Goal: Feedback & Contribution: Submit feedback/report problem

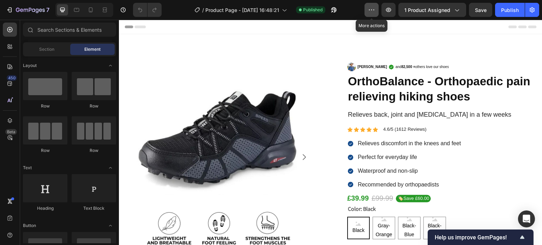
click at [372, 8] on icon "button" at bounding box center [371, 9] width 7 height 7
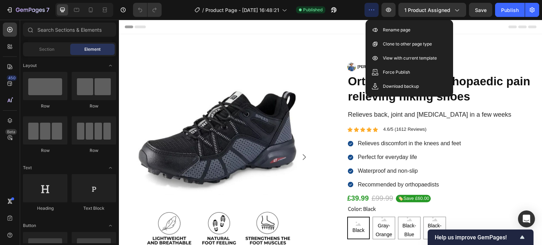
click at [372, 8] on icon "button" at bounding box center [371, 9] width 7 height 7
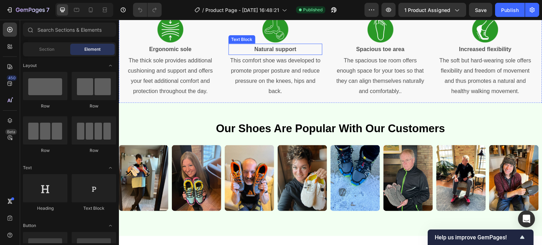
scroll to position [388, 0]
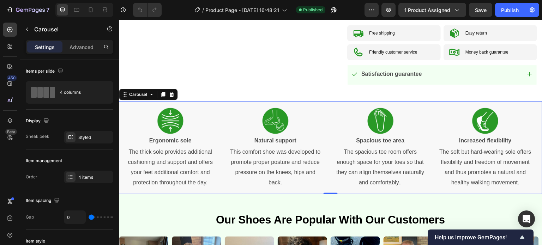
click at [226, 116] on div "Image Natural support Text Block This comfort shoe was developed to promote pro…" at bounding box center [275, 147] width 105 height 93
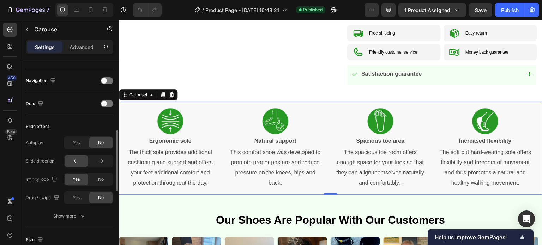
scroll to position [272, 0]
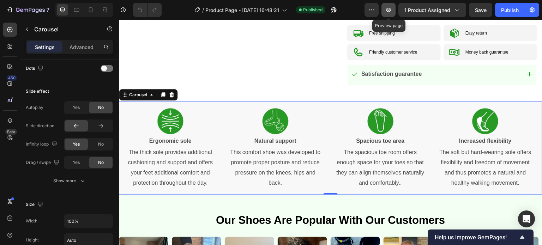
click at [389, 12] on icon "button" at bounding box center [388, 9] width 7 height 7
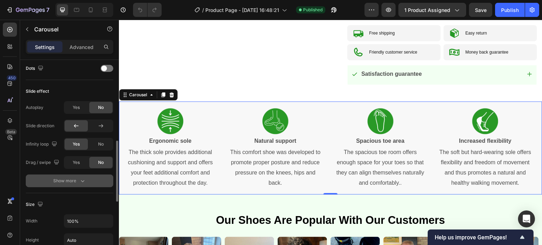
click at [76, 185] on button "Show more" at bounding box center [69, 181] width 87 height 13
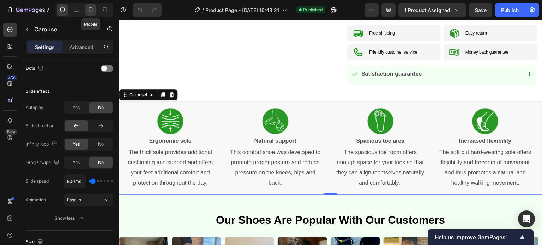
click at [91, 13] on div at bounding box center [90, 9] width 11 height 11
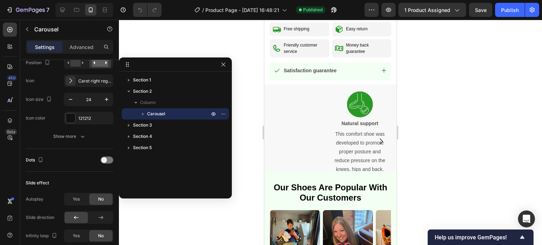
scroll to position [386, 0]
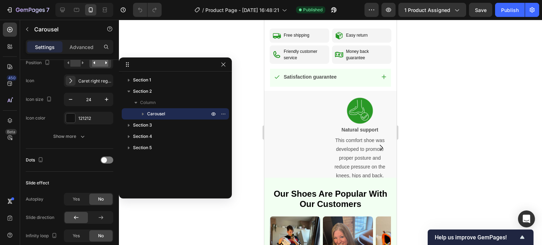
click at [294, 129] on div "Image Natural support Text Block This comfort shoe was developed to promote pro…" at bounding box center [330, 148] width 132 height 114
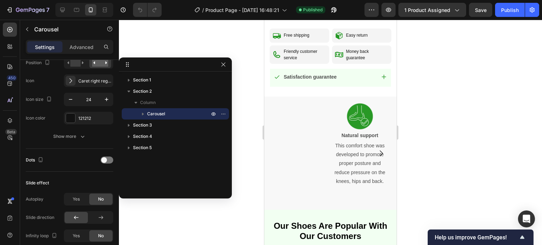
click at [300, 138] on div "Image Natural support Text Block This comfort shoe was developed to promote pro…" at bounding box center [330, 154] width 132 height 114
click at [354, 131] on p "Natural support" at bounding box center [359, 135] width 51 height 9
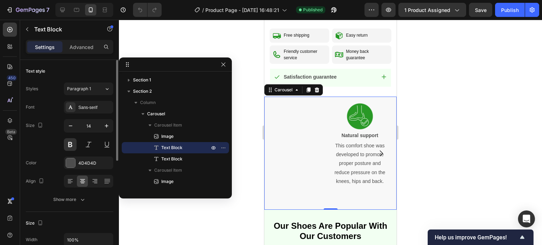
click at [303, 106] on div "Image Natural support Text Block This comfort shoe was developed to promote pro…" at bounding box center [330, 154] width 132 height 114
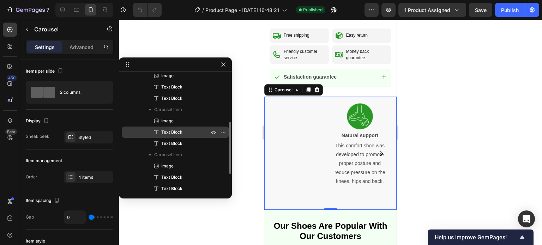
scroll to position [141, 0]
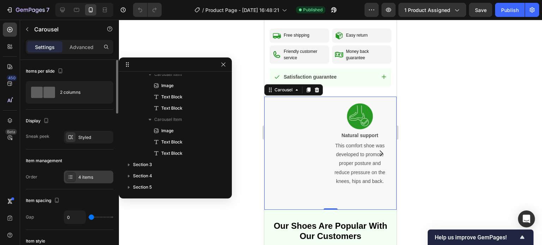
click at [86, 172] on div "4 items" at bounding box center [88, 177] width 49 height 13
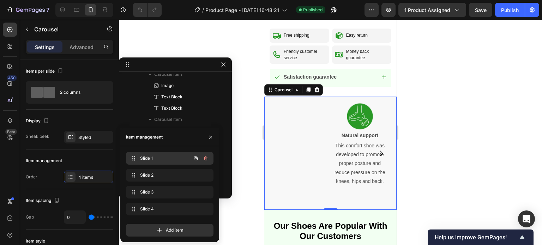
click at [168, 157] on span "Slide 1" at bounding box center [160, 158] width 40 height 6
click at [151, 156] on span "Slide 1" at bounding box center [165, 158] width 52 height 6
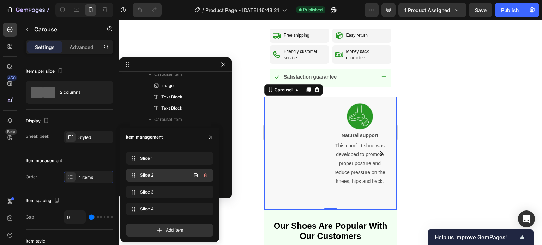
click at [155, 170] on div "Slide 2 Slide 2" at bounding box center [160, 175] width 62 height 10
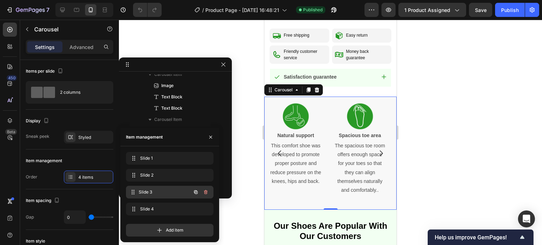
click at [157, 190] on span "Slide 3" at bounding box center [165, 192] width 52 height 6
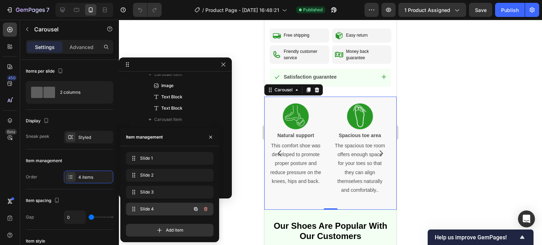
click at [155, 208] on span "Slide 4" at bounding box center [160, 209] width 40 height 6
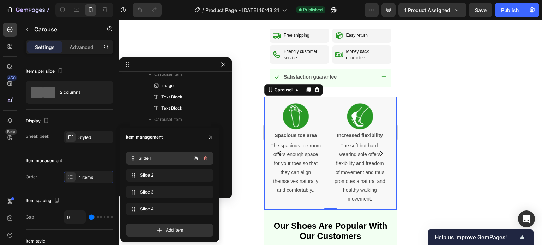
click at [152, 156] on span "Slide 1" at bounding box center [165, 158] width 52 height 6
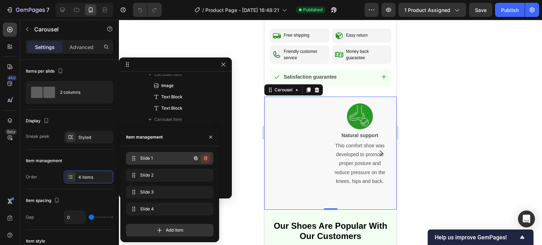
click at [204, 160] on icon "button" at bounding box center [206, 158] width 6 height 6
click at [199, 159] on div "Delete" at bounding box center [200, 158] width 13 height 6
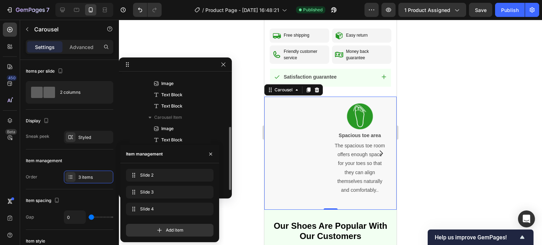
scroll to position [98, 0]
click at [141, 11] on icon "Undo/Redo" at bounding box center [139, 9] width 7 height 7
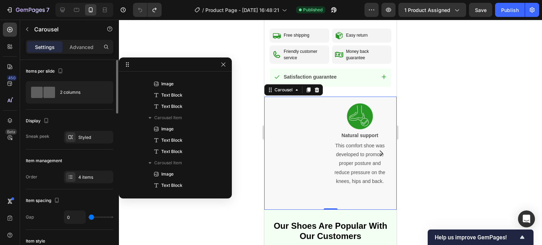
click at [77, 155] on div "Item management" at bounding box center [69, 160] width 87 height 11
click at [75, 92] on div "2 columns" at bounding box center [81, 92] width 43 height 16
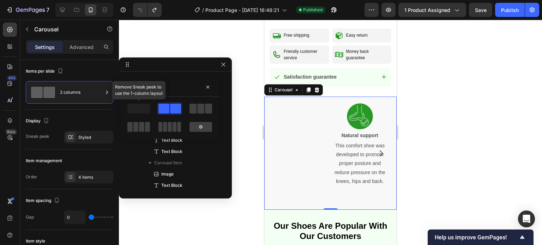
click at [144, 111] on span at bounding box center [138, 109] width 23 height 10
click at [208, 86] on icon "button" at bounding box center [208, 87] width 6 height 6
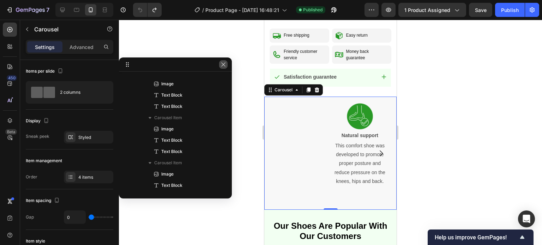
click at [225, 65] on icon "button" at bounding box center [223, 65] width 6 height 6
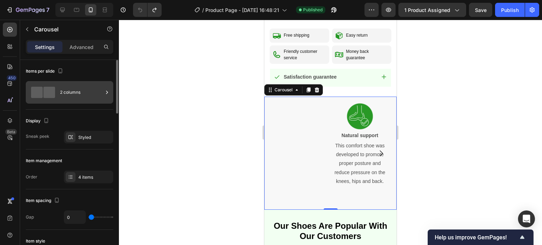
click at [49, 92] on span at bounding box center [49, 92] width 12 height 11
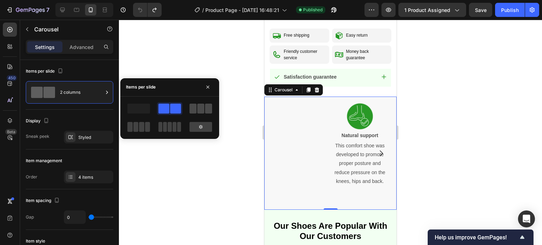
click at [193, 107] on span at bounding box center [192, 109] width 7 height 10
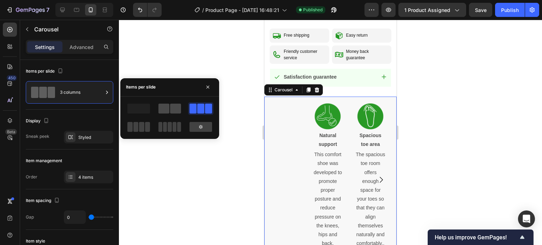
click at [164, 109] on span at bounding box center [163, 109] width 11 height 10
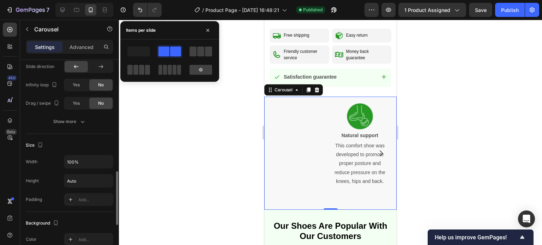
scroll to position [575, 0]
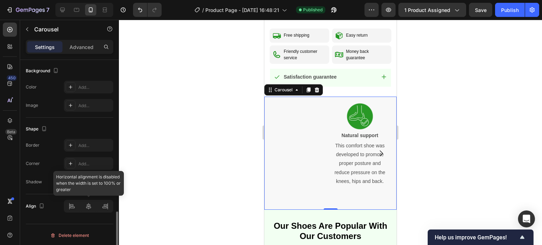
click at [89, 204] on div at bounding box center [88, 206] width 49 height 13
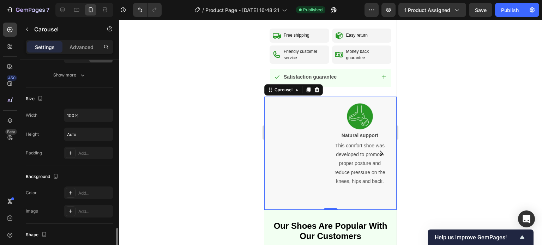
scroll to position [434, 0]
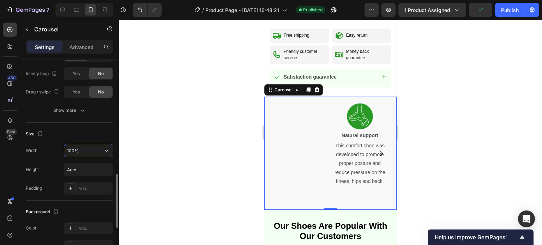
click at [87, 147] on input "100%" at bounding box center [88, 150] width 49 height 13
click at [107, 151] on icon "button" at bounding box center [106, 150] width 7 height 7
click at [71, 133] on div "Size" at bounding box center [69, 133] width 87 height 11
click at [90, 169] on input "Auto" at bounding box center [88, 169] width 49 height 13
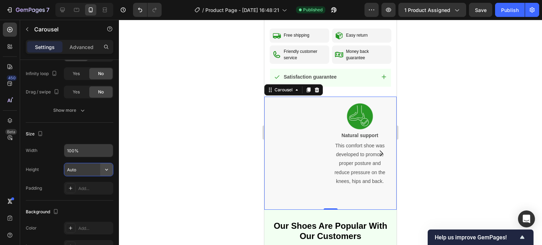
click at [105, 170] on icon "button" at bounding box center [106, 169] width 7 height 7
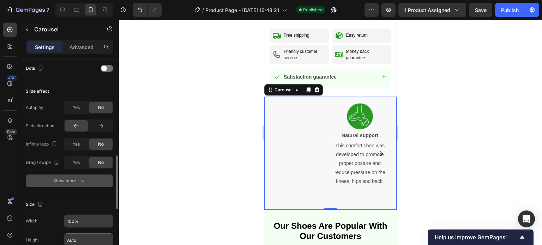
click at [74, 180] on div "Show more" at bounding box center [69, 180] width 33 height 7
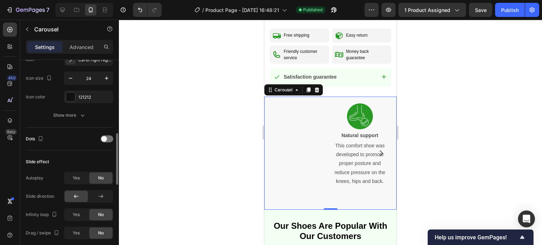
scroll to position [258, 0]
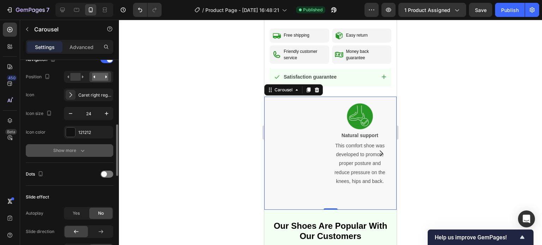
click at [71, 148] on div "Show more" at bounding box center [69, 150] width 33 height 7
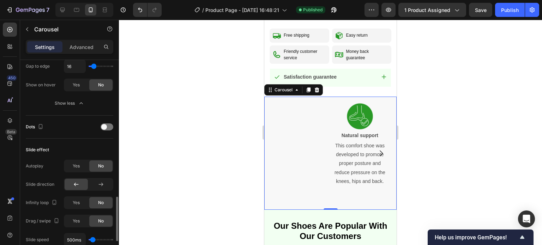
scroll to position [470, 0]
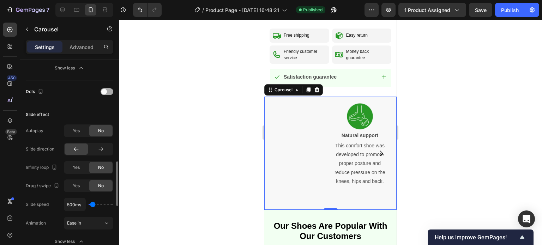
click at [106, 92] on div at bounding box center [106, 91] width 13 height 7
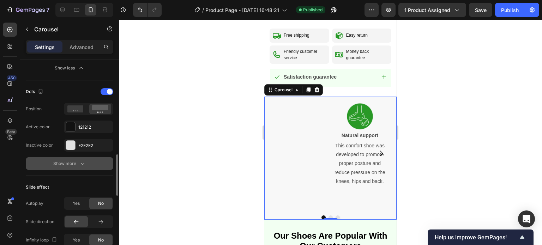
click at [67, 165] on div "Show more" at bounding box center [69, 163] width 33 height 7
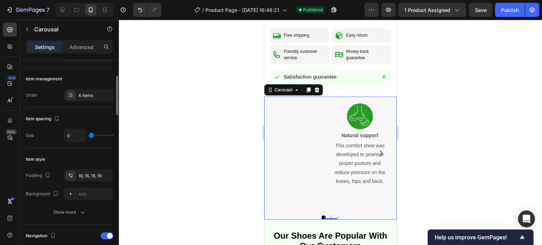
scroll to position [0, 0]
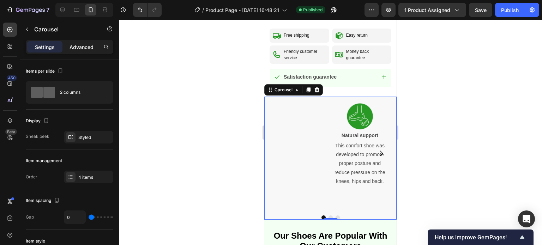
click at [80, 50] on p "Advanced" at bounding box center [81, 46] width 24 height 7
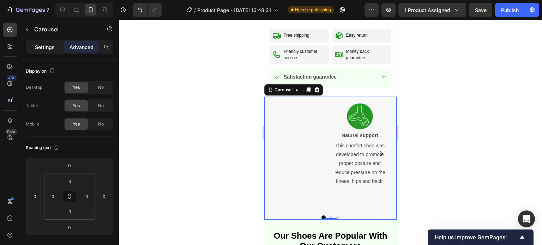
click at [52, 44] on p "Settings" at bounding box center [45, 46] width 20 height 7
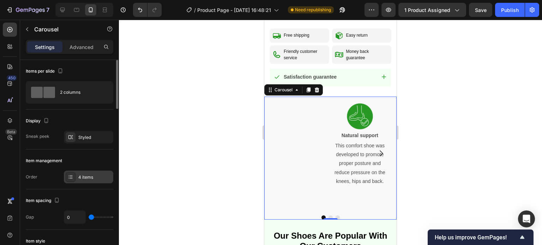
click at [89, 174] on div "4 items" at bounding box center [94, 177] width 33 height 6
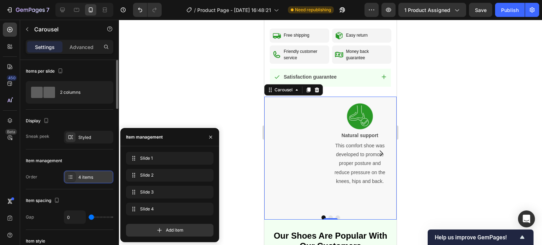
click at [88, 175] on div "4 items" at bounding box center [94, 177] width 33 height 6
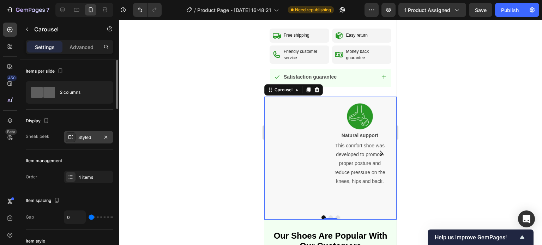
click at [75, 137] on div at bounding box center [71, 137] width 10 height 10
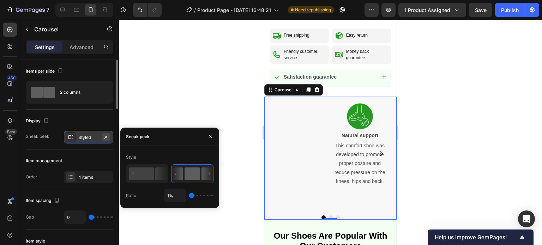
click at [106, 136] on icon "button" at bounding box center [106, 137] width 6 height 6
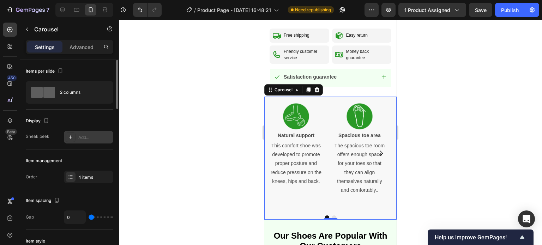
click at [377, 149] on icon "Carousel Next Arrow" at bounding box center [381, 153] width 8 height 8
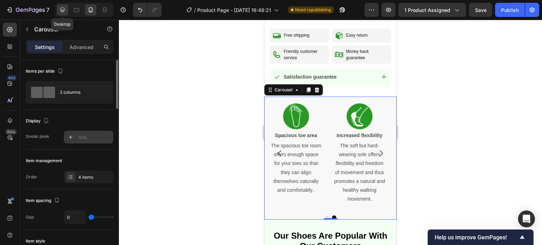
click at [64, 10] on icon at bounding box center [62, 10] width 5 height 5
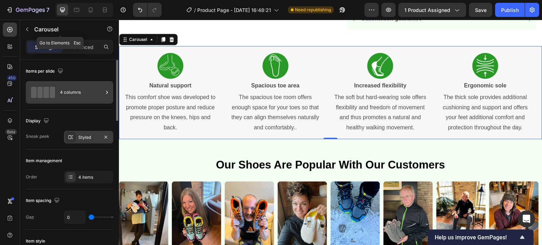
scroll to position [444, 0]
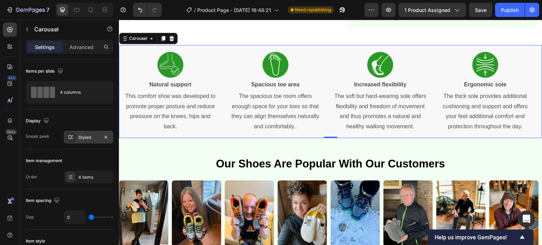
click at [79, 136] on div "Styled" at bounding box center [88, 137] width 20 height 6
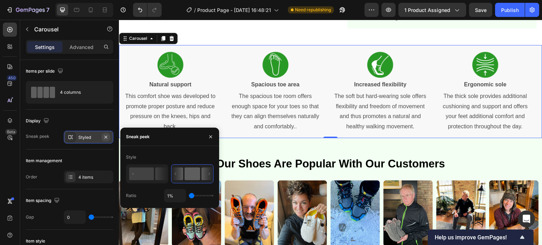
click at [107, 137] on icon "button" at bounding box center [106, 137] width 6 height 6
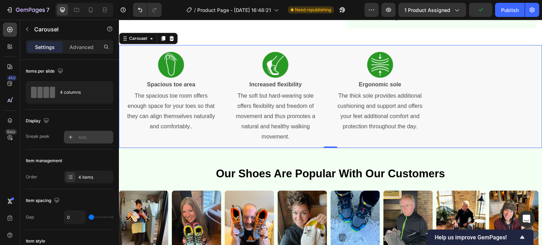
click at [447, 105] on div "Image Natural support Text Block This comfort shoe was developed to promote pro…" at bounding box center [330, 96] width 423 height 103
click at [80, 132] on div "Add..." at bounding box center [88, 137] width 49 height 13
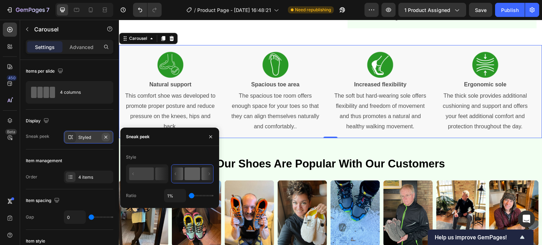
click at [108, 136] on icon "button" at bounding box center [106, 137] width 6 height 6
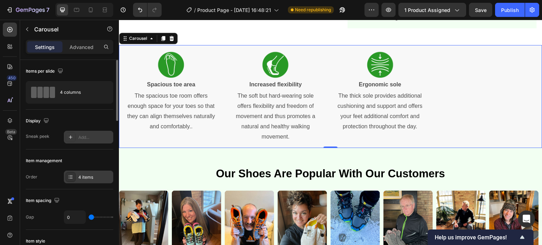
click at [83, 173] on div "4 items" at bounding box center [88, 177] width 49 height 13
click at [76, 163] on div "Item management" at bounding box center [69, 160] width 87 height 11
click at [84, 137] on div "Add..." at bounding box center [94, 137] width 33 height 6
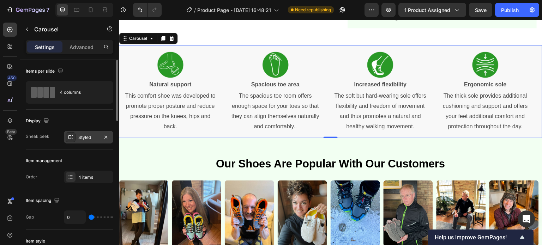
click at [87, 154] on div "Item management Order 4 items" at bounding box center [69, 169] width 87 height 40
click at [92, 10] on icon at bounding box center [90, 9] width 7 height 7
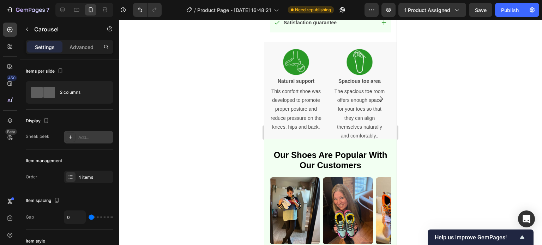
scroll to position [420, 0]
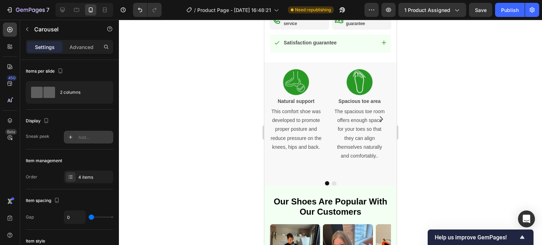
click at [377, 115] on icon "Carousel Next Arrow" at bounding box center [381, 119] width 8 height 8
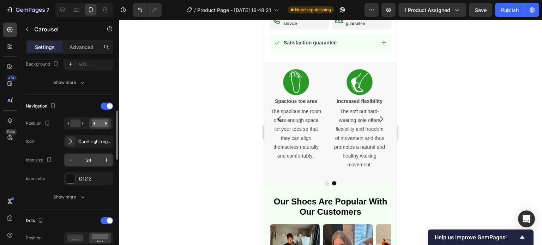
scroll to position [282, 0]
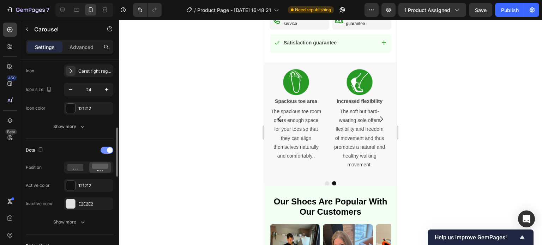
click at [104, 151] on div at bounding box center [106, 150] width 13 height 7
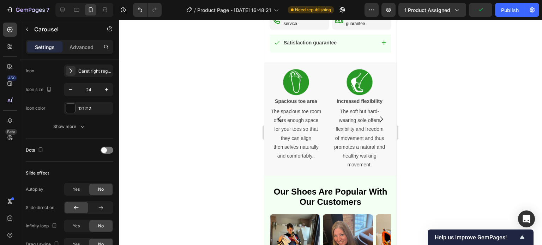
click at [280, 115] on icon "Carousel Back Arrow" at bounding box center [279, 119] width 8 height 8
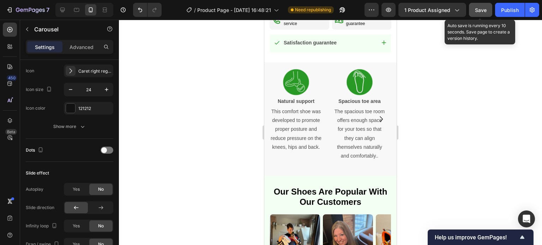
click at [476, 9] on span "Save" at bounding box center [481, 10] width 12 height 6
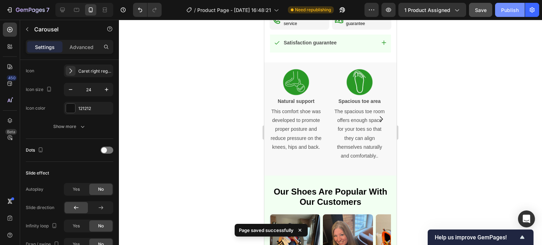
click at [507, 14] on button "Publish" at bounding box center [510, 10] width 30 height 14
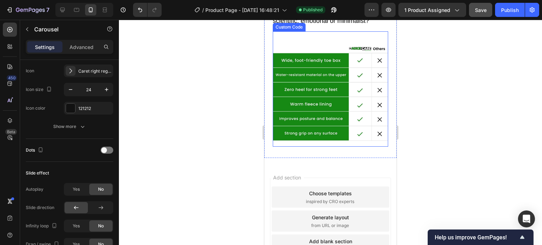
scroll to position [1125, 0]
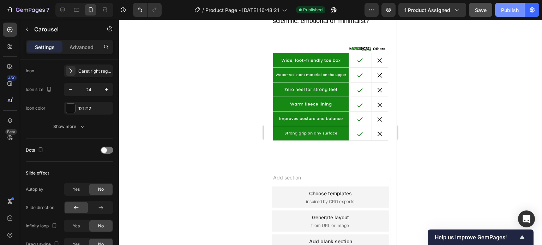
click at [511, 7] on div "Publish" at bounding box center [510, 9] width 18 height 7
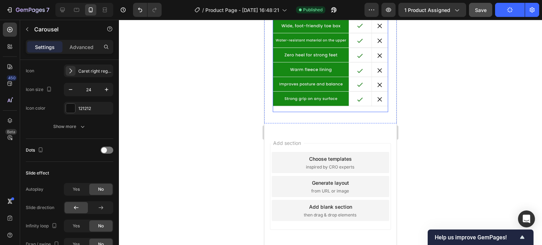
scroll to position [1161, 0]
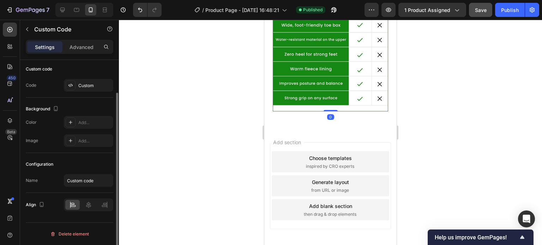
click at [332, 86] on img at bounding box center [330, 53] width 115 height 115
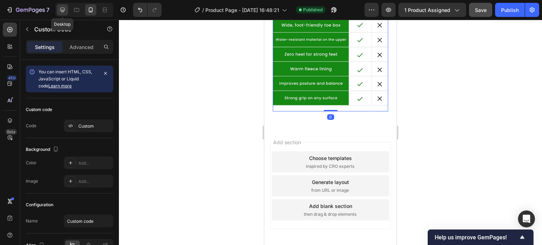
click at [61, 9] on icon at bounding box center [62, 9] width 7 height 7
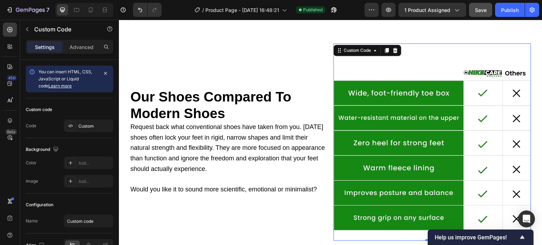
scroll to position [985, 0]
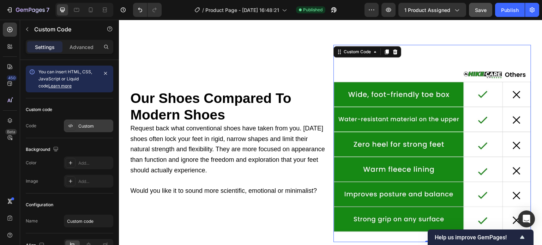
click at [85, 125] on div "Custom" at bounding box center [94, 126] width 33 height 6
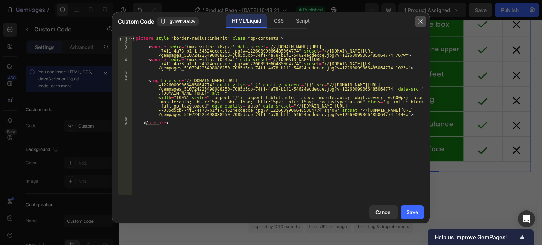
click at [421, 24] on icon "button" at bounding box center [420, 22] width 6 height 6
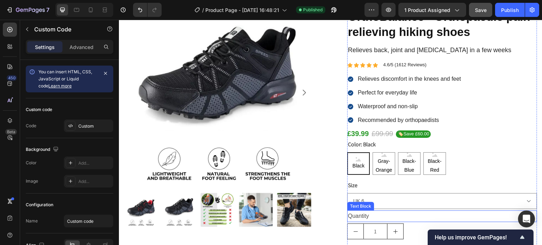
scroll to position [176, 0]
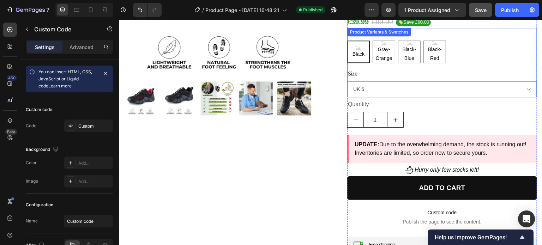
click at [460, 53] on div "Black Black Black Gray-Orange Gray-Orange Gray-Orange Black-Blue Black-Blue Bla…" at bounding box center [442, 52] width 190 height 23
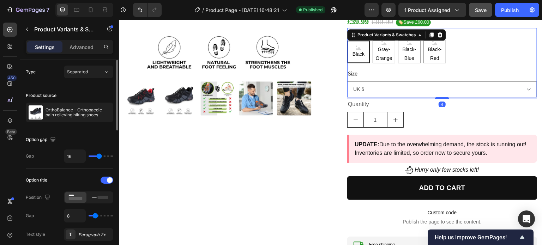
scroll to position [106, 0]
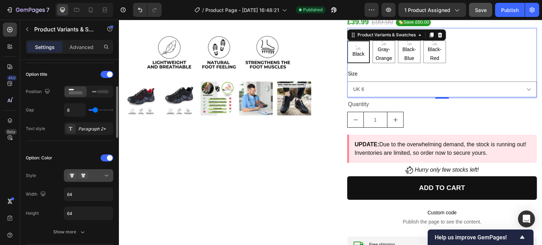
click at [93, 176] on div at bounding box center [88, 175] width 43 height 7
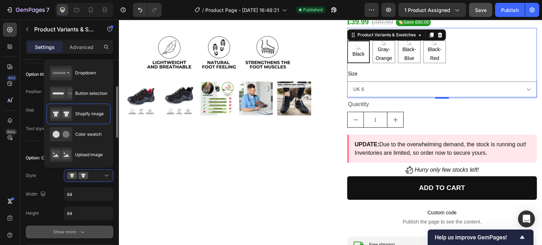
click at [77, 228] on div "Show more" at bounding box center [69, 231] width 33 height 7
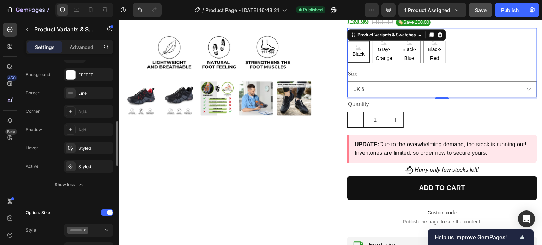
scroll to position [141, 0]
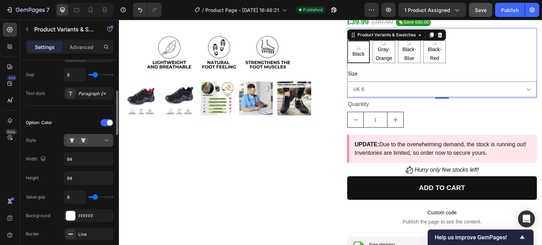
drag, startPoint x: 89, startPoint y: 146, endPoint x: 92, endPoint y: 145, distance: 3.8
click at [90, 146] on div "Option: Color Style Width 64 Height 64 Value gap 8 Background FFFFFF Border Lin…" at bounding box center [69, 224] width 87 height 215
click at [96, 142] on div at bounding box center [88, 140] width 43 height 7
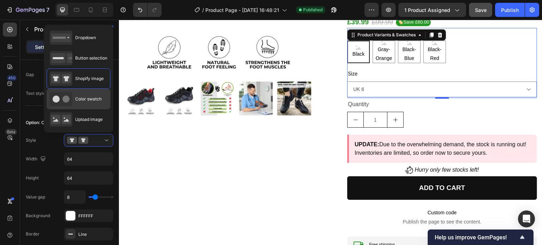
click at [94, 100] on span "Color swatch" at bounding box center [88, 99] width 26 height 6
type input "45"
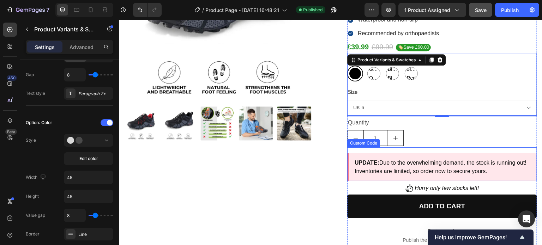
scroll to position [71, 0]
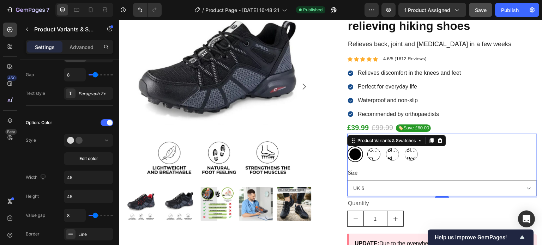
click at [370, 155] on span "Gray-Orange" at bounding box center [373, 155] width 12 height 18
click at [366, 146] on input "Gray-Orange Gray-Orange Gray-Orange" at bounding box center [365, 146] width 0 height 0
radio input "true"
click at [386, 155] on span "Black-Blue" at bounding box center [392, 155] width 12 height 18
click at [384, 146] on input "Black-Blue Black-Blue Black-Blue" at bounding box center [384, 146] width 0 height 0
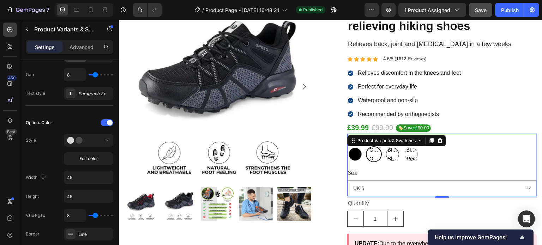
radio input "true"
click at [405, 154] on span "Black-Red" at bounding box center [411, 155] width 12 height 18
click at [403, 146] on input "Black-Red Black-Red Black-Red" at bounding box center [403, 146] width 0 height 0
radio input "true"
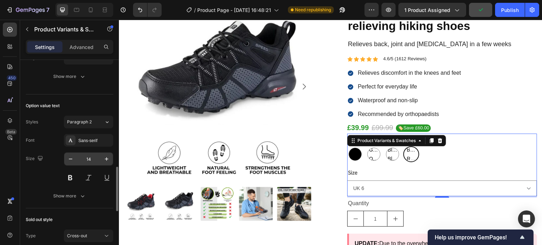
scroll to position [422, 0]
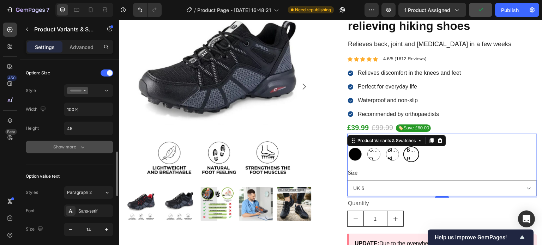
click at [79, 144] on div "Show more" at bounding box center [69, 147] width 33 height 7
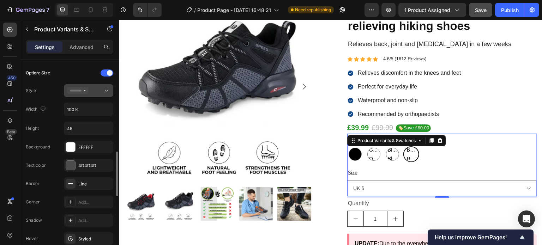
click at [102, 89] on div at bounding box center [88, 90] width 43 height 7
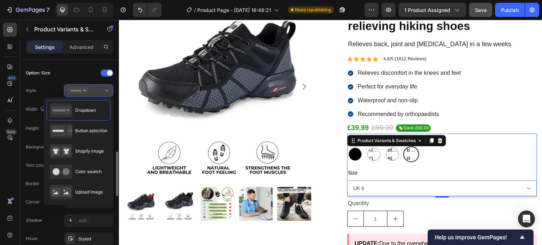
click at [99, 91] on div at bounding box center [88, 90] width 43 height 7
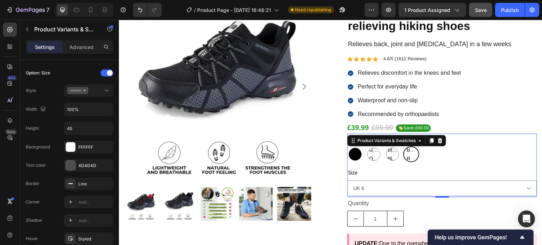
click at [407, 152] on span "Black-Red" at bounding box center [411, 155] width 12 height 18
click at [403, 146] on input "Black-Red Black-Red Black-Red" at bounding box center [403, 146] width 0 height 0
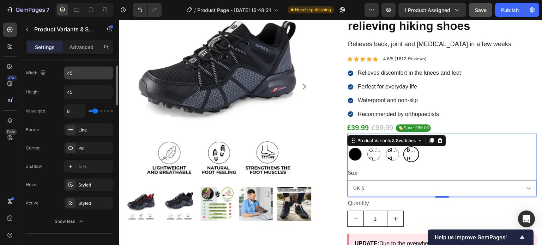
scroll to position [175, 0]
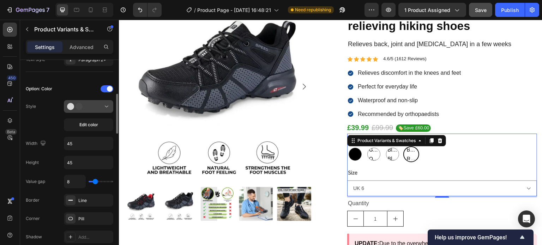
click at [94, 106] on div at bounding box center [88, 106] width 43 height 7
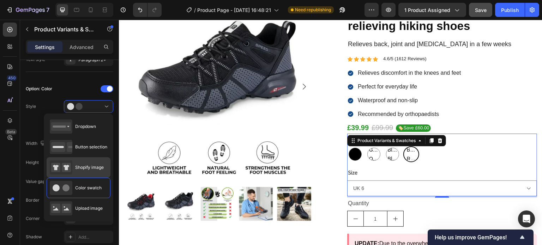
click at [90, 160] on div "Shopify image" at bounding box center [77, 167] width 54 height 14
type input "64"
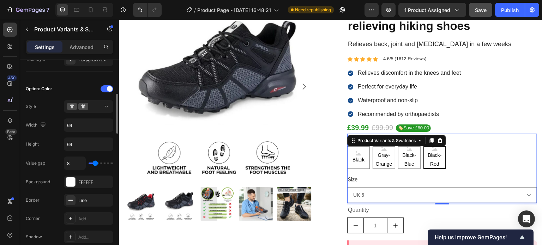
scroll to position [140, 0]
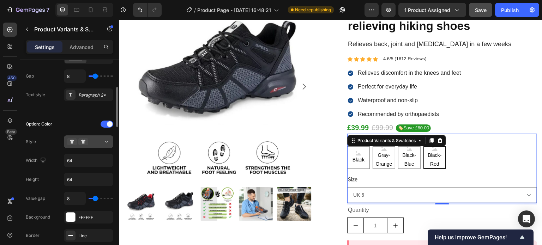
click at [92, 143] on div at bounding box center [88, 141] width 43 height 7
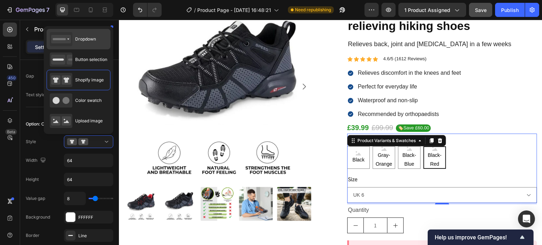
click at [80, 39] on span "Dropdown" at bounding box center [85, 39] width 21 height 6
type input "100%"
type input "45"
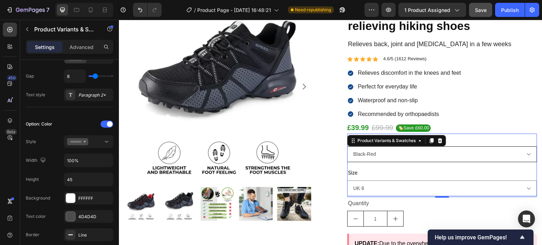
click at [383, 157] on select "Black Gray-Orange Black-Blue Black-Red" at bounding box center [442, 154] width 190 height 16
click at [347, 146] on select "Black Gray-Orange Black-Blue Black-Red" at bounding box center [442, 154] width 190 height 16
drag, startPoint x: 376, startPoint y: 154, endPoint x: 376, endPoint y: 161, distance: 7.1
click at [376, 154] on select "Black Gray-Orange Black-Blue Black-Red" at bounding box center [442, 154] width 190 height 16
click at [347, 146] on select "Black Gray-Orange Black-Blue Black-Red" at bounding box center [442, 154] width 190 height 16
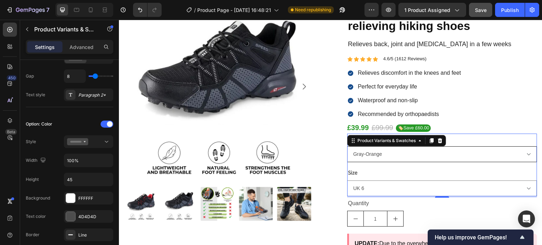
click at [372, 155] on select "Black Gray-Orange Black-Blue Black-Red" at bounding box center [442, 154] width 190 height 16
click at [347, 146] on select "Black Gray-Orange Black-Blue Black-Red" at bounding box center [442, 154] width 190 height 16
click at [372, 154] on select "Black Gray-Orange Black-Blue Black-Red" at bounding box center [442, 154] width 190 height 16
click at [347, 146] on select "Black Gray-Orange Black-Blue Black-Red" at bounding box center [442, 154] width 190 height 16
select select "Gray-Orange"
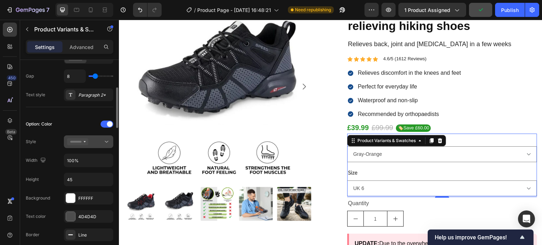
click at [102, 147] on button at bounding box center [88, 141] width 49 height 13
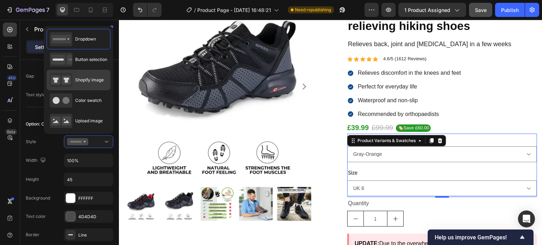
click at [94, 84] on div "Shopify image" at bounding box center [77, 80] width 54 height 14
type input "64"
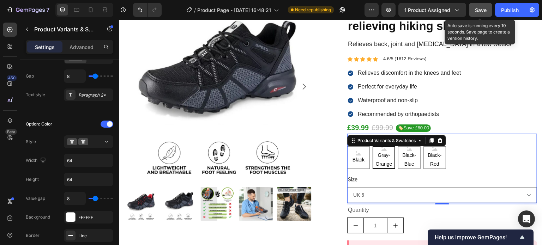
click at [481, 6] on div "Save" at bounding box center [481, 9] width 12 height 7
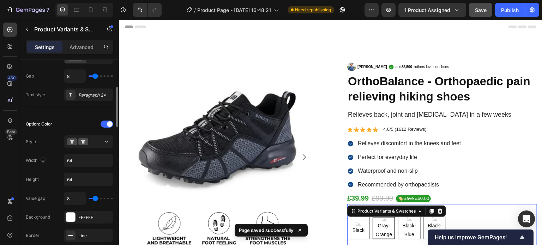
scroll to position [69, 0]
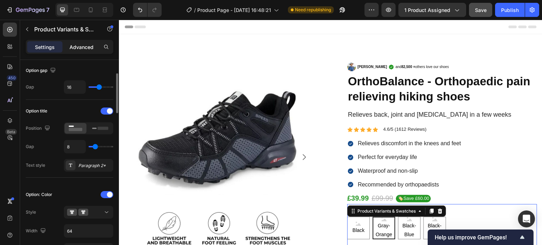
click at [87, 47] on p "Advanced" at bounding box center [81, 46] width 24 height 7
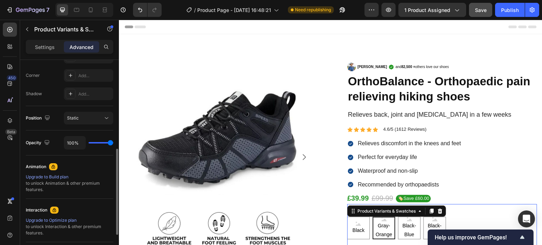
scroll to position [283, 0]
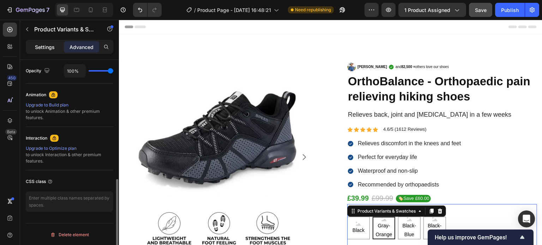
click at [43, 46] on p "Settings" at bounding box center [45, 46] width 20 height 7
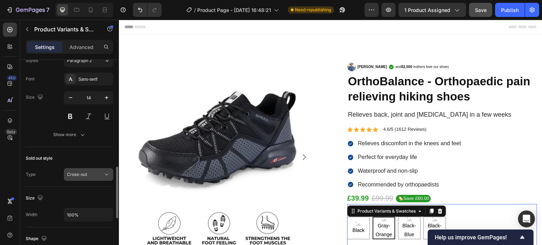
scroll to position [460, 0]
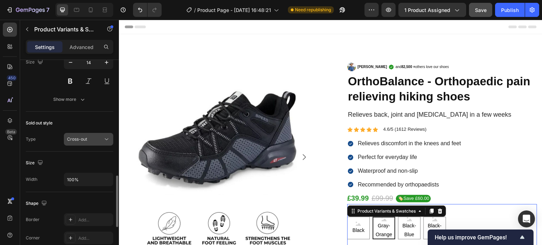
click at [80, 138] on span "Cross-out" at bounding box center [77, 138] width 20 height 5
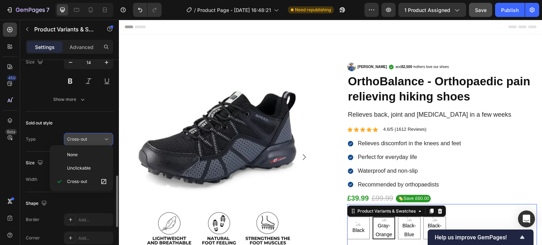
click at [81, 138] on span "Cross-out" at bounding box center [77, 138] width 20 height 5
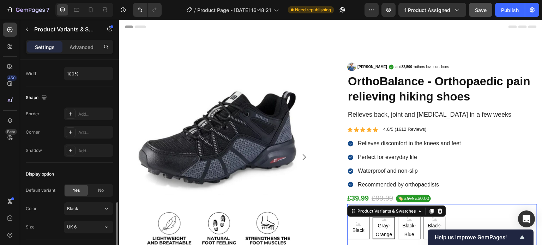
scroll to position [601, 0]
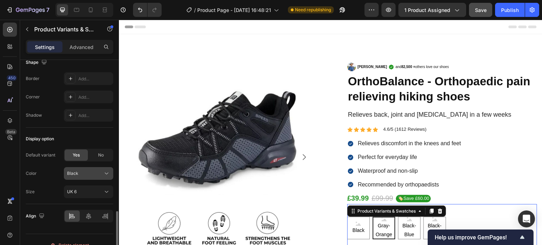
click at [100, 170] on div "Black" at bounding box center [84, 173] width 35 height 6
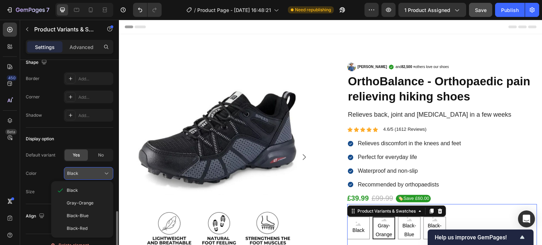
click at [100, 170] on div "Black" at bounding box center [84, 173] width 35 height 6
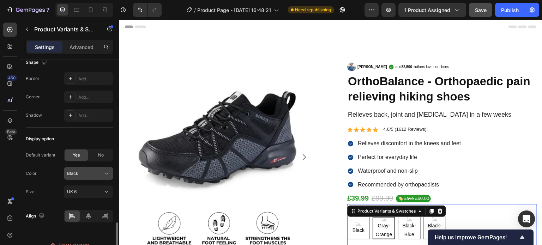
scroll to position [610, 0]
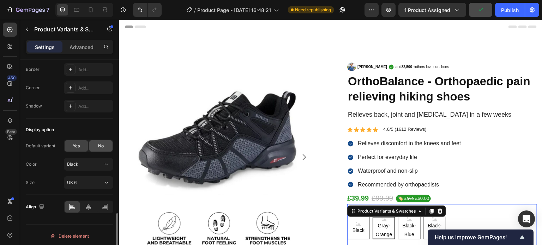
click at [104, 142] on div "No" at bounding box center [100, 145] width 23 height 11
radio input "true"
select select "blank"
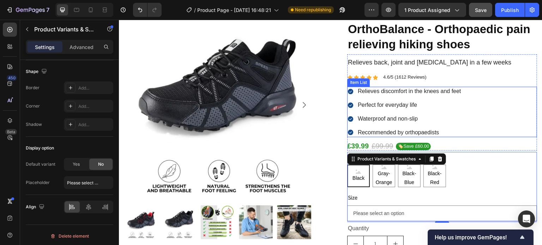
scroll to position [71, 0]
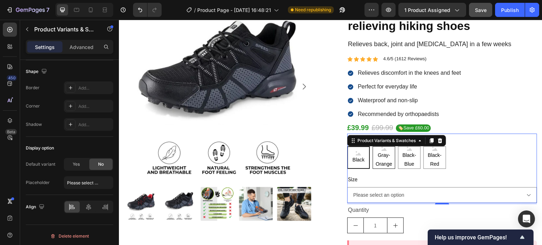
click at [375, 161] on span "Gray-Orange" at bounding box center [384, 160] width 22 height 18
click at [372, 146] on input "Gray-Orange Gray-Orange Gray-Orange" at bounding box center [372, 146] width 0 height 0
radio input "true"
select select "UK 6"
click at [404, 162] on span "Black-Blue" at bounding box center [409, 160] width 22 height 18
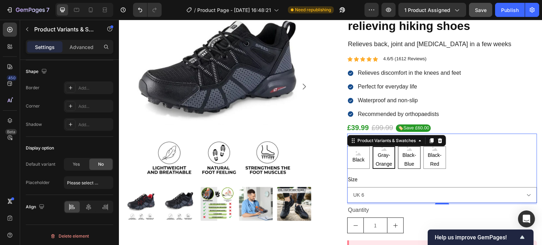
click at [398, 146] on input "Black-Blue Black-Blue Black-Blue" at bounding box center [397, 146] width 0 height 0
radio input "true"
click at [355, 162] on span "Black" at bounding box center [358, 159] width 15 height 9
click at [347, 146] on input "Black Black Black" at bounding box center [347, 146] width 0 height 0
radio input "true"
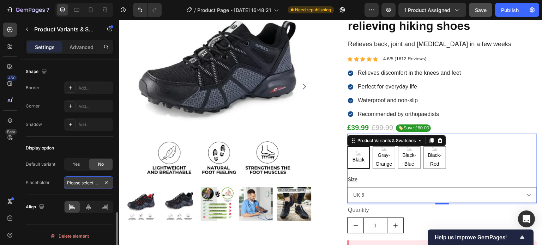
click at [93, 180] on input "Please select an option" at bounding box center [88, 182] width 49 height 13
click at [105, 179] on input "text" at bounding box center [88, 182] width 49 height 13
drag, startPoint x: 57, startPoint y: 182, endPoint x: 73, endPoint y: 172, distance: 19.0
click at [60, 180] on div "Placeholder" at bounding box center [69, 182] width 87 height 13
click at [89, 161] on div "No" at bounding box center [100, 164] width 23 height 11
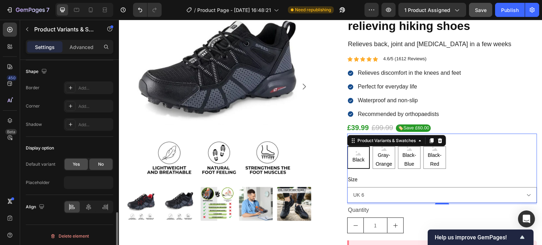
click at [81, 161] on div "Yes" at bounding box center [76, 164] width 23 height 11
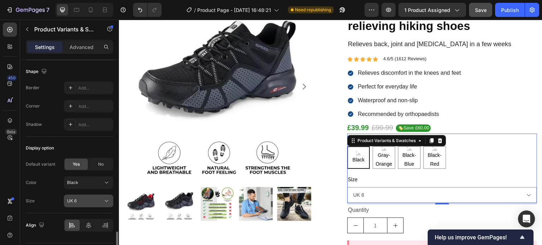
scroll to position [610, 0]
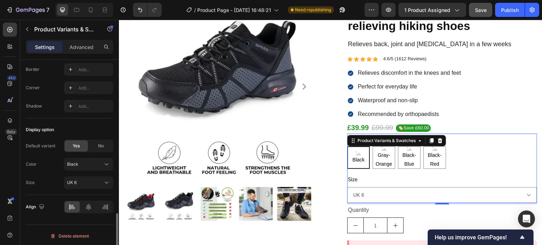
click at [81, 173] on div "Color Black Size UK 6" at bounding box center [69, 173] width 87 height 31
click at [82, 179] on div "UK 6" at bounding box center [88, 182] width 43 height 7
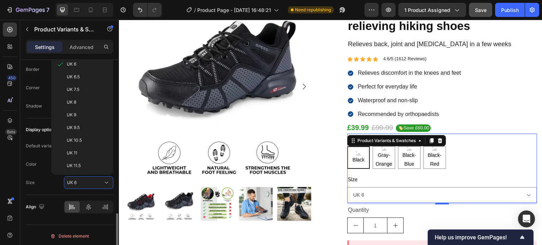
drag, startPoint x: 84, startPoint y: 177, endPoint x: 84, endPoint y: 170, distance: 6.4
click at [84, 179] on div "UK 6" at bounding box center [88, 182] width 43 height 7
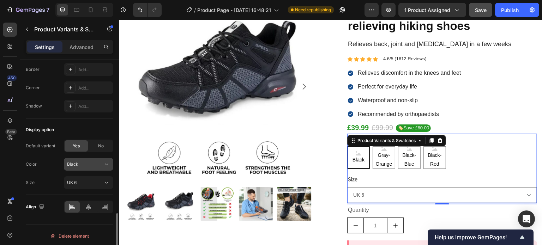
click at [85, 164] on div "Black" at bounding box center [84, 164] width 35 height 6
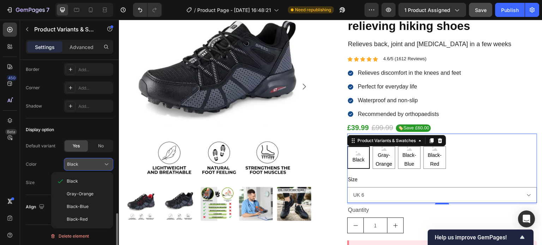
click at [86, 163] on div "Black" at bounding box center [84, 164] width 35 height 6
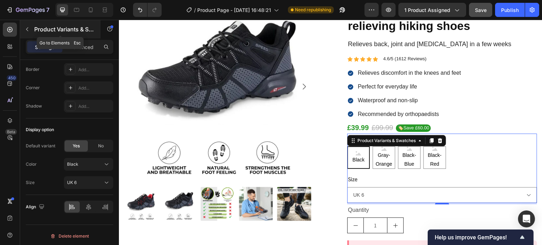
click at [26, 28] on icon "button" at bounding box center [27, 29] width 6 height 6
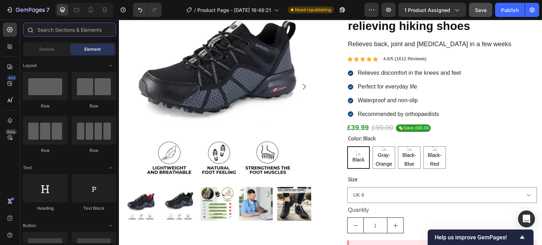
click at [53, 31] on input "text" at bounding box center [69, 30] width 93 height 14
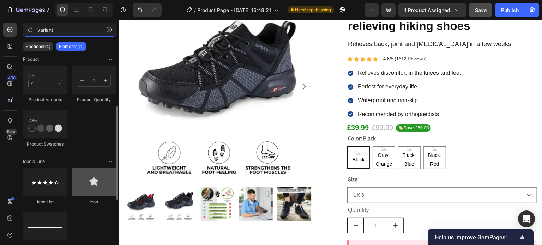
scroll to position [141, 0]
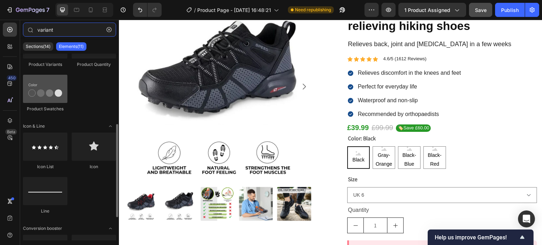
type input "variant"
click at [45, 97] on div at bounding box center [45, 89] width 44 height 28
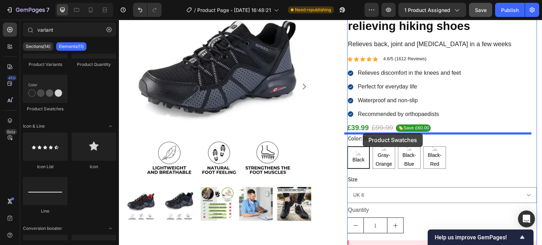
drag, startPoint x: 183, startPoint y: 116, endPoint x: 363, endPoint y: 133, distance: 180.3
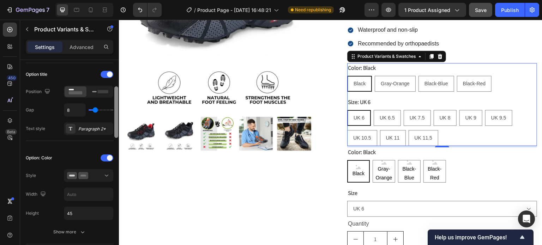
scroll to position [0, 0]
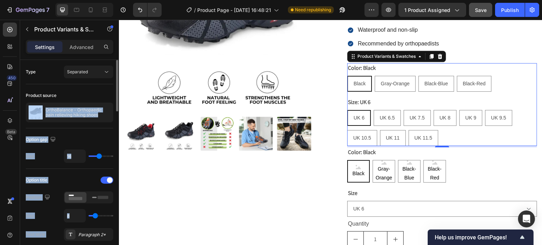
drag, startPoint x: 114, startPoint y: 72, endPoint x: 65, endPoint y: 85, distance: 50.8
click at [65, 85] on div "Type Separated Product source OrthoBalance - Orthopaedic pain relieving hiking …" at bounding box center [69, 162] width 99 height 205
click at [62, 172] on div "Option title Position Gap 8 Text style Paragraph 2*" at bounding box center [69, 208] width 87 height 78
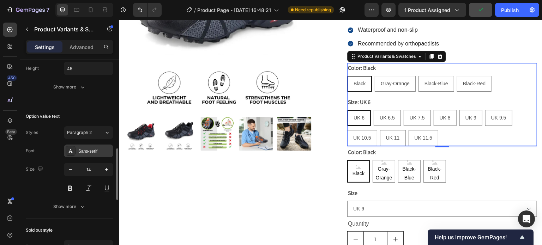
scroll to position [282, 0]
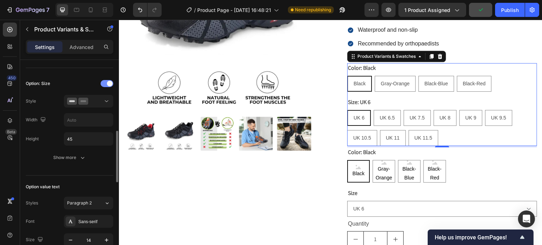
click at [107, 83] on span at bounding box center [110, 84] width 6 height 6
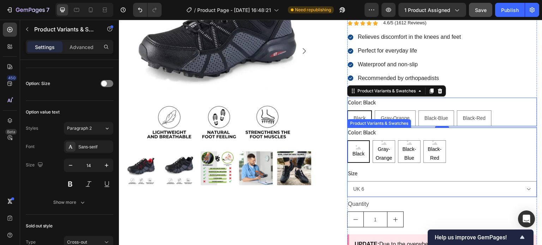
scroll to position [106, 0]
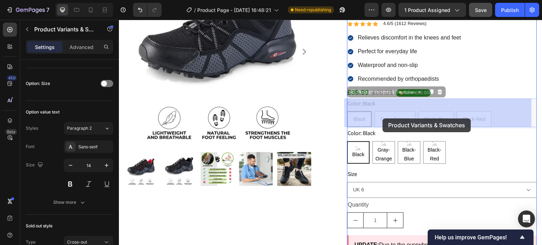
drag, startPoint x: 350, startPoint y: 94, endPoint x: 383, endPoint y: 118, distance: 40.3
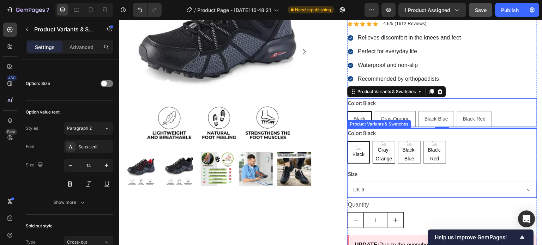
click at [380, 151] on span "Gray-Orange" at bounding box center [384, 155] width 22 height 18
click at [372, 141] on input "Gray-Orange Gray-Orange Gray-Orange" at bounding box center [372, 141] width 0 height 0
radio input "false"
radio input "true"
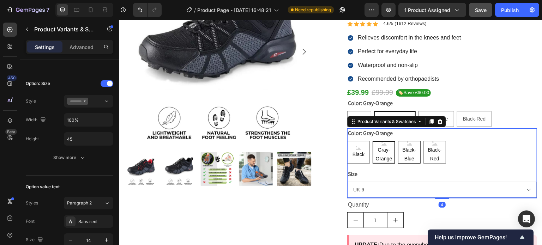
click at [401, 149] on span "Black-Blue" at bounding box center [409, 155] width 22 height 18
click at [398, 141] on input "Black-Blue Black-Blue Black-Blue" at bounding box center [397, 141] width 0 height 0
radio input "false"
radio input "true"
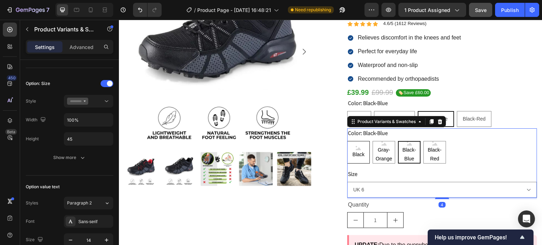
click at [360, 152] on span "Black" at bounding box center [358, 154] width 15 height 9
click at [347, 141] on input "Black Black Black" at bounding box center [347, 141] width 0 height 0
radio input "false"
radio input "true"
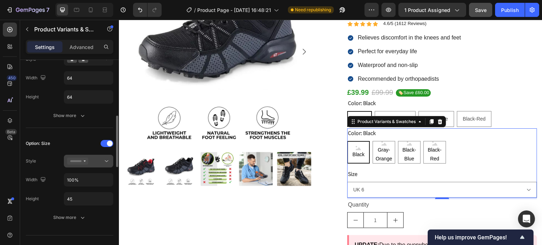
scroll to position [152, 0]
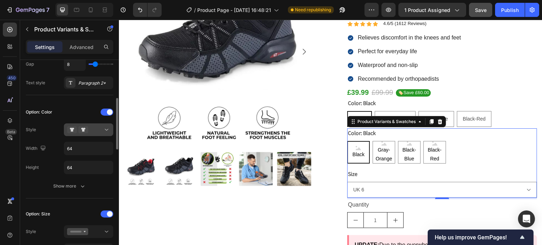
click at [98, 129] on div at bounding box center [88, 129] width 43 height 7
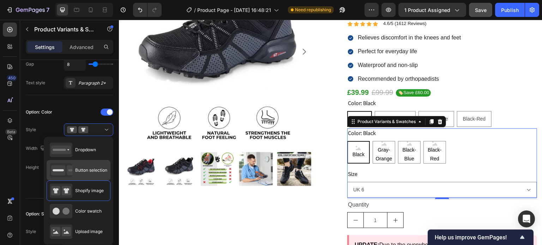
click at [86, 168] on span "Button selection" at bounding box center [91, 170] width 32 height 6
type input "45"
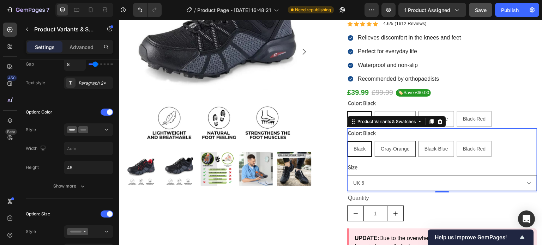
click at [392, 151] on span "Gray-Orange" at bounding box center [394, 149] width 29 height 6
click at [374, 141] on input "Gray-Orange Gray-Orange Gray-Orange" at bounding box center [374, 141] width 0 height 0
radio input "false"
radio input "true"
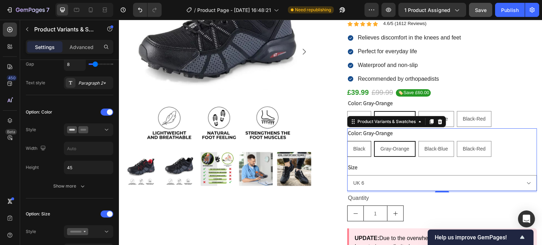
click at [357, 149] on span "Black" at bounding box center [359, 149] width 12 height 6
click at [347, 141] on input "Black Black Black" at bounding box center [347, 141] width 0 height 0
radio input "false"
radio input "true"
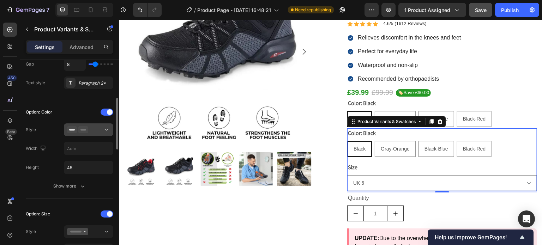
click at [93, 135] on button at bounding box center [88, 129] width 49 height 13
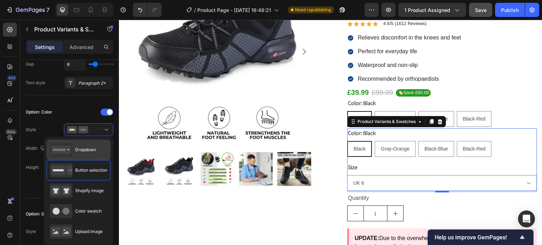
click at [88, 147] on span "Dropdown" at bounding box center [85, 150] width 21 height 6
type input "100%"
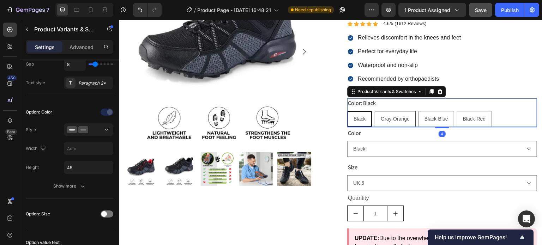
click at [392, 113] on div "Gray-Orange" at bounding box center [395, 119] width 40 height 14
click at [374, 111] on input "Gray-Orange Gray-Orange Gray-Orange" at bounding box center [374, 111] width 0 height 0
radio input "true"
select select "Gray-Orange"
click at [426, 115] on div "Black-Blue" at bounding box center [436, 119] width 35 height 14
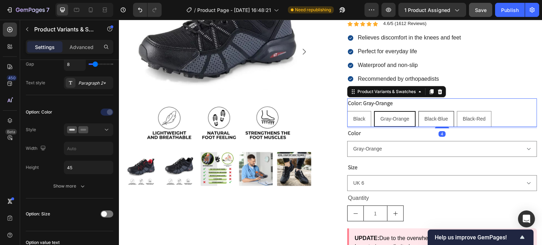
click at [418, 111] on input "Black-Blue Black-Blue Black-Blue" at bounding box center [418, 111] width 0 height 0
radio input "true"
select select "Black-Blue"
click at [463, 118] on span "Black-Red" at bounding box center [474, 119] width 23 height 6
click at [457, 111] on input "Black-Red Black-Red Black-Red" at bounding box center [456, 111] width 0 height 0
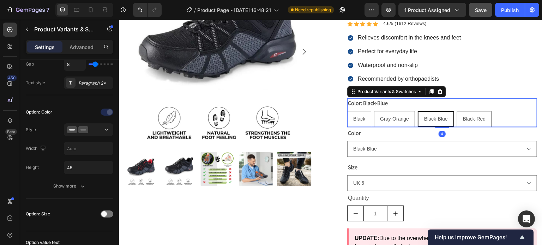
radio input "true"
select select "Black-Red"
click at [362, 122] on div "Black" at bounding box center [358, 119] width 23 height 14
click at [347, 111] on input "Black Black Black" at bounding box center [347, 111] width 0 height 0
radio input "true"
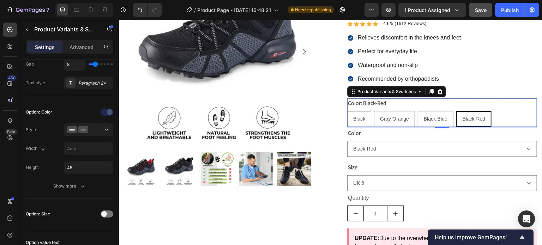
select select "Black"
click at [439, 92] on icon at bounding box center [440, 91] width 5 height 5
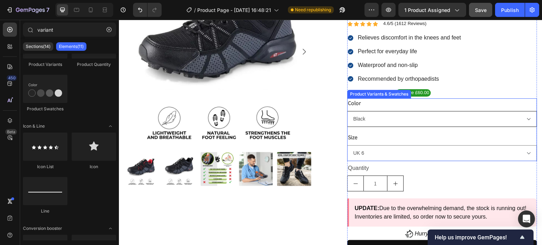
click at [391, 125] on select "Black Gray-Orange Black-Blue Black-Red" at bounding box center [442, 119] width 190 height 16
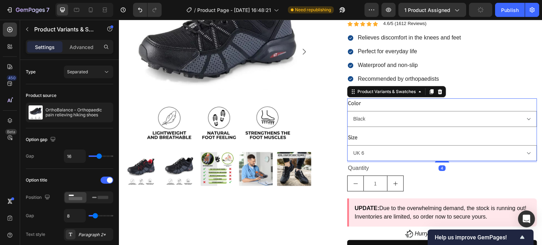
click at [401, 98] on div "Color Black Gray-Orange Black-Blue Black-Red" at bounding box center [442, 112] width 190 height 29
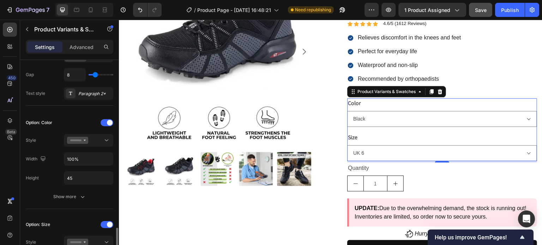
scroll to position [106, 0]
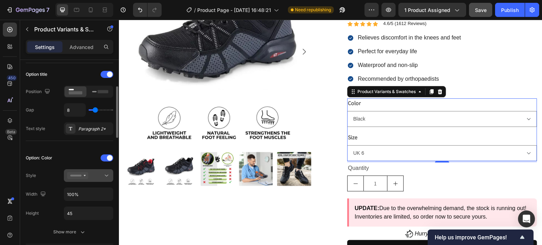
click at [84, 175] on icon at bounding box center [77, 175] width 21 height 7
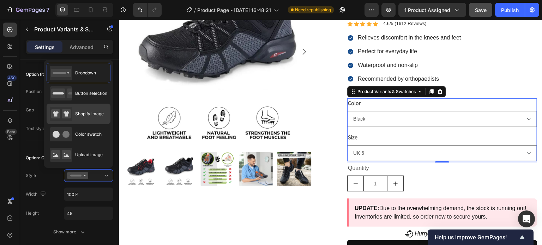
click at [88, 117] on div "Shopify image" at bounding box center [77, 114] width 54 height 14
type input "64"
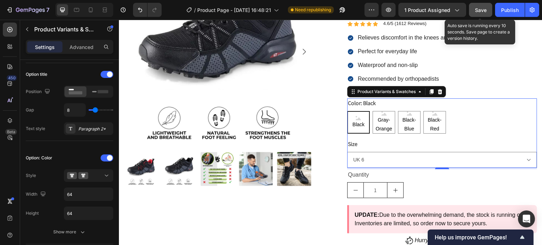
click at [475, 7] on span "Save" at bounding box center [481, 10] width 12 height 6
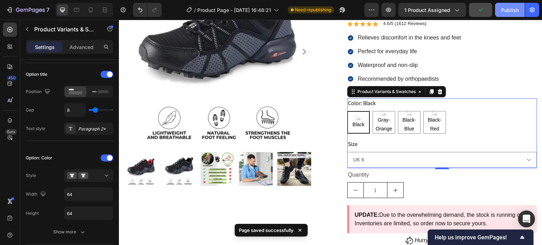
click at [506, 11] on div "Publish" at bounding box center [510, 9] width 18 height 7
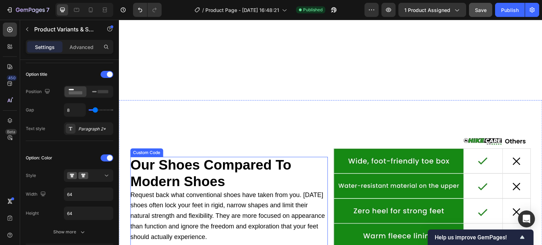
scroll to position [1037, 0]
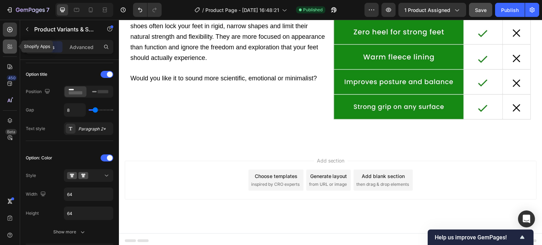
click at [12, 48] on icon at bounding box center [9, 46] width 7 height 7
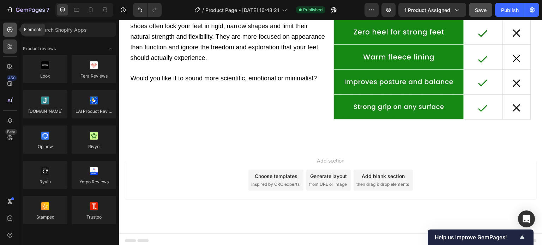
click at [13, 31] on icon at bounding box center [9, 29] width 7 height 7
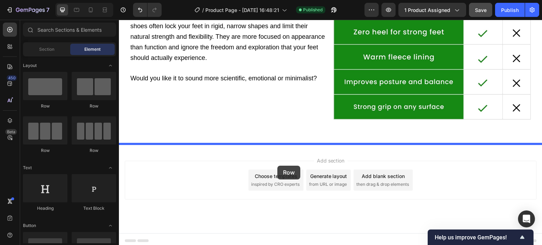
drag, startPoint x: 209, startPoint y: 112, endPoint x: 277, endPoint y: 166, distance: 86.1
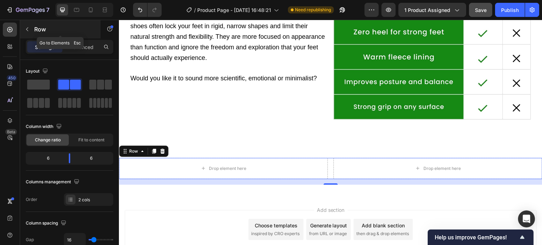
click at [26, 32] on button "button" at bounding box center [27, 29] width 11 height 11
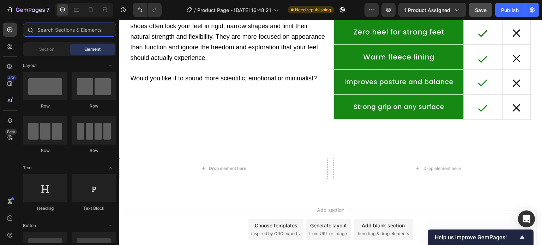
click at [59, 31] on input "text" at bounding box center [69, 30] width 93 height 14
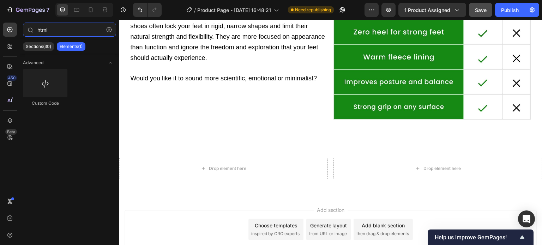
type input "html"
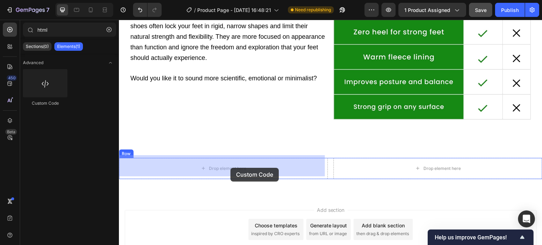
drag, startPoint x: 230, startPoint y: 146, endPoint x: 229, endPoint y: 169, distance: 23.3
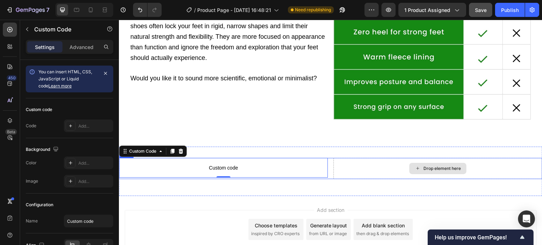
click at [384, 167] on div "Drop element here" at bounding box center [437, 168] width 209 height 21
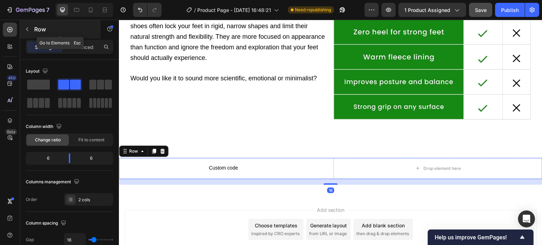
click at [25, 28] on icon "button" at bounding box center [27, 29] width 6 height 6
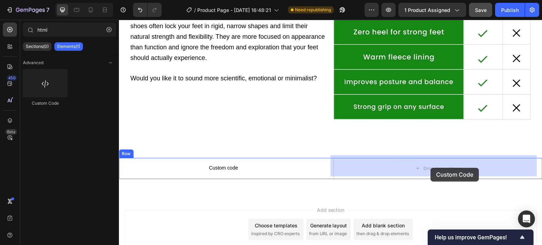
drag, startPoint x: 236, startPoint y: 110, endPoint x: 431, endPoint y: 168, distance: 203.7
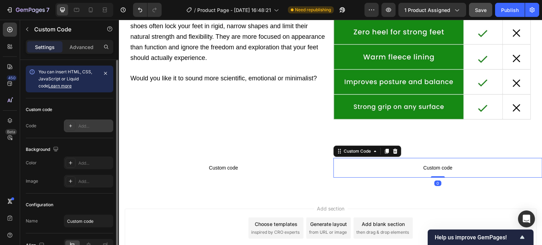
click at [79, 129] on div "Add..." at bounding box center [88, 126] width 49 height 13
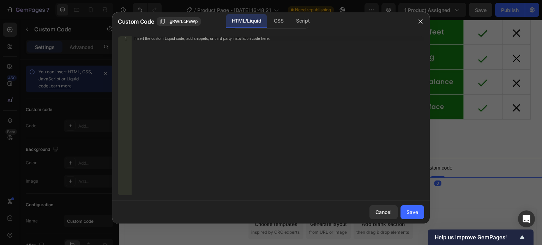
drag, startPoint x: 204, startPoint y: 117, endPoint x: 237, endPoint y: 125, distance: 33.4
click at [228, 123] on div "Insert the custom Liquid code, add snippets, or third-party installation code h…" at bounding box center [278, 119] width 292 height 167
paste textarea "</div>"
type textarea "</div>"
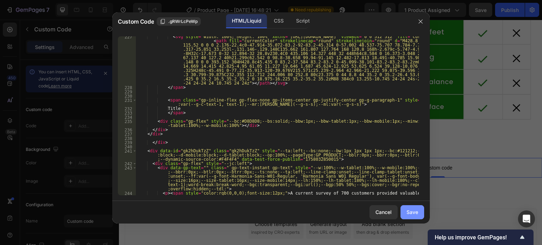
click at [411, 208] on button "Save" at bounding box center [412, 212] width 24 height 14
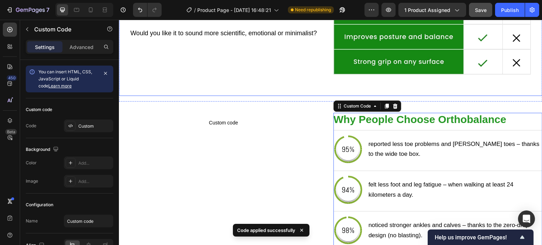
scroll to position [1178, 0]
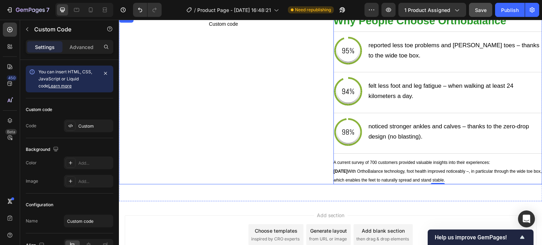
click at [226, 116] on div "Custom code Custom Code" at bounding box center [223, 99] width 209 height 170
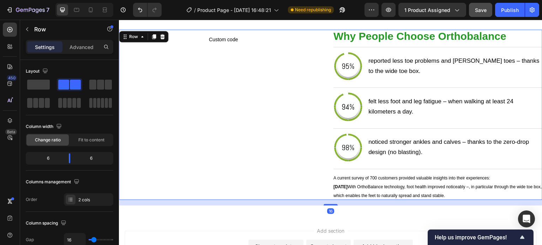
scroll to position [1142, 0]
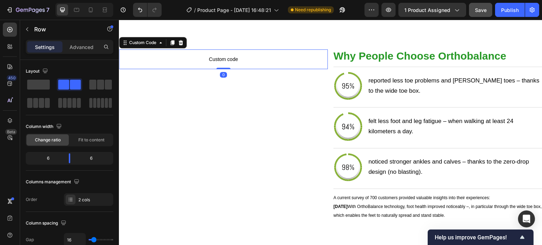
click at [219, 60] on span "Custom code" at bounding box center [223, 59] width 209 height 8
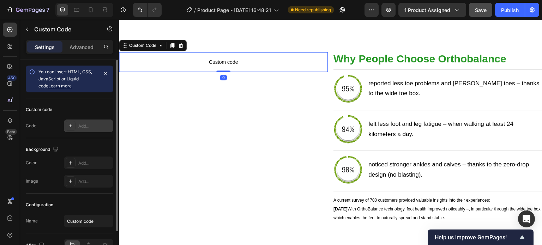
click at [69, 125] on icon at bounding box center [71, 126] width 6 height 6
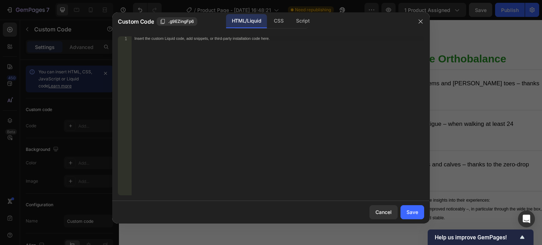
click at [174, 131] on div "Insert the custom Liquid code, add snippets, or third-party installation code h…" at bounding box center [278, 119] width 292 height 167
paste textarea "</div>"
type textarea "</div>"
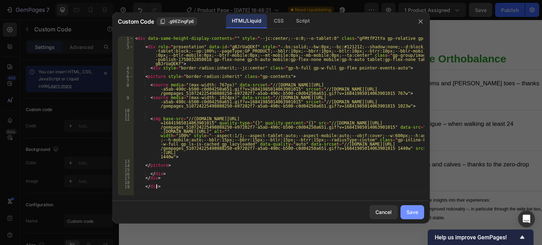
click at [412, 214] on div "Save" at bounding box center [412, 211] width 12 height 7
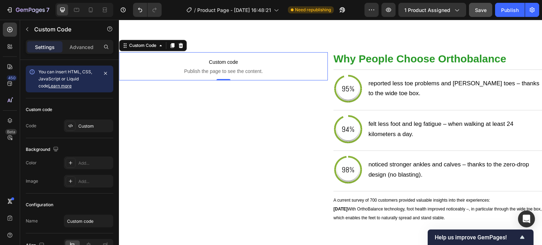
click at [504, 14] on button "Publish" at bounding box center [510, 10] width 30 height 14
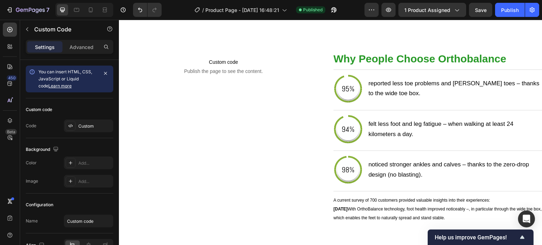
click at [225, 63] on p "Custom code Publish the page to see the content." at bounding box center [223, 66] width 209 height 28
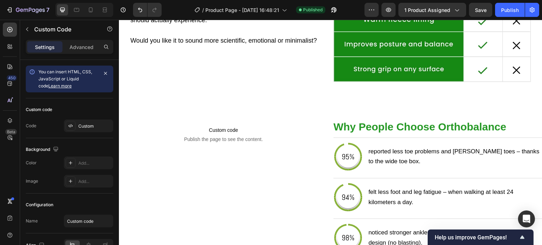
scroll to position [1072, 0]
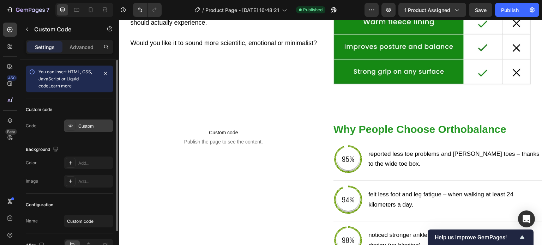
click at [73, 129] on div at bounding box center [71, 126] width 10 height 10
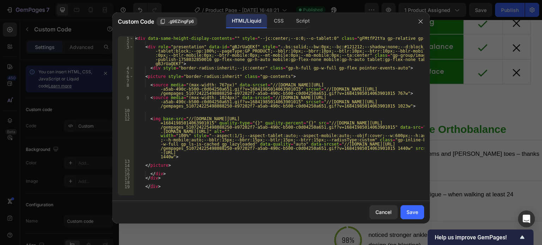
click at [232, 120] on div "< div data-same-height-display-contents = "" style = "--jc:center;--o:0;--o-tab…" at bounding box center [279, 119] width 290 height 167
type textarea "</div>"
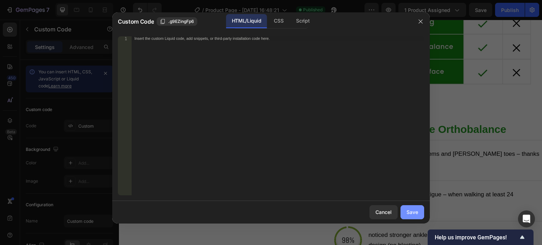
click at [408, 211] on div "Save" at bounding box center [412, 211] width 12 height 7
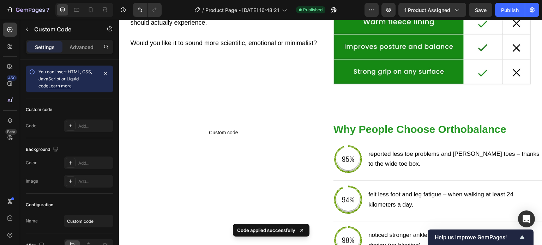
click at [220, 128] on span "Custom code" at bounding box center [223, 132] width 209 height 8
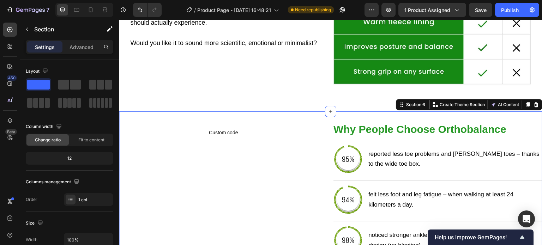
click at [277, 116] on div "Custom code Custom Code why people choose orthobalance Title reported less toe …" at bounding box center [330, 210] width 423 height 199
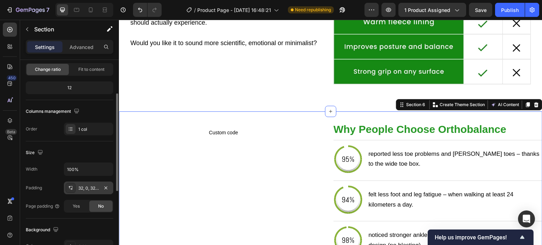
click at [86, 185] on div "32, 0, 32, 0" at bounding box center [88, 188] width 20 height 6
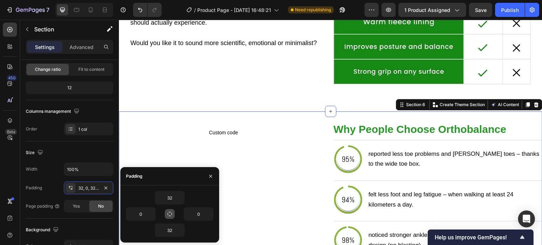
click at [168, 212] on icon "button" at bounding box center [170, 214] width 6 height 6
type input "32"
click at [171, 198] on input "32" at bounding box center [169, 197] width 29 height 13
type input "0"
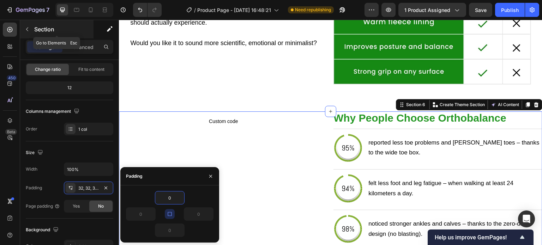
click at [25, 32] on button "button" at bounding box center [27, 29] width 11 height 11
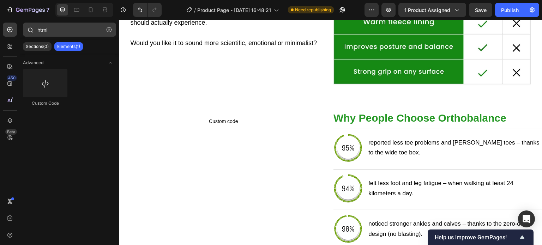
click at [112, 29] on button "button" at bounding box center [108, 29] width 11 height 11
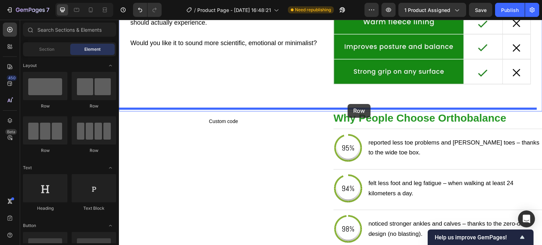
drag, startPoint x: 237, startPoint y: 116, endPoint x: 348, endPoint y: 104, distance: 111.7
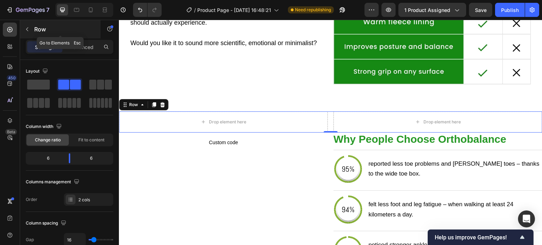
click at [32, 27] on button "button" at bounding box center [27, 29] width 11 height 11
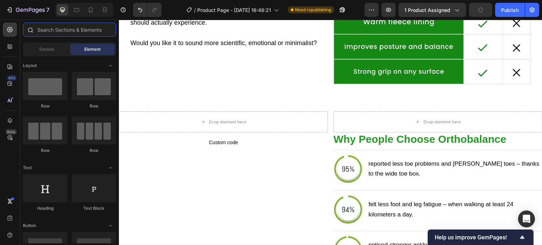
click at [53, 31] on input "text" at bounding box center [69, 30] width 93 height 14
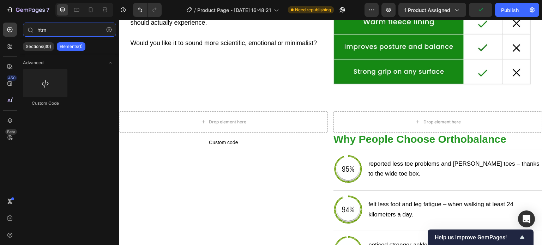
type input "htm"
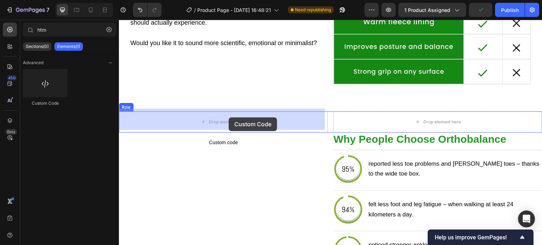
drag, startPoint x: 200, startPoint y: 115, endPoint x: 228, endPoint y: 117, distance: 29.0
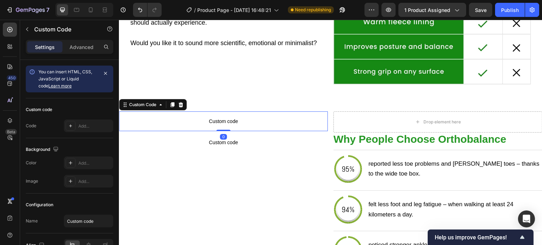
click at [214, 120] on span "Custom code" at bounding box center [223, 121] width 209 height 8
click at [78, 124] on div "Add..." at bounding box center [88, 126] width 49 height 13
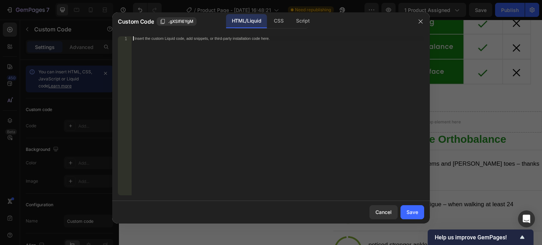
click at [219, 111] on div "Insert the custom Liquid code, add snippets, or third-party installation code h…" at bounding box center [278, 119] width 292 height 167
paste textarea "</div>"
type textarea "</div>"
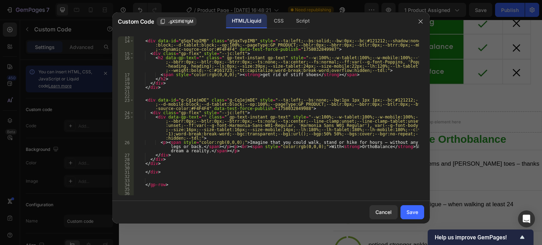
scroll to position [94, 0]
click at [415, 210] on div "Save" at bounding box center [412, 211] width 12 height 7
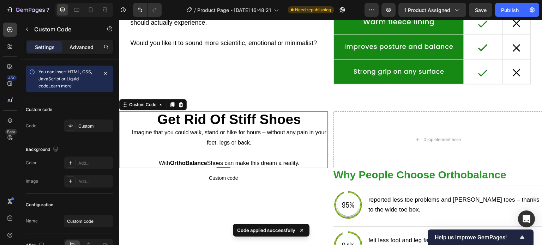
click at [77, 48] on p "Advanced" at bounding box center [81, 46] width 24 height 7
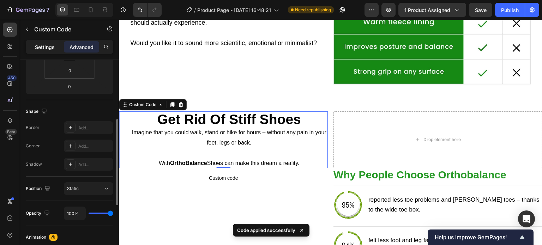
click at [53, 47] on p "Settings" at bounding box center [45, 46] width 20 height 7
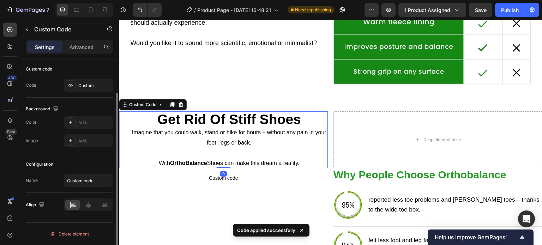
scroll to position [40, 0]
click at [49, 45] on p "Settings" at bounding box center [45, 46] width 20 height 7
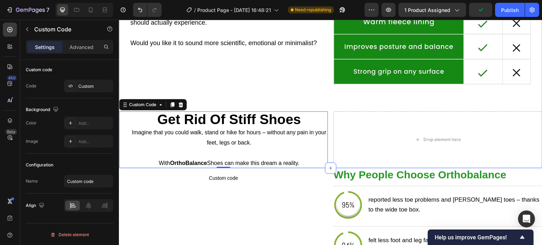
click at [204, 103] on div "our shoes compared to modern shoes Request back what conventional shoes have ta…" at bounding box center [330, 27] width 423 height 283
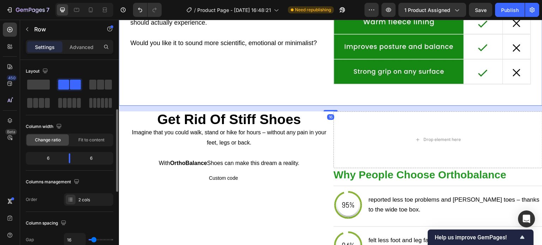
scroll to position [106, 0]
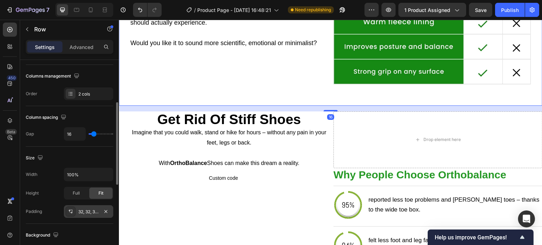
click at [89, 210] on div "32, 32, 32, 32" at bounding box center [88, 212] width 20 height 6
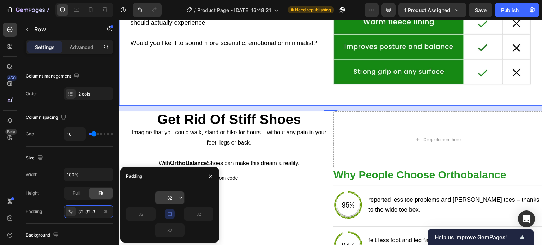
click at [175, 198] on input "32" at bounding box center [169, 197] width 29 height 13
type input "0"
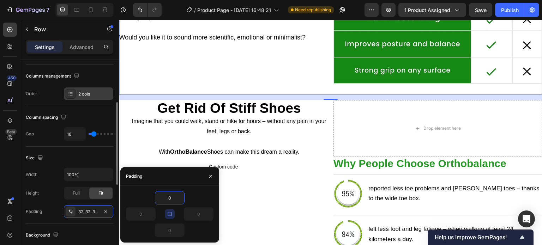
click at [82, 95] on div "2 cols" at bounding box center [94, 94] width 33 height 6
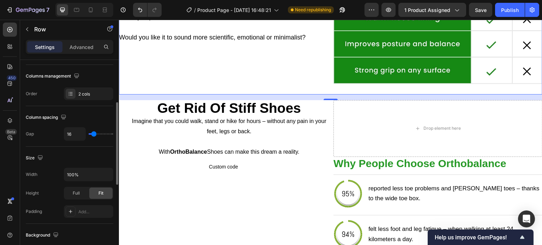
click at [58, 90] on div "Order 2 cols" at bounding box center [69, 93] width 87 height 13
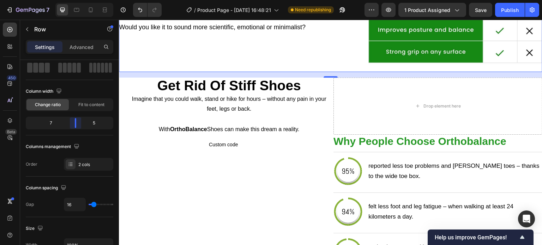
scroll to position [1034, 0]
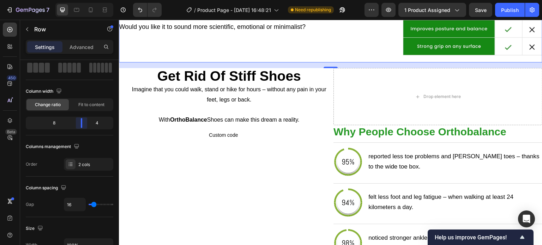
drag, startPoint x: 73, startPoint y: 125, endPoint x: 88, endPoint y: 126, distance: 15.2
click at [88, 0] on body "7 / Product Page - Sep 26, 16:48:21 Need republishing Preview 1 product assigne…" at bounding box center [271, 0] width 542 height 0
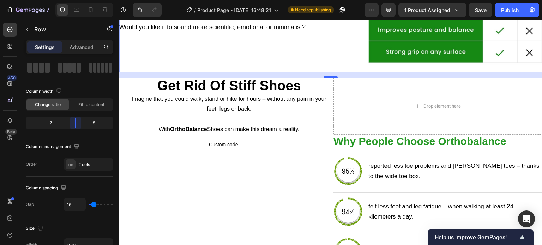
scroll to position [1072, 0]
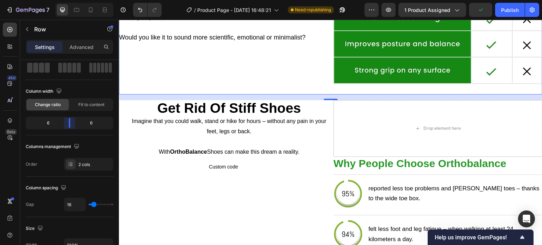
drag, startPoint x: 80, startPoint y: 124, endPoint x: 16, endPoint y: 99, distance: 68.3
click at [73, 0] on body "7 / Product Page - Sep 26, 16:48:21 Need republishing Preview 1 product assigne…" at bounding box center [271, 0] width 542 height 0
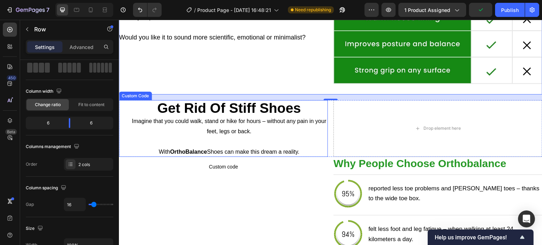
click at [210, 118] on span "Imagine that you could walk, stand or hike for hours – without any pain in your…" at bounding box center [229, 126] width 194 height 16
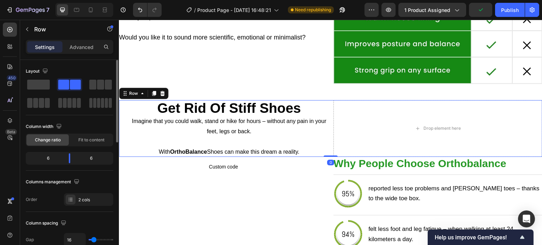
click at [328, 117] on div "get rid of stiff shoes Imagine that you could walk, stand or hike for hours – w…" at bounding box center [330, 128] width 423 height 57
click at [70, 0] on body "7 / Product Page - Sep 26, 16:48:21 Need republishing Preview 1 product assigne…" at bounding box center [271, 0] width 542 height 0
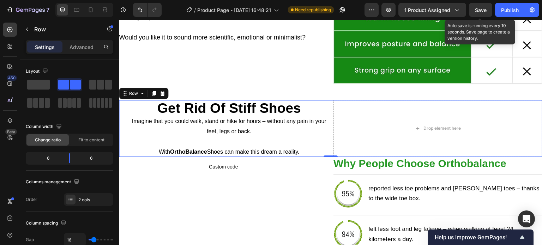
click at [484, 8] on span "Save" at bounding box center [481, 10] width 12 height 6
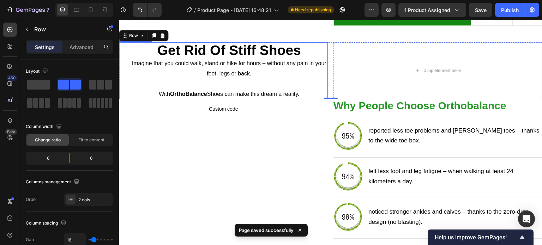
scroll to position [1142, 0]
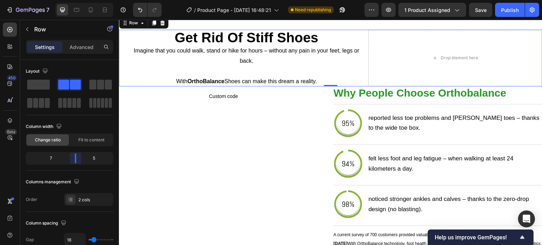
drag, startPoint x: 69, startPoint y: 161, endPoint x: 39, endPoint y: 139, distance: 37.6
click at [78, 0] on body "7 / Product Page - Sep 26, 16:48:21 Need republishing Preview 1 product assigne…" at bounding box center [271, 0] width 542 height 0
click at [248, 148] on div "Custom code Custom Code" at bounding box center [223, 171] width 209 height 170
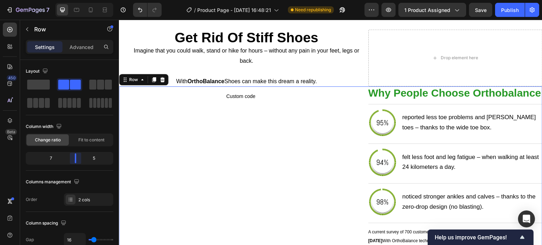
drag, startPoint x: 71, startPoint y: 159, endPoint x: 79, endPoint y: 160, distance: 8.6
click at [79, 0] on body "7 / Product Page - Sep 26, 16:48:21 Need republishing Preview 1 product assigne…" at bounding box center [271, 0] width 542 height 0
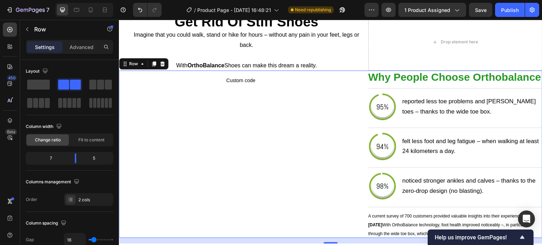
scroll to position [1178, 0]
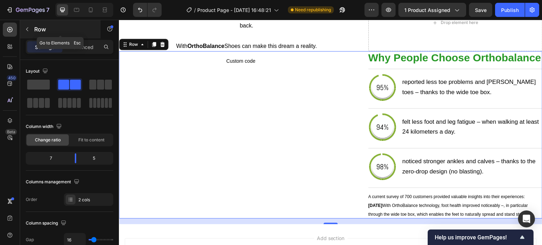
click at [29, 26] on icon "button" at bounding box center [27, 29] width 6 height 6
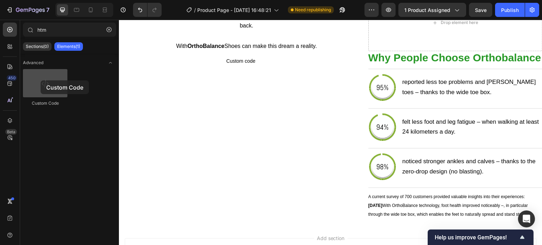
drag, startPoint x: 55, startPoint y: 83, endPoint x: 41, endPoint y: 80, distance: 15.0
click at [41, 80] on div at bounding box center [45, 83] width 44 height 28
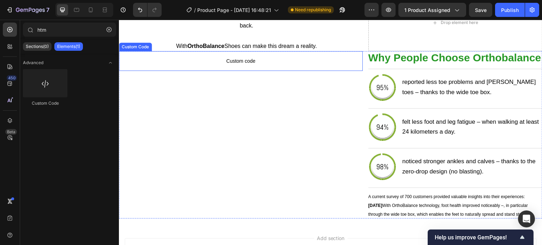
click at [255, 57] on span "Custom code" at bounding box center [241, 61] width 244 height 8
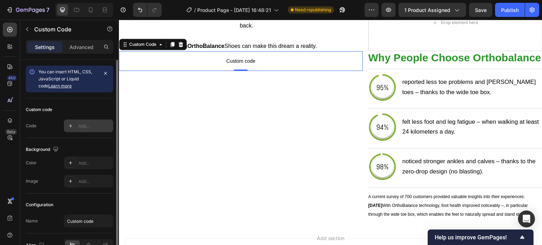
click at [81, 123] on div "Add..." at bounding box center [94, 126] width 33 height 6
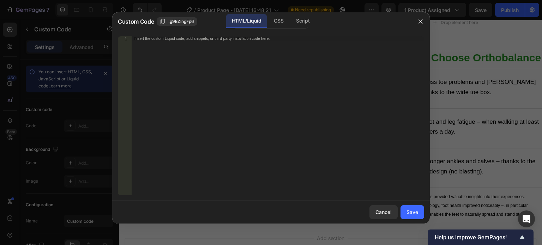
click at [250, 141] on div "Insert the custom Liquid code, add snippets, or third-party installation code h…" at bounding box center [278, 119] width 292 height 167
paste textarea "</div>"
type textarea "</div>"
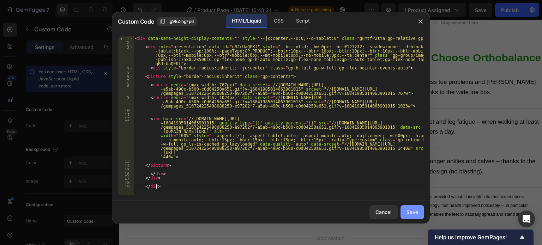
drag, startPoint x: 419, startPoint y: 212, endPoint x: 416, endPoint y: 215, distance: 4.0
click at [419, 212] on button "Save" at bounding box center [412, 212] width 24 height 14
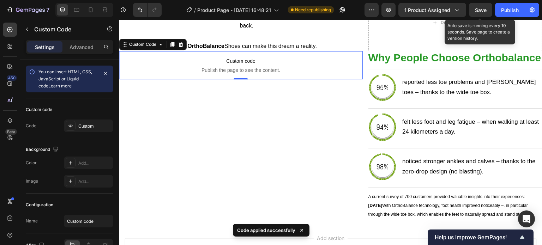
click at [486, 12] on span "Save" at bounding box center [481, 10] width 12 height 6
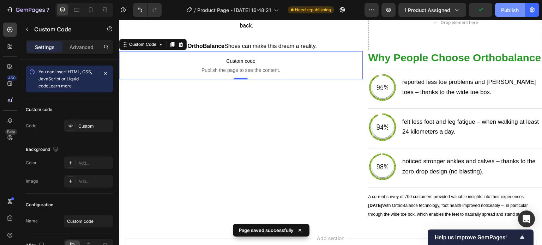
click at [513, 14] on button "Publish" at bounding box center [510, 10] width 30 height 14
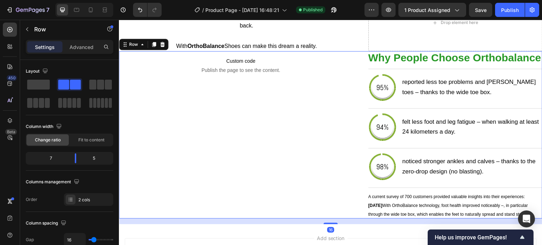
click at [360, 54] on div "Custom code Publish the page to see the content. Custom Code why people choose …" at bounding box center [330, 134] width 423 height 167
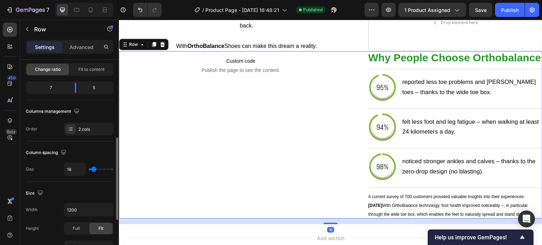
scroll to position [106, 0]
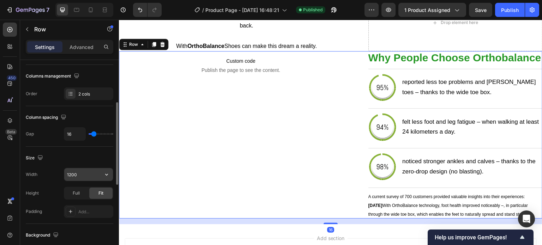
click at [78, 176] on input "1200" at bounding box center [88, 174] width 49 height 13
click at [111, 173] on button "button" at bounding box center [106, 174] width 13 height 13
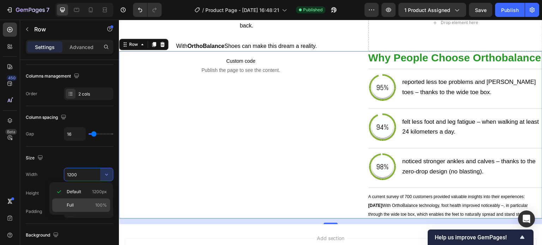
click at [86, 202] on p "Full 100%" at bounding box center [87, 205] width 40 height 6
type input "100%"
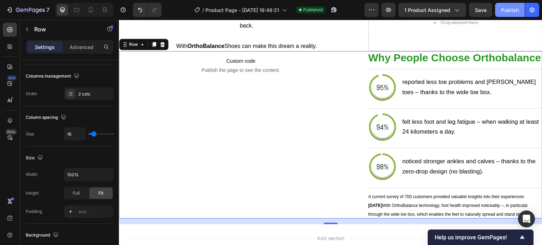
click at [500, 12] on button "Publish" at bounding box center [510, 10] width 30 height 14
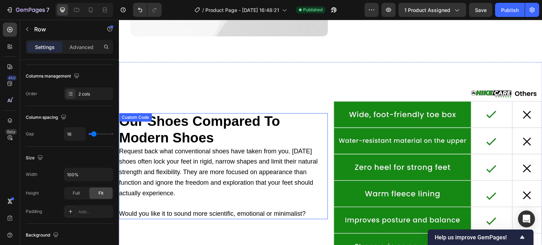
scroll to position [40, 0]
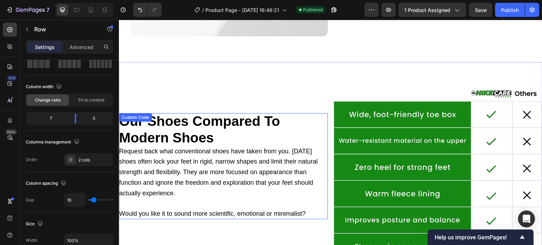
click at [314, 123] on h2 "our shoes compared to modern shoes" at bounding box center [223, 129] width 209 height 33
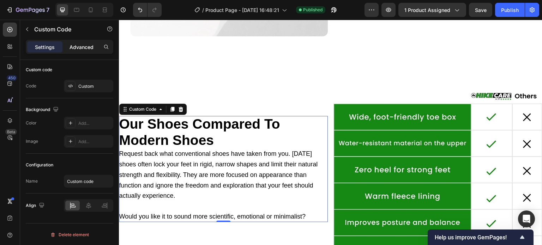
click at [74, 45] on p "Advanced" at bounding box center [81, 46] width 24 height 7
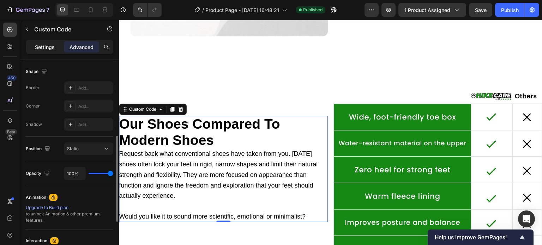
click at [39, 46] on p "Settings" at bounding box center [45, 46] width 20 height 7
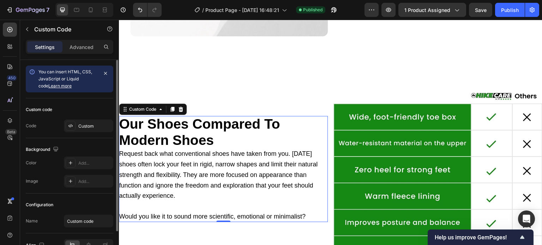
scroll to position [35, 0]
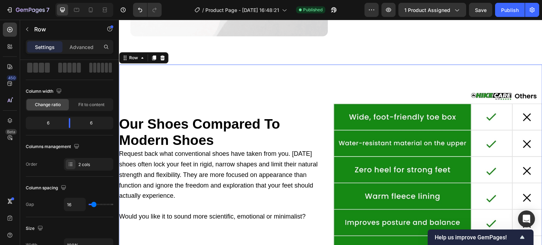
click at [328, 130] on div "our shoes compared to modern shoes Request back what conventional shoes have ta…" at bounding box center [330, 169] width 423 height 209
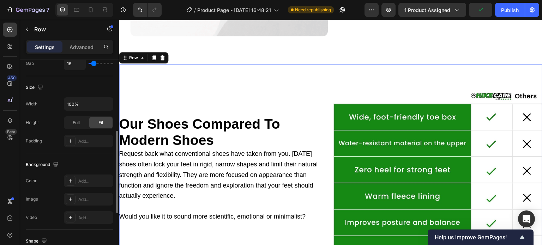
scroll to position [141, 0]
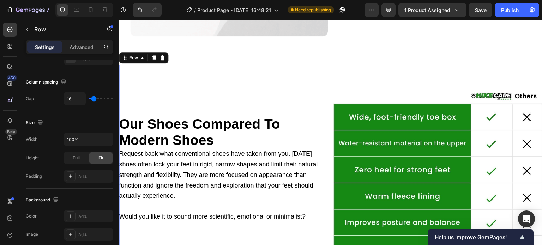
click at [310, 72] on div "our shoes compared to modern shoes Request back what conventional shoes have ta…" at bounding box center [223, 169] width 209 height 209
click at [93, 135] on input "100%" at bounding box center [88, 139] width 49 height 13
click at [113, 134] on div "100%" at bounding box center [88, 139] width 49 height 13
click at [109, 136] on icon "button" at bounding box center [106, 139] width 7 height 7
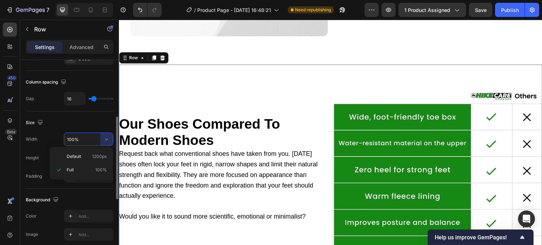
click at [101, 124] on div "Size" at bounding box center [69, 122] width 87 height 11
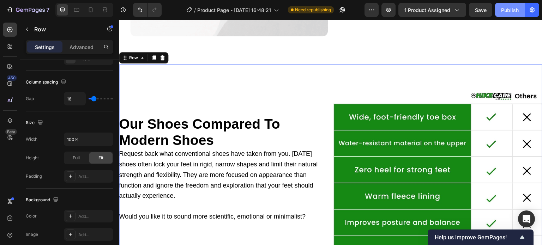
click at [518, 12] on div "Publish" at bounding box center [510, 9] width 18 height 7
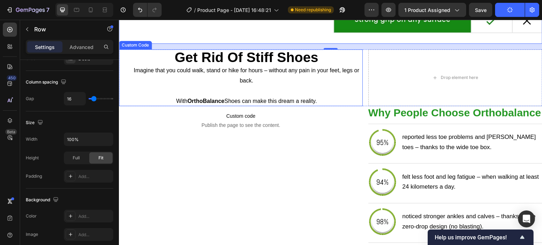
scroll to position [1072, 0]
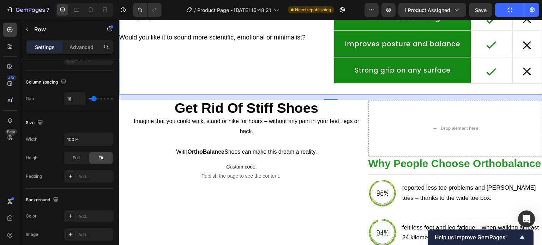
click at [336, 94] on div "16" at bounding box center [330, 97] width 423 height 6
click at [329, 94] on div "16" at bounding box center [330, 97] width 423 height 6
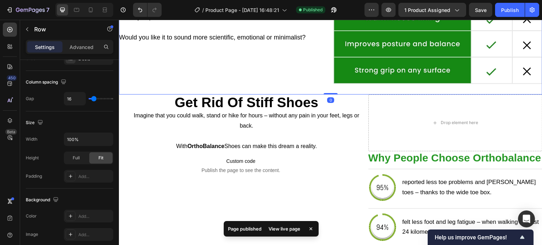
drag, startPoint x: 329, startPoint y: 96, endPoint x: 330, endPoint y: 85, distance: 11.0
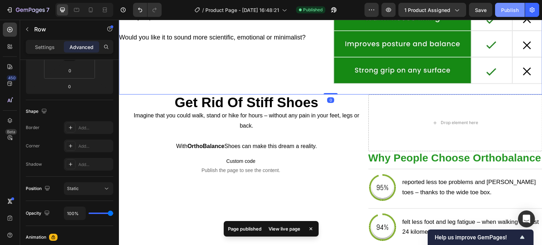
click at [503, 10] on div "Publish" at bounding box center [510, 9] width 18 height 7
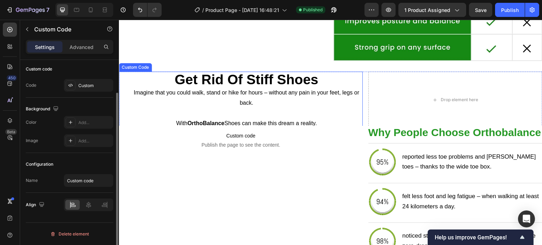
scroll to position [0, 0]
click at [235, 108] on p "With OrthoBalance Shoes can make this dream a reality." at bounding box center [246, 118] width 232 height 20
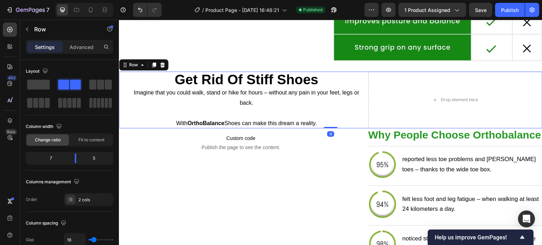
click at [362, 83] on div "get rid of stiff shoes Imagine that you could walk, stand or hike for hours – w…" at bounding box center [330, 100] width 423 height 57
drag, startPoint x: 72, startPoint y: 158, endPoint x: 76, endPoint y: 161, distance: 5.1
click at [76, 0] on body "7 / Product Page - Sep 26, 16:48:21 Published Preview 1 product assigned Save P…" at bounding box center [271, 0] width 542 height 0
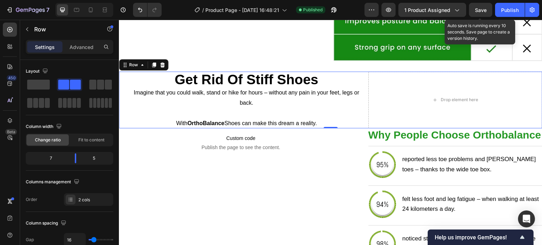
click at [481, 11] on span "Save" at bounding box center [481, 10] width 12 height 6
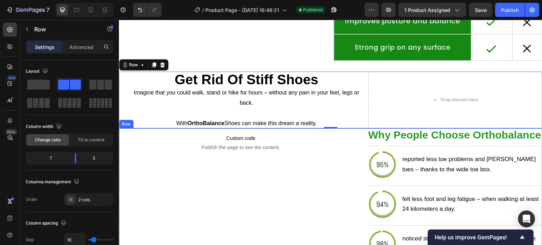
click at [358, 160] on div "Custom code Publish the page to see the content. Custom Code" at bounding box center [241, 211] width 244 height 167
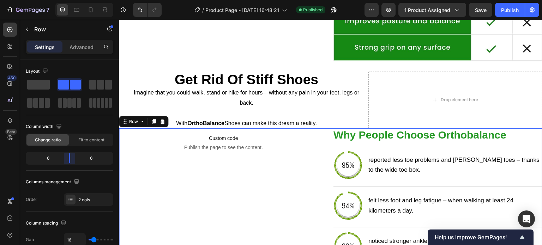
drag, startPoint x: 74, startPoint y: 159, endPoint x: 69, endPoint y: 158, distance: 5.4
click at [69, 0] on body "7 / Product Page - Sep 26, 16:48:21 Published Preview 1 product assigned Save P…" at bounding box center [271, 0] width 542 height 0
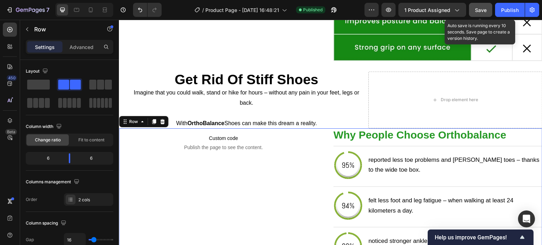
click at [482, 15] on button "Save" at bounding box center [480, 10] width 23 height 14
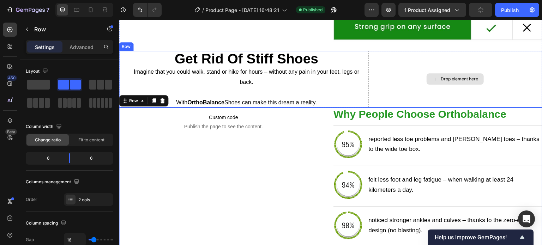
scroll to position [1201, 0]
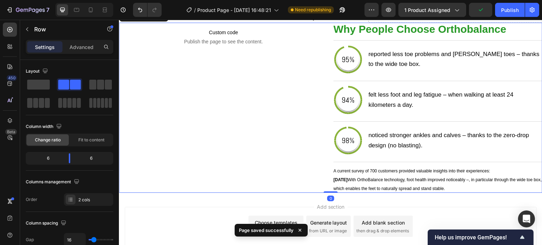
drag, startPoint x: 329, startPoint y: 195, endPoint x: 330, endPoint y: 173, distance: 21.6
click at [330, 173] on div "Custom code Publish the page to see the content. Custom Code why people choose …" at bounding box center [330, 108] width 423 height 170
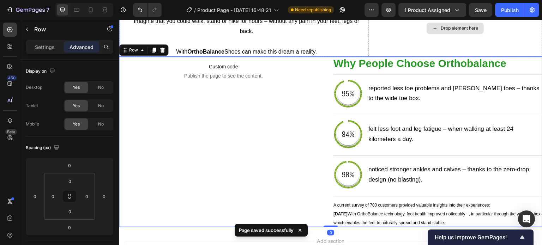
scroll to position [1165, 0]
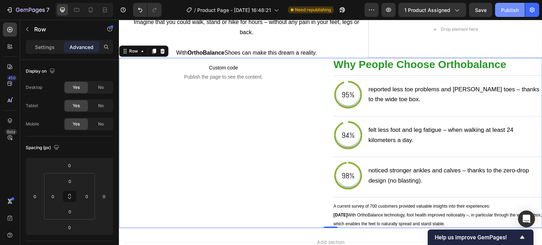
click at [502, 12] on div "Publish" at bounding box center [510, 9] width 18 height 7
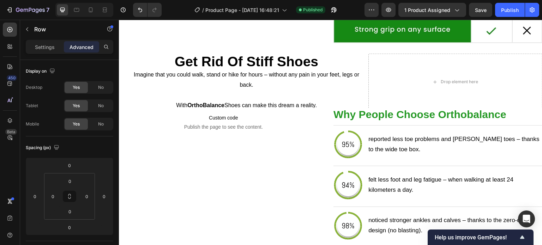
scroll to position [1105, 0]
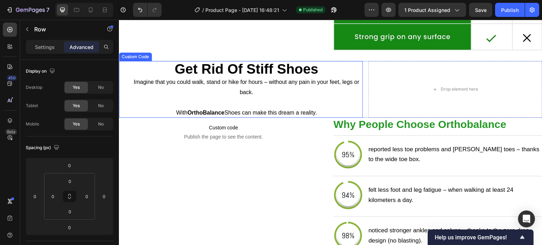
click at [242, 100] on p "With OrthoBalance Shoes can make this dream a reality." at bounding box center [246, 108] width 232 height 20
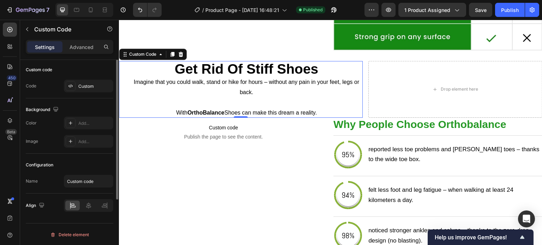
scroll to position [0, 0]
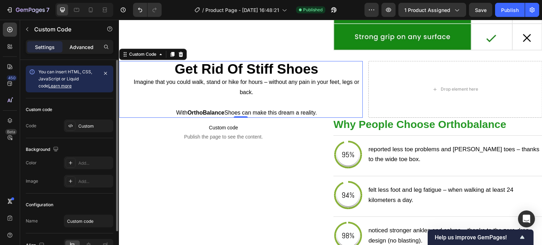
click at [76, 47] on p "Advanced" at bounding box center [81, 46] width 24 height 7
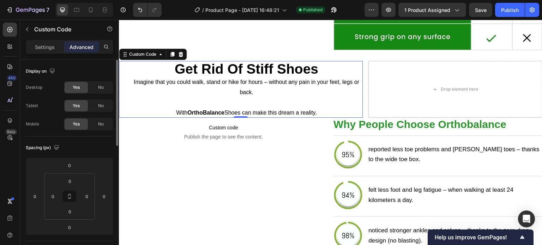
scroll to position [141, 0]
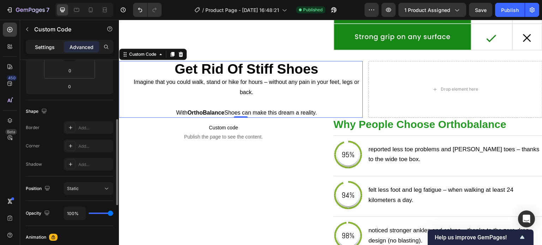
click at [52, 49] on p "Settings" at bounding box center [45, 46] width 20 height 7
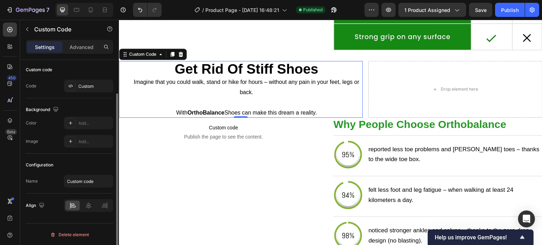
scroll to position [0, 0]
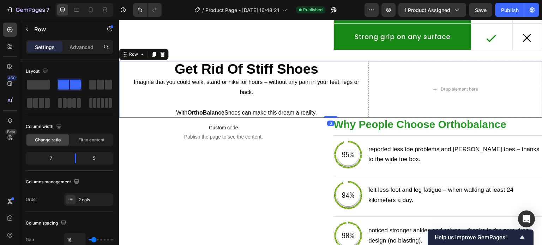
click at [360, 78] on div "get rid of stiff shoes Imagine that you could walk, stand or hike for hours – w…" at bounding box center [330, 89] width 423 height 57
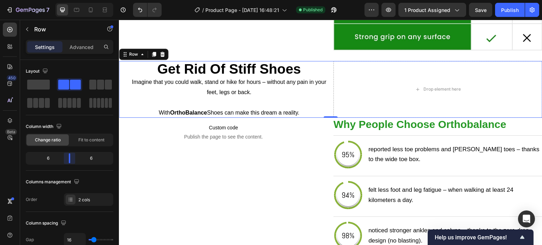
drag, startPoint x: 75, startPoint y: 158, endPoint x: 71, endPoint y: 157, distance: 4.4
click at [71, 0] on body "7 / Product Page - Sep 26, 16:48:21 Published Preview 1 product assigned Save P…" at bounding box center [271, 0] width 542 height 0
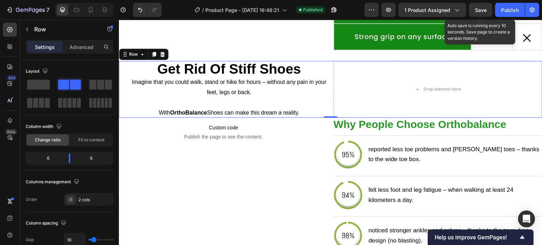
click at [486, 10] on span "Save" at bounding box center [481, 10] width 12 height 6
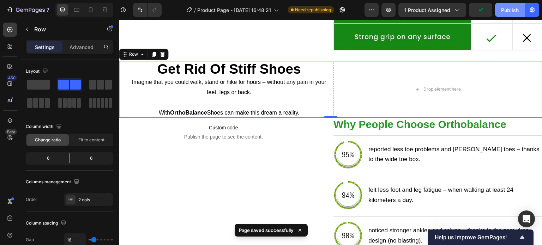
click at [500, 11] on button "Publish" at bounding box center [510, 10] width 30 height 14
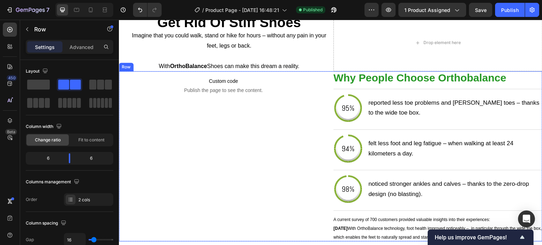
scroll to position [1070, 0]
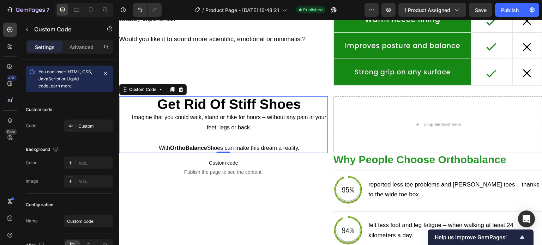
click at [149, 121] on p "Imagine that you could walk, stand or hike for hours – without any pain in your…" at bounding box center [228, 122] width 197 height 20
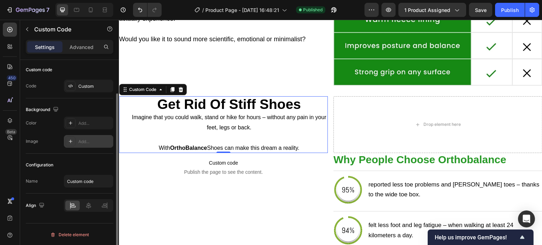
scroll to position [0, 0]
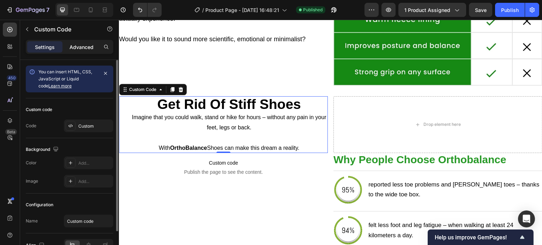
click at [82, 49] on p "Advanced" at bounding box center [81, 46] width 24 height 7
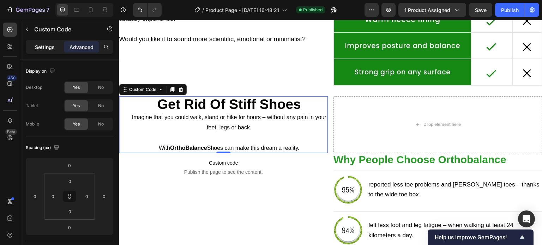
click at [52, 44] on p "Settings" at bounding box center [45, 46] width 20 height 7
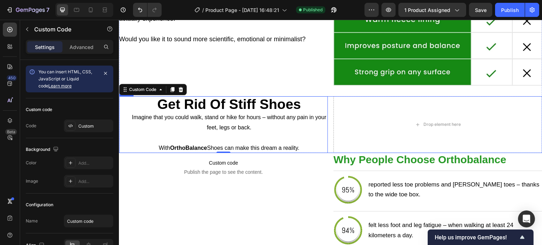
click at [328, 124] on div "get rid of stiff shoes Imagine that you could walk, stand or hike for hours – w…" at bounding box center [330, 124] width 423 height 57
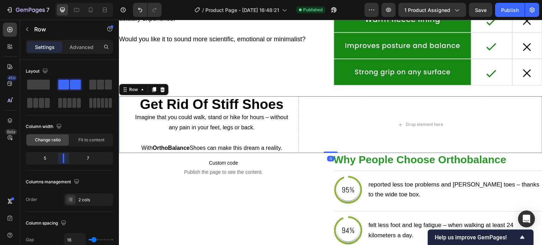
click at [65, 0] on body "7 / Product Page - Sep 26, 16:48:21 Published Preview 1 product assigned Save P…" at bounding box center [271, 0] width 542 height 0
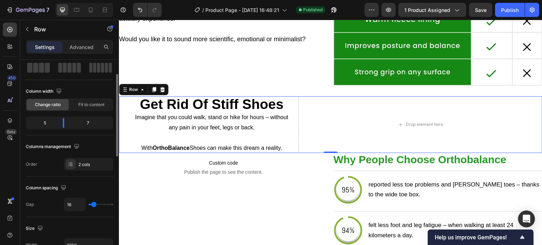
type input "11"
type input "8"
type input "6"
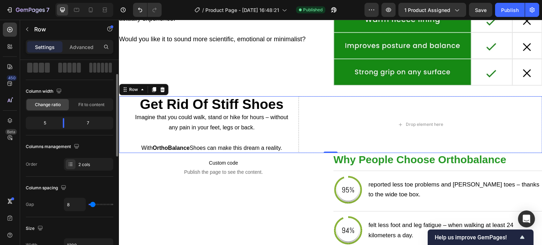
type input "6"
type input "4"
type input "2"
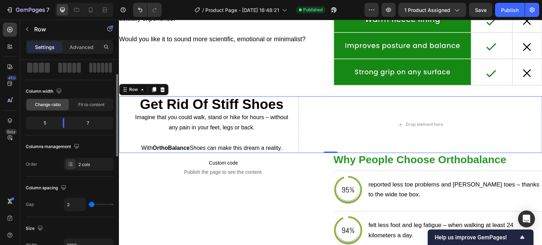
type input "0"
drag, startPoint x: 93, startPoint y: 204, endPoint x: 88, endPoint y: 204, distance: 5.3
type input "0"
click at [88, 204] on input "range" at bounding box center [100, 204] width 25 height 1
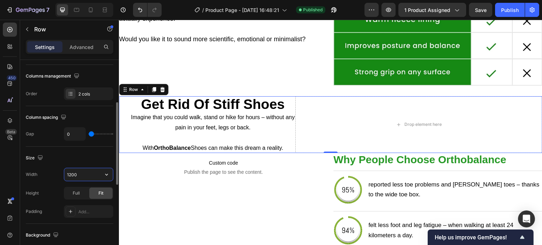
click at [84, 176] on input "1200" at bounding box center [88, 174] width 49 height 13
click at [105, 173] on icon "button" at bounding box center [106, 174] width 7 height 7
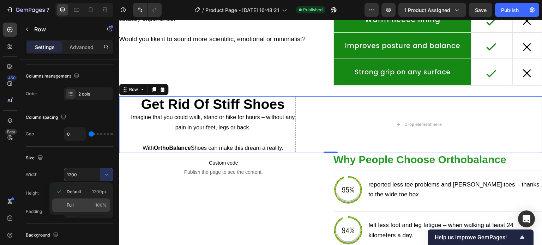
click at [90, 200] on div "Full 100%" at bounding box center [81, 205] width 58 height 13
type input "100%"
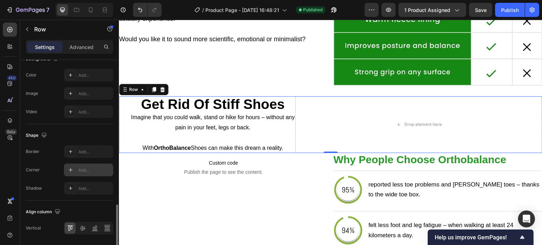
scroll to position [304, 0]
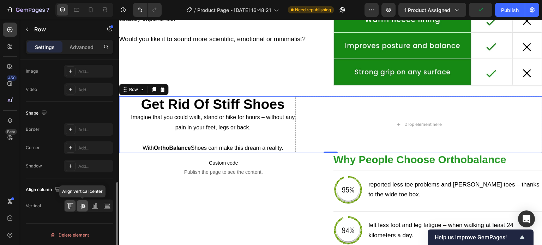
click at [81, 206] on icon at bounding box center [82, 205] width 7 height 7
click at [500, 10] on button "Publish" at bounding box center [510, 10] width 30 height 14
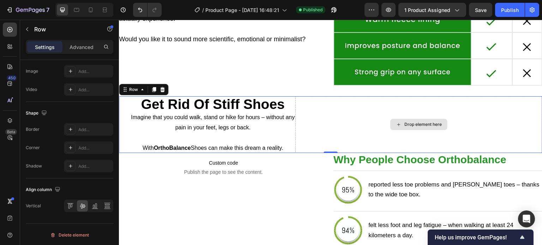
click at [297, 121] on div "Drop element here" at bounding box center [418, 124] width 247 height 57
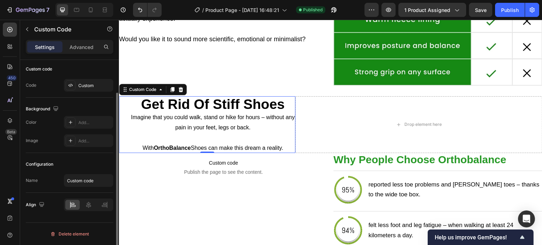
drag, startPoint x: 134, startPoint y: 104, endPoint x: 228, endPoint y: 125, distance: 96.1
click at [134, 104] on h2 "get rid of stiff shoes" at bounding box center [212, 104] width 165 height 17
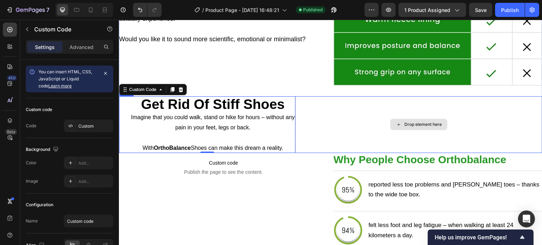
click at [298, 117] on div "Drop element here" at bounding box center [418, 124] width 247 height 57
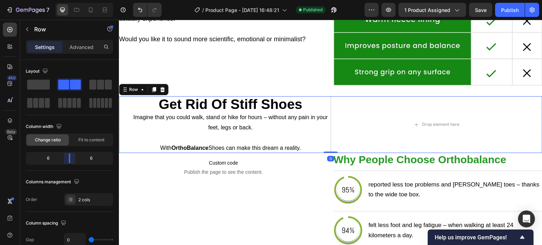
click at [68, 0] on body "7 / Product Page - Sep 26, 16:48:21 Published Preview 1 product assigned Save P…" at bounding box center [271, 0] width 542 height 0
click at [511, 7] on div "Publish" at bounding box center [510, 9] width 18 height 7
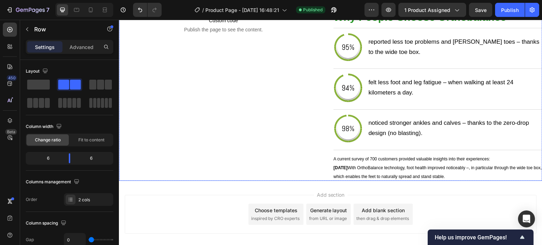
scroll to position [1246, 0]
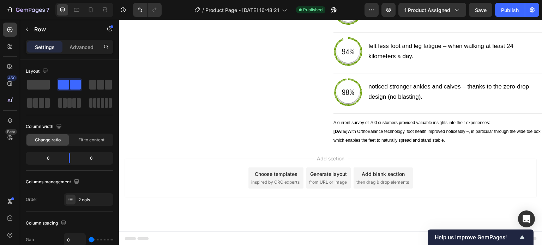
drag, startPoint x: 223, startPoint y: 127, endPoint x: 229, endPoint y: 173, distance: 46.5
click at [30, 28] on button "button" at bounding box center [27, 29] width 11 height 11
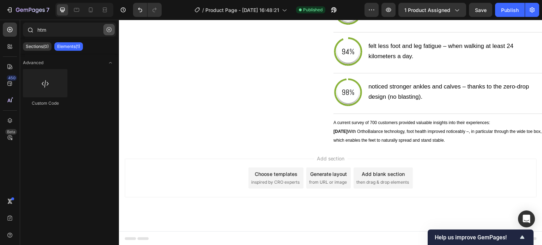
click at [109, 31] on icon "button" at bounding box center [108, 29] width 5 height 5
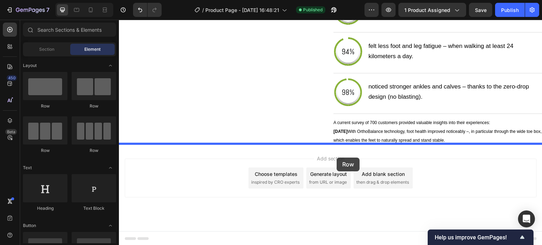
drag, startPoint x: 167, startPoint y: 106, endPoint x: 337, endPoint y: 158, distance: 177.5
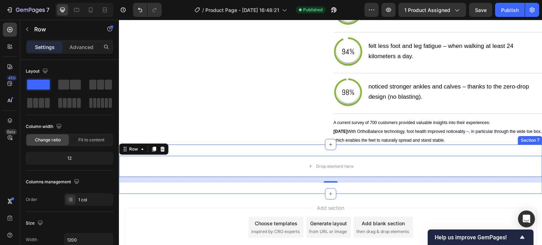
click at [332, 151] on div "Drop element here Row 16 Section 7" at bounding box center [330, 169] width 423 height 49
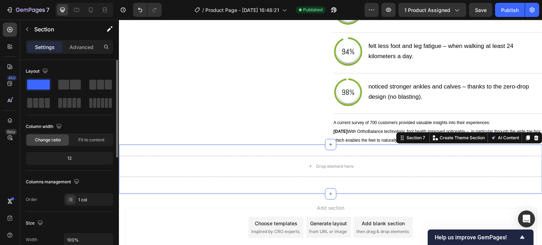
scroll to position [106, 0]
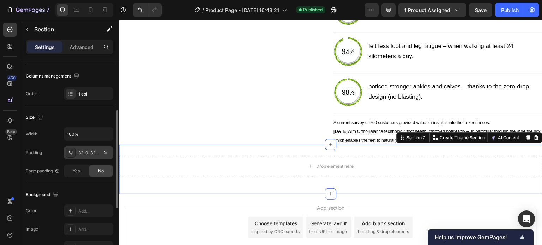
click at [88, 153] on div "32, 0, 32, 0" at bounding box center [88, 153] width 20 height 6
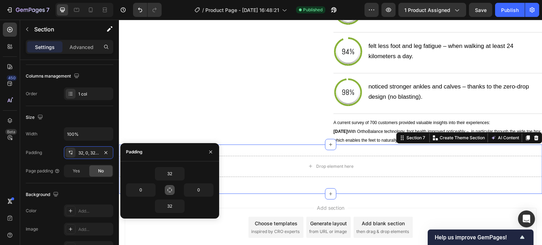
click at [168, 186] on button "button" at bounding box center [170, 190] width 10 height 10
type input "32"
click at [171, 172] on input "32" at bounding box center [169, 173] width 29 height 13
type input "0"
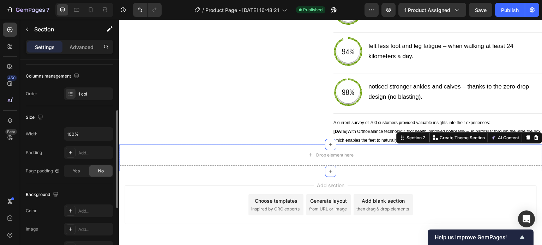
click at [42, 180] on div "Size Width 100% Padding Add... Page padding Yes No" at bounding box center [69, 144] width 87 height 77
click at [109, 133] on icon "button" at bounding box center [106, 133] width 7 height 7
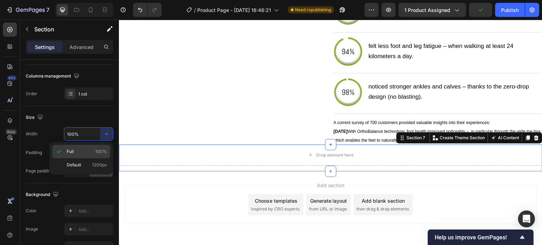
click at [102, 151] on span "100%" at bounding box center [101, 151] width 12 height 6
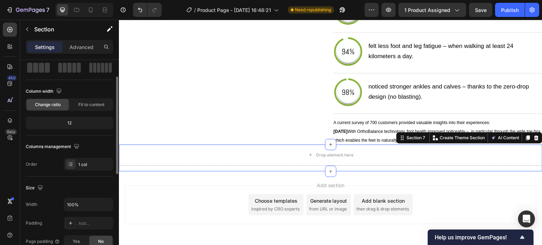
scroll to position [0, 0]
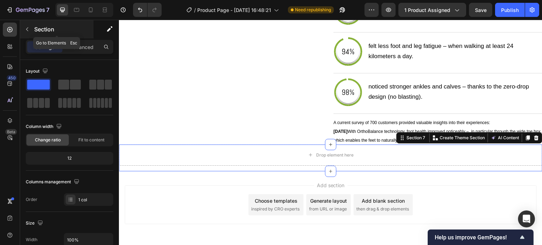
click at [24, 25] on button "button" at bounding box center [27, 29] width 11 height 11
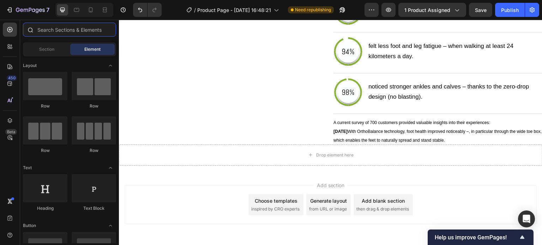
click at [48, 31] on input "text" at bounding box center [69, 30] width 93 height 14
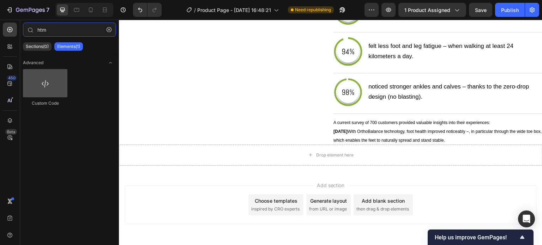
type input "htm"
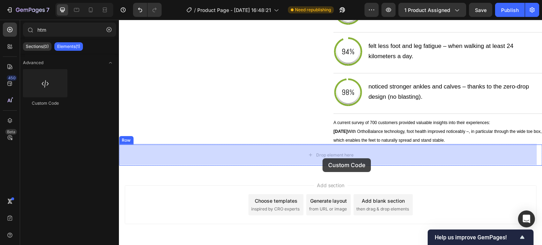
drag, startPoint x: 158, startPoint y: 111, endPoint x: 322, endPoint y: 158, distance: 169.8
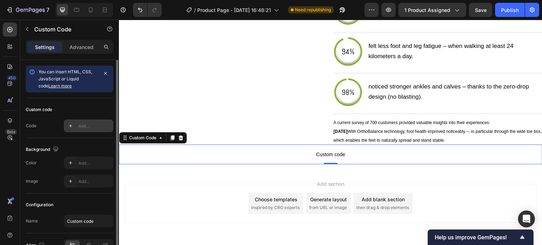
click at [73, 127] on div at bounding box center [71, 126] width 10 height 10
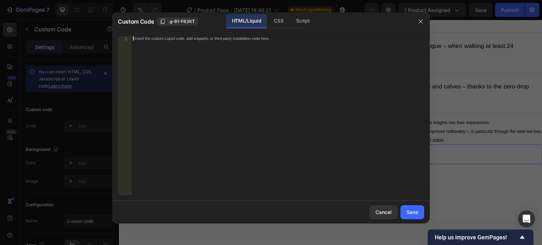
drag, startPoint x: 192, startPoint y: 118, endPoint x: 302, endPoint y: 151, distance: 114.7
click at [195, 118] on div "Insert the custom Liquid code, add snippets, or third-party installation code h…" at bounding box center [278, 119] width 292 height 167
paste textarea "</div>"
type textarea "</div>"
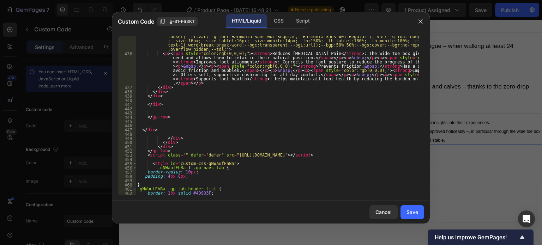
drag, startPoint x: 416, startPoint y: 213, endPoint x: 399, endPoint y: 199, distance: 22.0
click at [414, 213] on div "Save" at bounding box center [412, 211] width 12 height 7
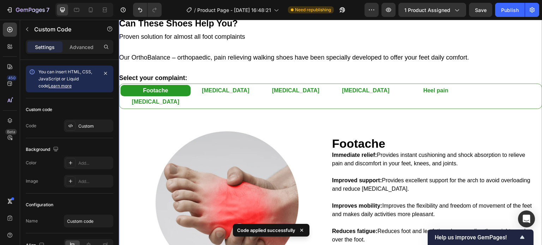
scroll to position [1363, 0]
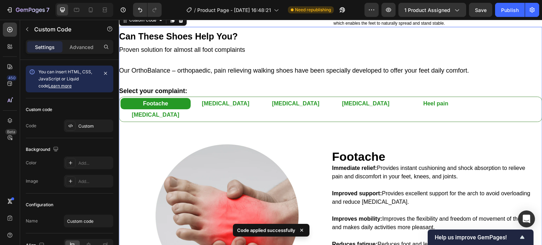
click at [227, 104] on p "[MEDICAL_DATA]" at bounding box center [226, 103] width 48 height 8
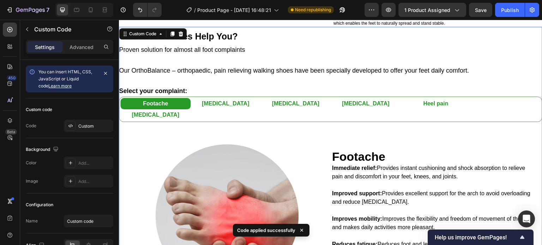
click at [222, 103] on p "[MEDICAL_DATA]" at bounding box center [226, 103] width 48 height 8
click at [290, 104] on p "[MEDICAL_DATA]" at bounding box center [296, 103] width 48 height 8
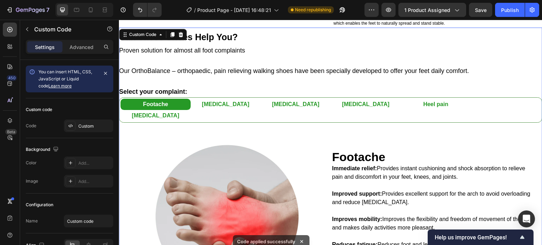
click at [366, 101] on p "[MEDICAL_DATA]" at bounding box center [366, 104] width 48 height 8
click at [437, 100] on p "Heel pain" at bounding box center [435, 104] width 25 height 8
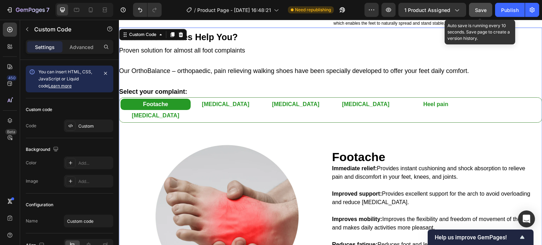
click at [484, 4] on button "Save" at bounding box center [480, 10] width 23 height 14
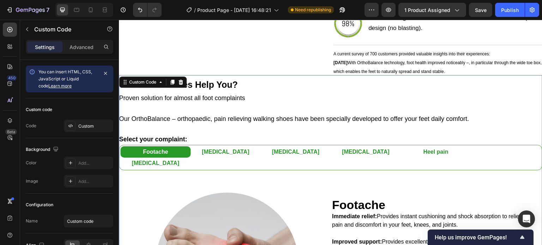
scroll to position [1258, 0]
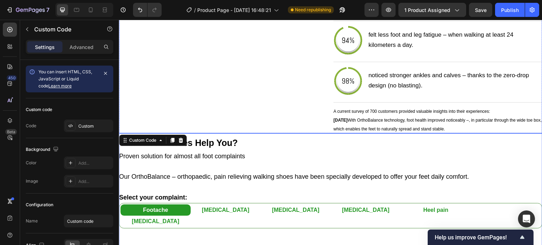
click at [279, 107] on div "Custom code Publish the page to see the content. Custom Code" at bounding box center [223, 48] width 209 height 170
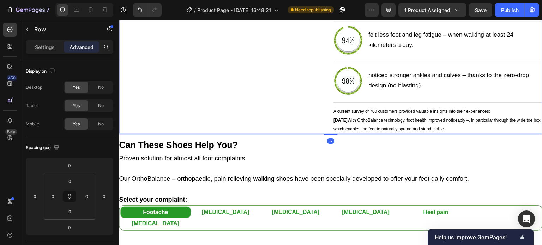
click at [328, 132] on div "Custom code Publish the page to see the content. Custom Code why people choose …" at bounding box center [330, 48] width 423 height 170
type input "6"
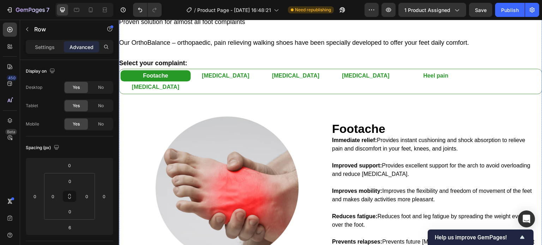
scroll to position [1469, 0]
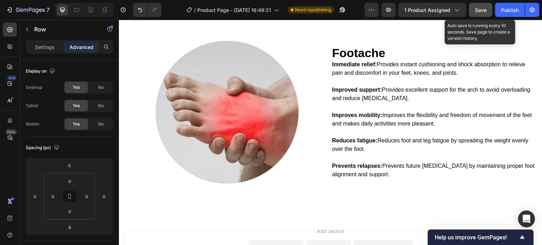
click at [471, 8] on button "Save" at bounding box center [480, 10] width 23 height 14
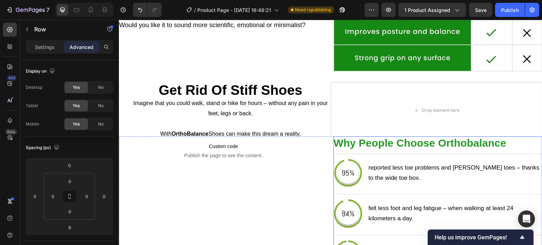
scroll to position [1083, 0]
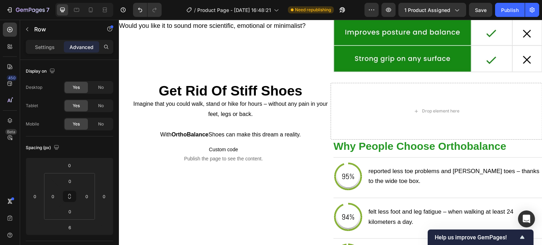
click at [330, 146] on div "Custom code Publish the page to see the content. Custom Code why people choose …" at bounding box center [330, 225] width 423 height 170
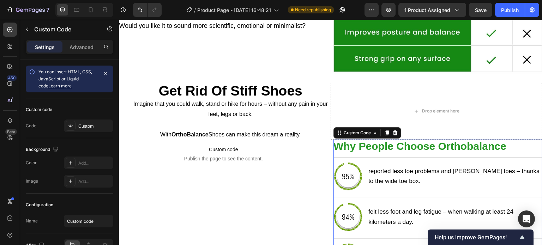
click at [333, 140] on span "why people choose orthobalance" at bounding box center [419, 146] width 173 height 12
click at [328, 148] on div "Custom code Publish the page to see the content. Custom Code why people choose …" at bounding box center [330, 225] width 423 height 170
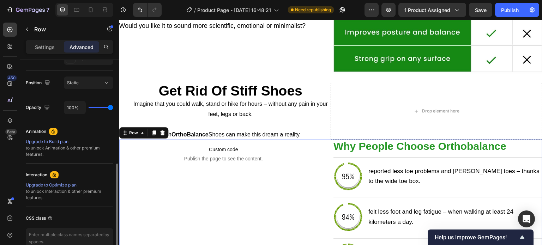
scroll to position [283, 0]
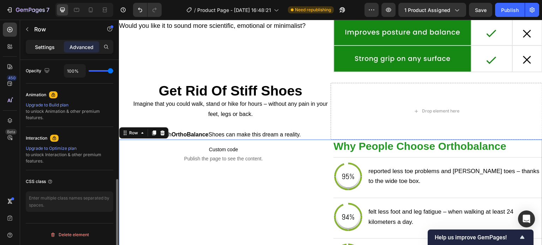
click at [40, 44] on p "Settings" at bounding box center [45, 46] width 20 height 7
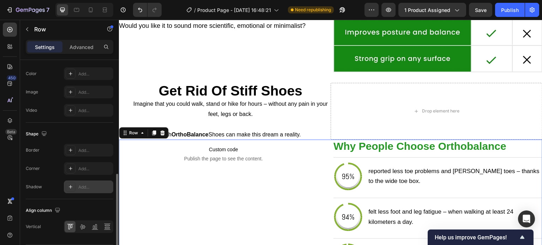
scroll to position [304, 0]
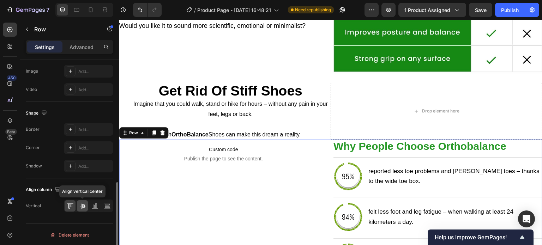
click at [84, 206] on icon at bounding box center [83, 206] width 6 height 5
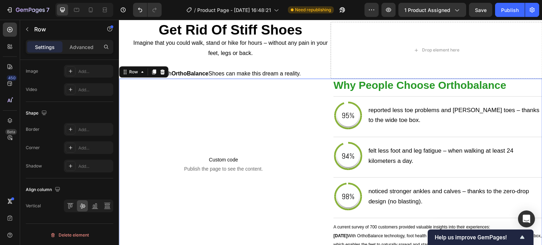
scroll to position [1154, 0]
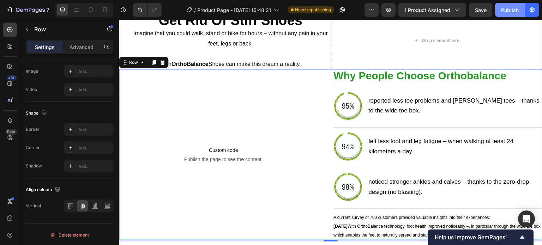
click at [503, 8] on div "Publish" at bounding box center [510, 9] width 18 height 7
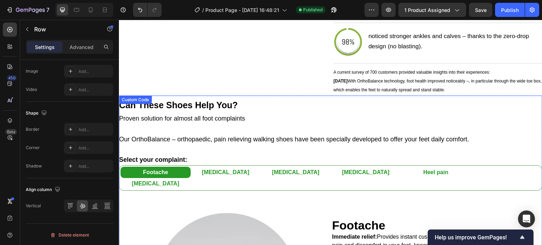
scroll to position [1295, 0]
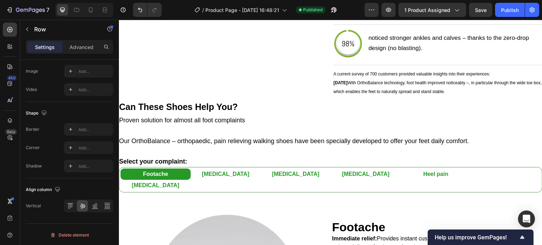
click at [252, 88] on div "Custom code Publish the page to see the content. Custom Code" at bounding box center [223, 11] width 209 height 170
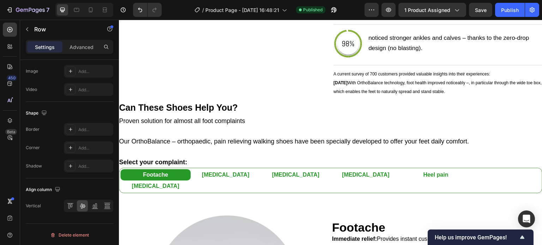
click at [282, 69] on div "Custom code Publish the page to see the content. Custom Code" at bounding box center [223, 11] width 209 height 170
click at [289, 85] on div "Custom code Publish the page to see the content. Custom Code" at bounding box center [223, 11] width 209 height 170
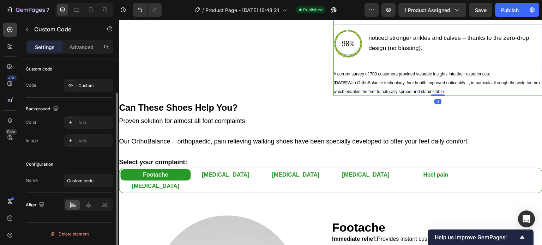
click at [334, 90] on span "Within 60 days With OrthoBalance technology, foot health improved noticeably –,…" at bounding box center [437, 87] width 208 height 14
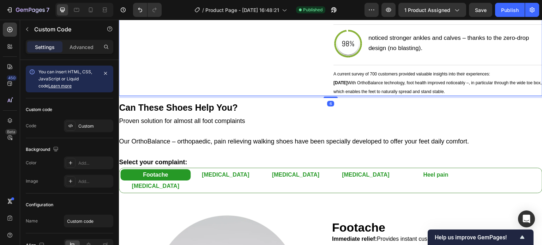
click at [314, 95] on div "Custom code Publish the page to see the content. Custom Code why people choose …" at bounding box center [330, 11] width 423 height 170
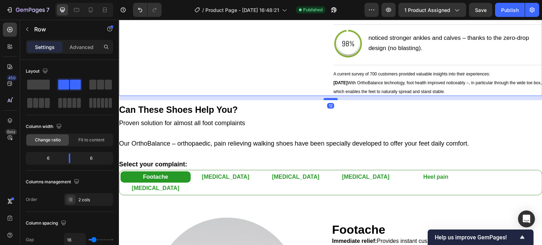
drag, startPoint x: 329, startPoint y: 96, endPoint x: 236, endPoint y: 20, distance: 119.1
click at [329, 98] on div at bounding box center [330, 99] width 14 height 2
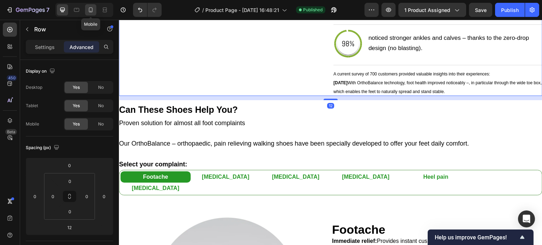
click at [92, 12] on icon at bounding box center [90, 9] width 7 height 7
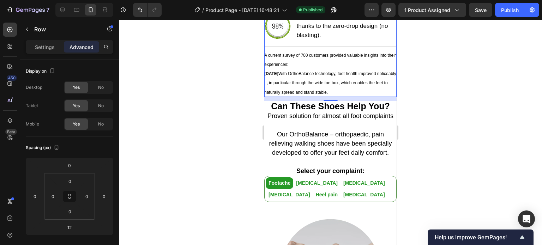
scroll to position [1353, 0]
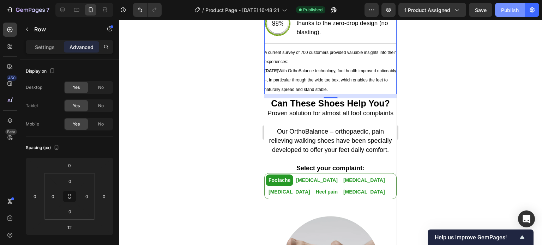
click at [510, 11] on div "Publish" at bounding box center [510, 9] width 18 height 7
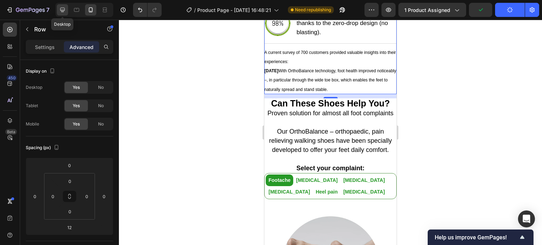
click at [63, 7] on icon at bounding box center [62, 9] width 7 height 7
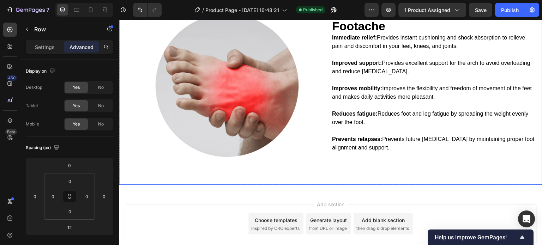
scroll to position [1544, 0]
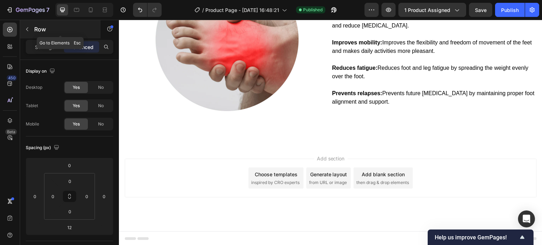
click at [32, 28] on button "button" at bounding box center [27, 29] width 11 height 11
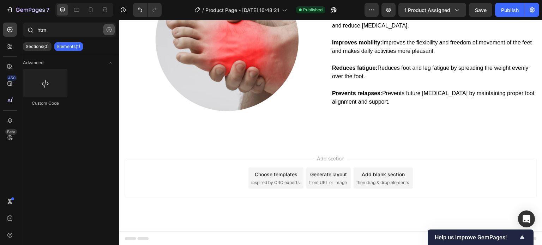
click at [109, 30] on icon "button" at bounding box center [108, 29] width 5 height 5
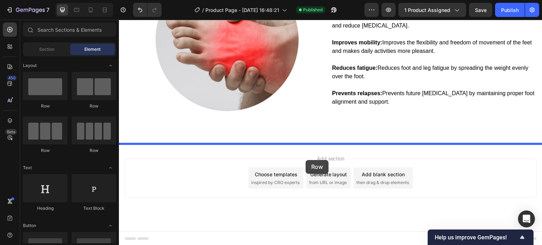
drag, startPoint x: 218, startPoint y: 110, endPoint x: 305, endPoint y: 160, distance: 100.9
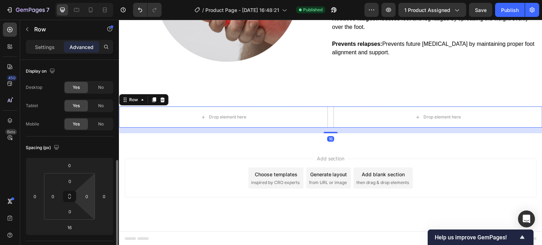
scroll to position [141, 0]
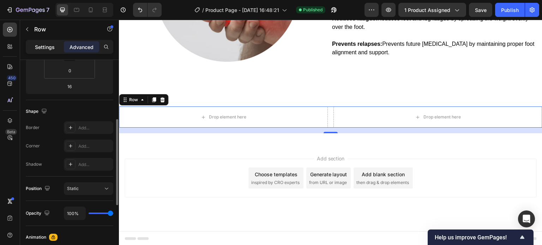
click at [45, 47] on p "Settings" at bounding box center [45, 46] width 20 height 7
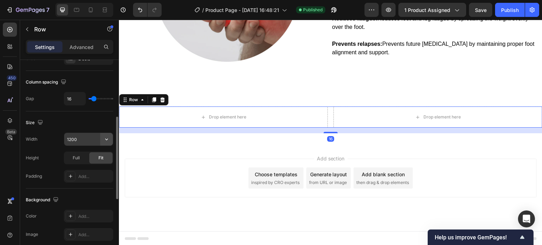
click at [110, 141] on button "button" at bounding box center [106, 139] width 13 height 13
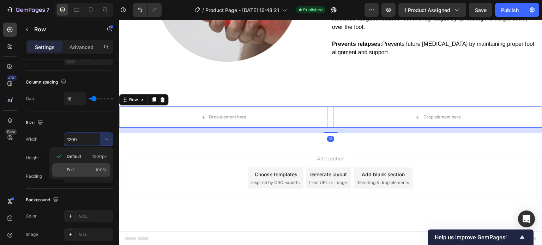
click at [94, 169] on p "Full 100%" at bounding box center [87, 170] width 40 height 6
type input "100%"
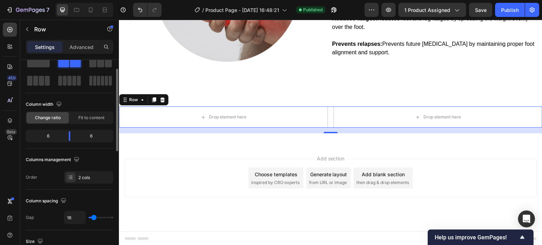
scroll to position [0, 0]
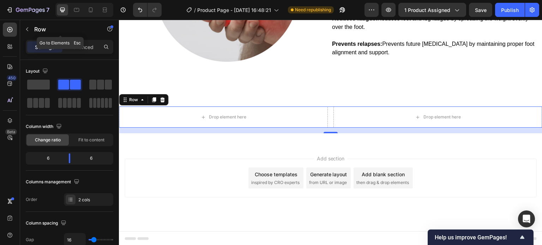
click at [30, 30] on button "button" at bounding box center [27, 29] width 11 height 11
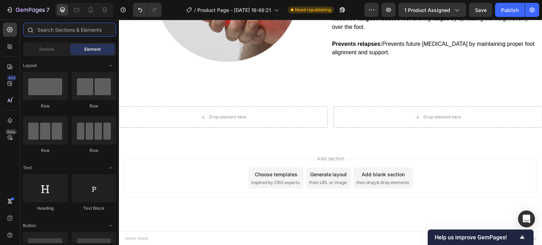
click at [50, 34] on input "text" at bounding box center [69, 30] width 93 height 14
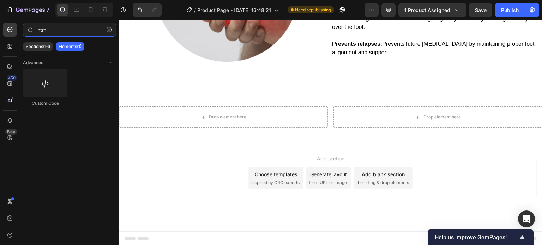
type input "htm"
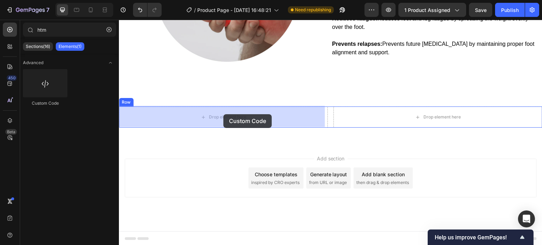
drag, startPoint x: 196, startPoint y: 114, endPoint x: 223, endPoint y: 114, distance: 26.8
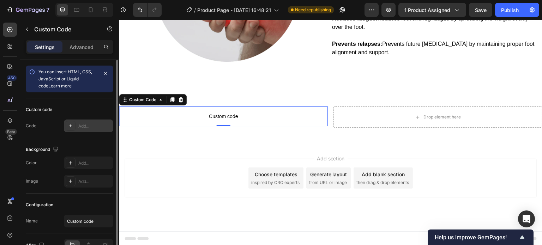
click at [77, 124] on div "Add..." at bounding box center [88, 126] width 49 height 13
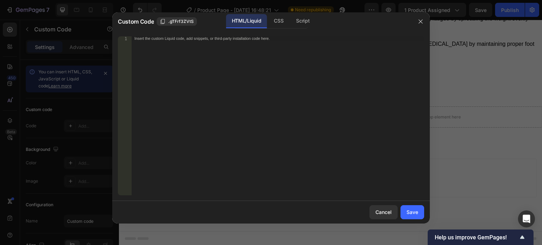
drag, startPoint x: 217, startPoint y: 112, endPoint x: 346, endPoint y: 166, distance: 139.5
click at [223, 114] on div "Insert the custom Liquid code, add snippets, or third-party installation code h…" at bounding box center [278, 119] width 292 height 167
paste textarea "</div>"
type textarea "</div>"
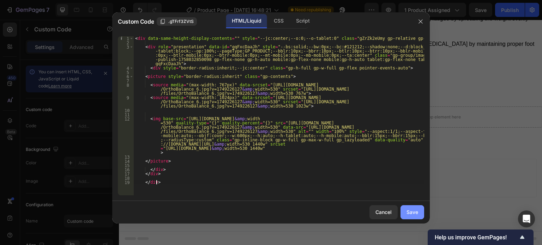
click at [422, 209] on button "Save" at bounding box center [412, 212] width 24 height 14
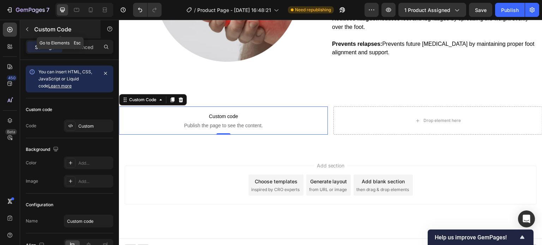
click at [31, 25] on button "button" at bounding box center [27, 29] width 11 height 11
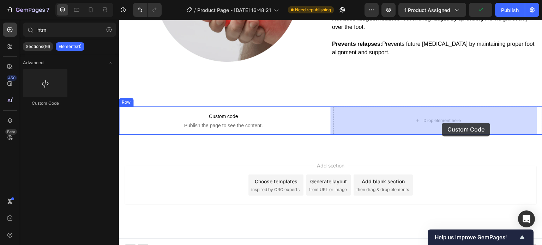
drag, startPoint x: 169, startPoint y: 101, endPoint x: 442, endPoint y: 123, distance: 273.7
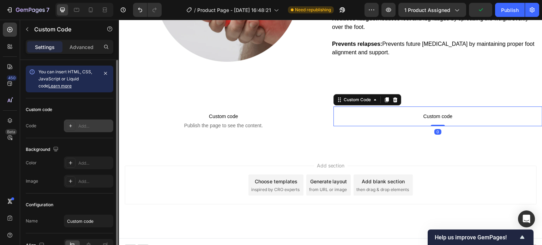
click at [76, 124] on div "Add..." at bounding box center [88, 126] width 49 height 13
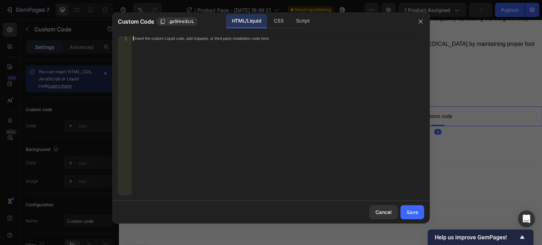
drag, startPoint x: 221, startPoint y: 120, endPoint x: 368, endPoint y: 164, distance: 152.8
click at [225, 121] on div "Insert the custom Liquid code, add snippets, or third-party installation code h…" at bounding box center [278, 119] width 292 height 167
paste textarea "</div>"
type textarea "</div>"
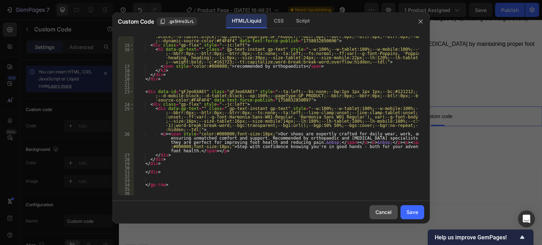
drag, startPoint x: 413, startPoint y: 214, endPoint x: 393, endPoint y: 218, distance: 20.3
click at [413, 214] on div "Save" at bounding box center [412, 211] width 12 height 7
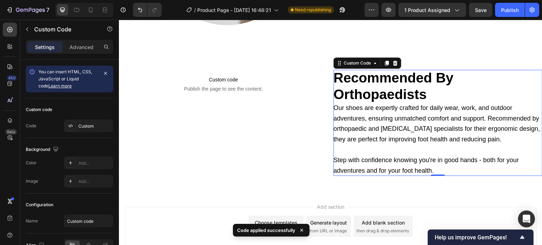
scroll to position [1629, 0]
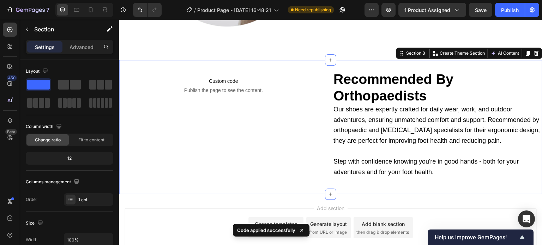
click at [288, 64] on div "Custom code Publish the page to see the content. Custom Code recommended by ort…" at bounding box center [330, 127] width 423 height 134
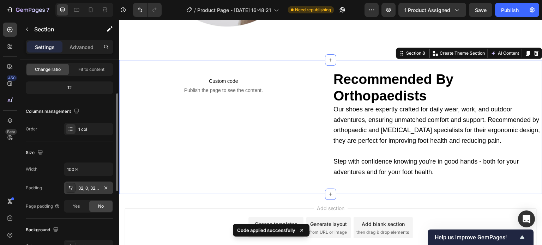
click at [90, 191] on div "32, 0, 32, 0" at bounding box center [88, 188] width 49 height 13
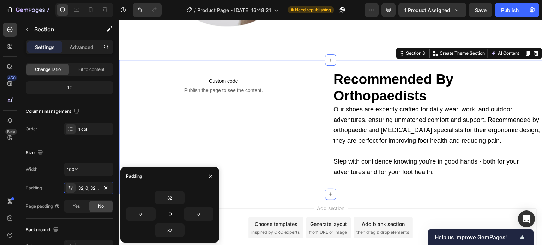
click at [172, 212] on icon "button" at bounding box center [170, 214] width 6 height 6
type input "32"
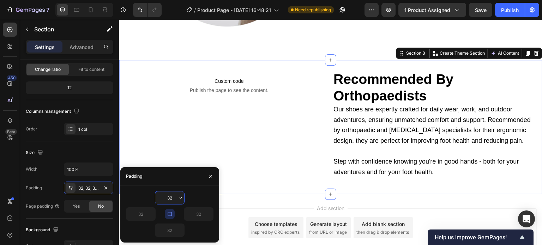
click at [170, 194] on input "32" at bounding box center [169, 197] width 29 height 13
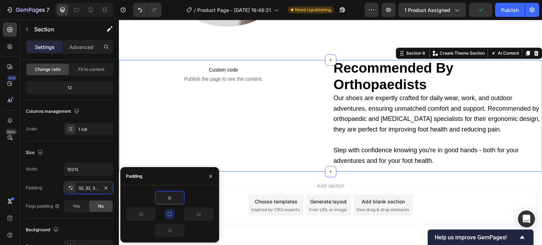
type input "0"
click at [170, 186] on div "0 32 32 32" at bounding box center [169, 213] width 99 height 57
type input "0"
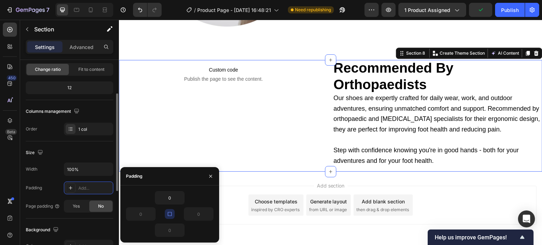
click at [101, 178] on div "Width 100% Padding Add... Page padding Yes No" at bounding box center [69, 188] width 87 height 50
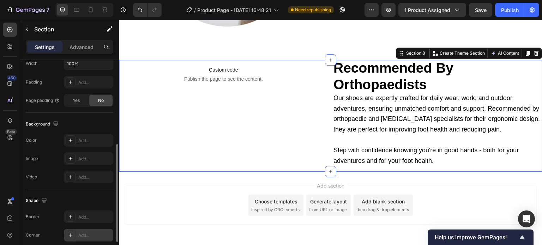
scroll to position [224, 0]
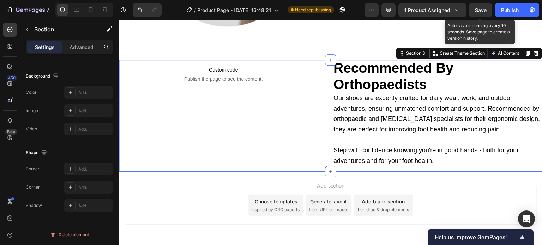
click at [485, 10] on span "Save" at bounding box center [481, 10] width 12 height 6
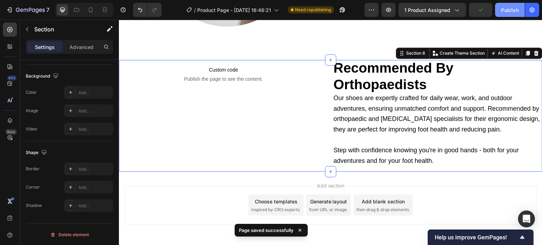
click at [505, 11] on div "Publish" at bounding box center [510, 9] width 18 height 7
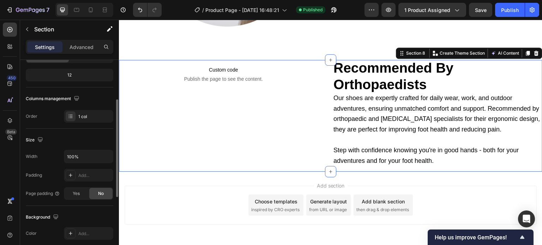
scroll to position [0, 0]
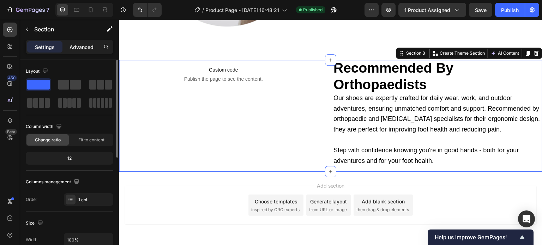
drag, startPoint x: 78, startPoint y: 50, endPoint x: 75, endPoint y: 49, distance: 3.6
click at [78, 50] on p "Advanced" at bounding box center [81, 46] width 24 height 7
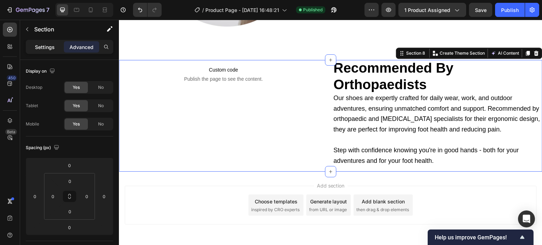
click at [46, 49] on p "Settings" at bounding box center [45, 46] width 20 height 7
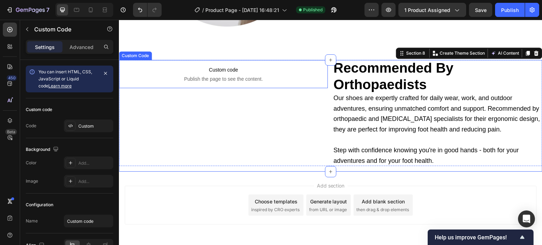
click at [307, 60] on p "Custom code Publish the page to see the content." at bounding box center [223, 74] width 209 height 28
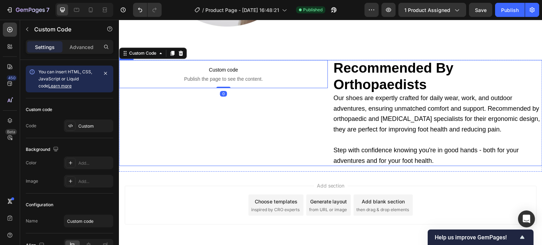
click at [326, 60] on div "Custom code Publish the page to see the content. Custom Code 0 recommended by o…" at bounding box center [330, 113] width 423 height 106
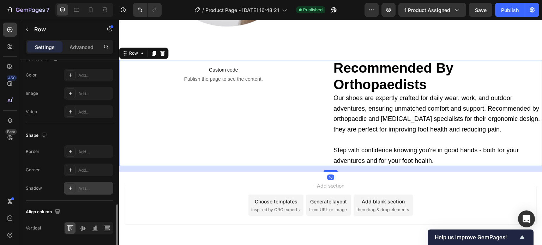
scroll to position [304, 0]
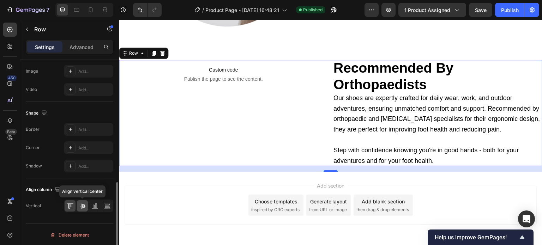
click at [84, 206] on icon at bounding box center [83, 206] width 6 height 5
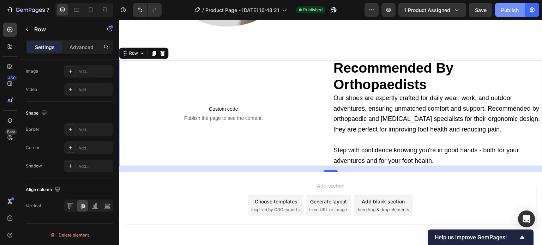
click at [512, 10] on div "Publish" at bounding box center [510, 9] width 18 height 7
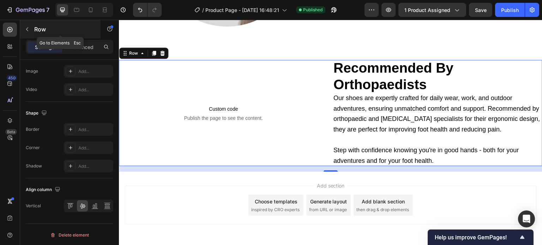
click at [27, 28] on icon "button" at bounding box center [27, 30] width 2 height 4
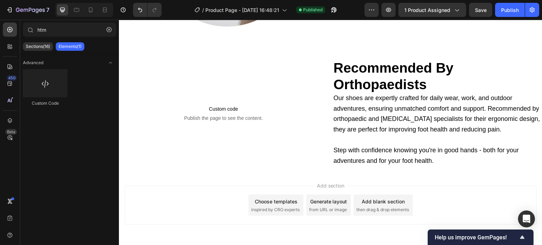
drag, startPoint x: 111, startPoint y: 29, endPoint x: 98, endPoint y: 41, distance: 17.8
click at [111, 29] on button "button" at bounding box center [108, 29] width 11 height 11
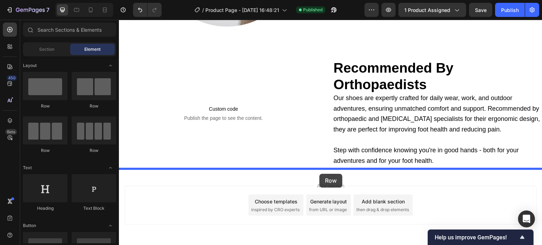
drag, startPoint x: 165, startPoint y: 111, endPoint x: 319, endPoint y: 173, distance: 166.7
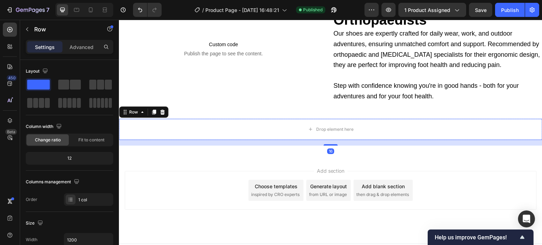
scroll to position [1703, 0]
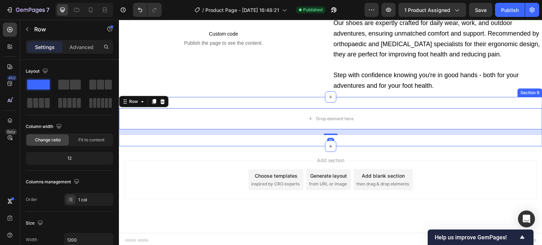
click at [314, 98] on div "Drop element here Row 16 Section 9" at bounding box center [330, 121] width 423 height 49
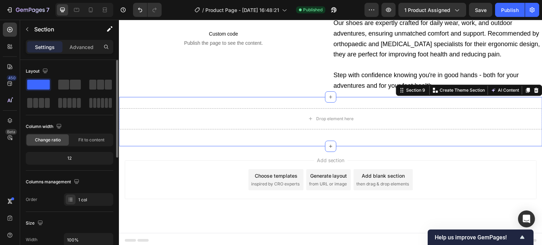
scroll to position [71, 0]
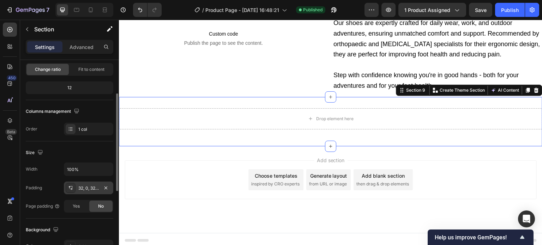
click at [78, 188] on div "32, 0, 32, 0" at bounding box center [88, 188] width 49 height 13
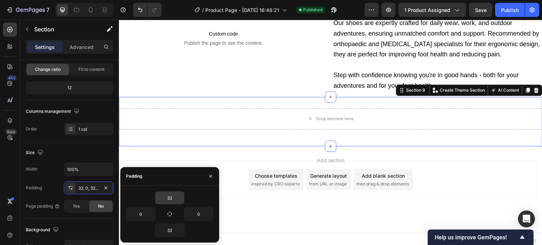
drag, startPoint x: 169, startPoint y: 211, endPoint x: 172, endPoint y: 195, distance: 16.3
click at [169, 210] on button "button" at bounding box center [170, 214] width 10 height 10
type input "32"
click at [172, 195] on input "32" at bounding box center [169, 197] width 29 height 13
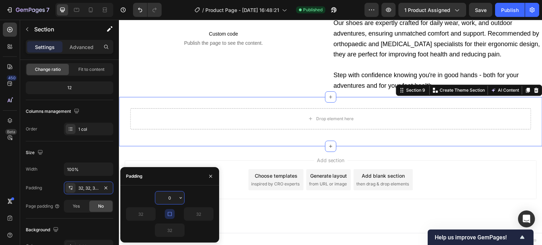
scroll to position [1680, 0]
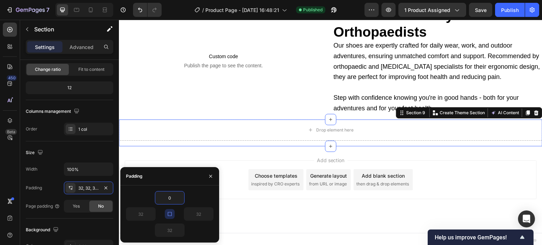
type input "0"
click at [173, 184] on div "Padding" at bounding box center [169, 176] width 99 height 18
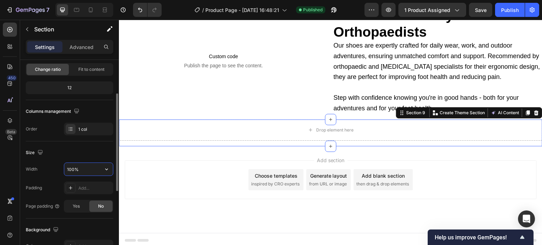
click at [76, 169] on input "100%" at bounding box center [88, 169] width 49 height 13
click at [107, 172] on icon "button" at bounding box center [106, 169] width 7 height 7
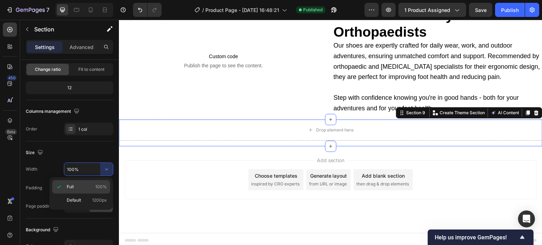
click at [86, 184] on p "Full 100%" at bounding box center [87, 187] width 40 height 6
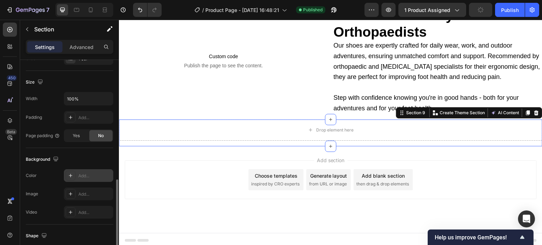
scroll to position [176, 0]
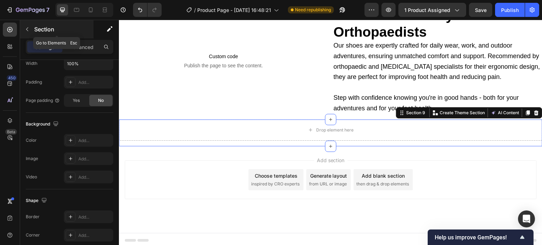
click at [30, 26] on button "button" at bounding box center [27, 29] width 11 height 11
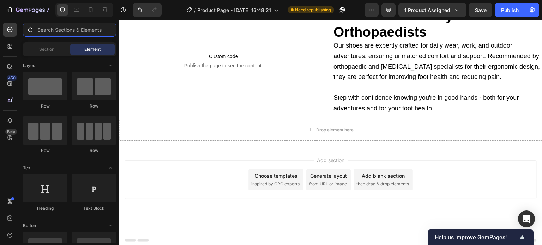
click at [48, 30] on input "text" at bounding box center [69, 30] width 93 height 14
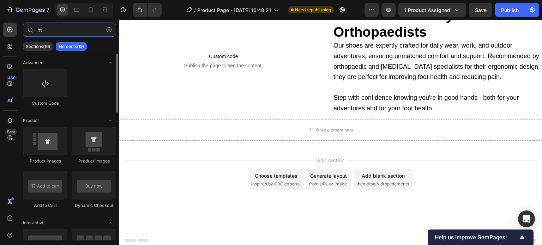
type input "ht"
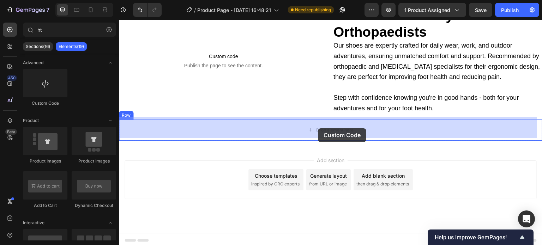
drag, startPoint x: 198, startPoint y: 114, endPoint x: 318, endPoint y: 128, distance: 120.8
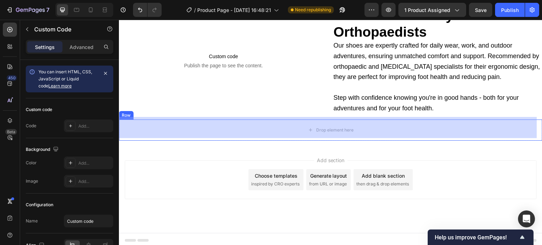
scroll to position [1679, 0]
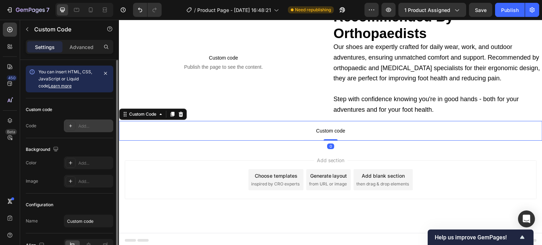
click at [76, 123] on div "Add..." at bounding box center [88, 126] width 49 height 13
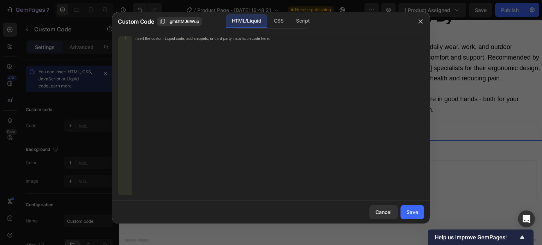
click at [197, 123] on div "Insert the custom Liquid code, add snippets, or third-party installation code h…" at bounding box center [278, 119] width 292 height 167
paste textarea "</div>"
type textarea "</div>"
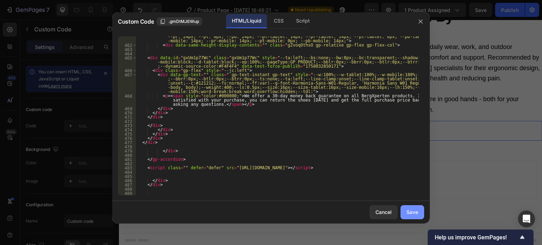
click at [415, 212] on div "Save" at bounding box center [412, 211] width 12 height 7
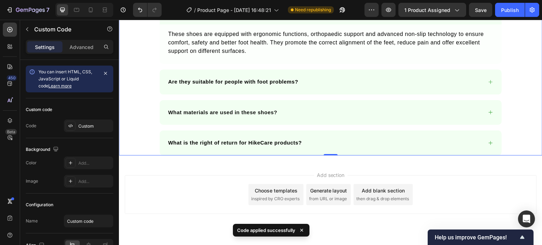
scroll to position [2083, 0]
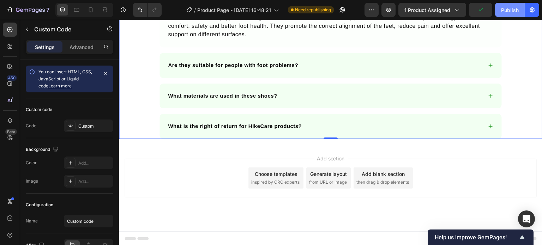
click at [509, 12] on div "Publish" at bounding box center [510, 9] width 18 height 7
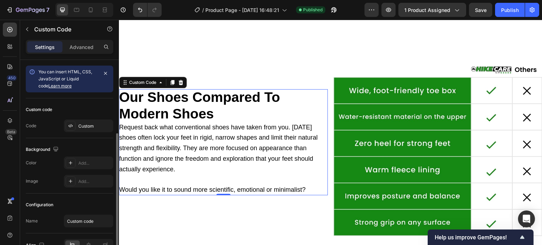
scroll to position [40, 0]
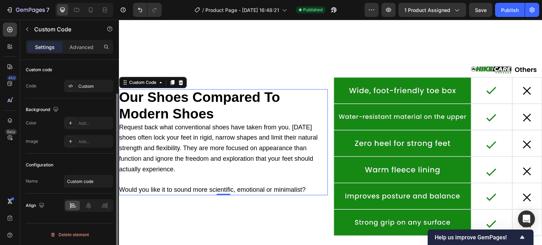
click at [197, 128] on span "Request back what conventional shoes have taken from you. [DATE] shoes often lo…" at bounding box center [218, 148] width 199 height 49
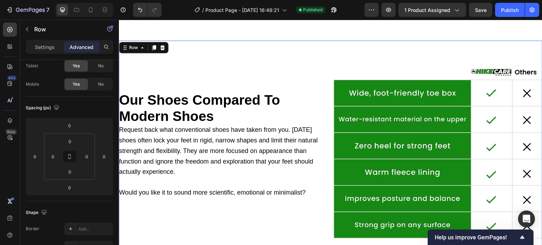
click at [328, 98] on div "our shoes compared to modern shoes Request back what conventional shoes have ta…" at bounding box center [330, 145] width 423 height 209
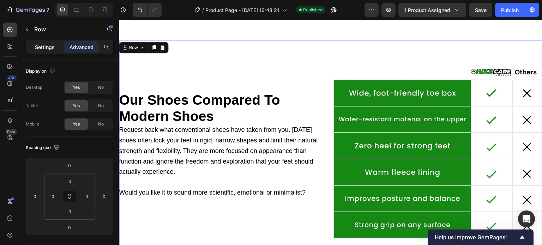
click at [39, 50] on p "Settings" at bounding box center [45, 46] width 20 height 7
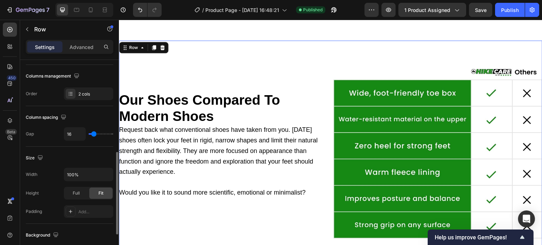
scroll to position [176, 0]
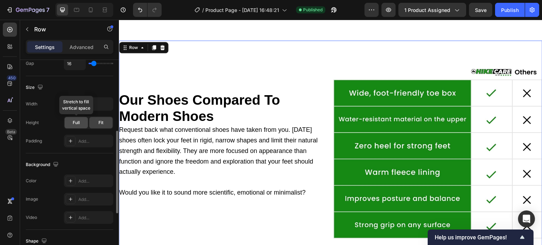
click at [79, 121] on span "Full" at bounding box center [76, 123] width 7 height 6
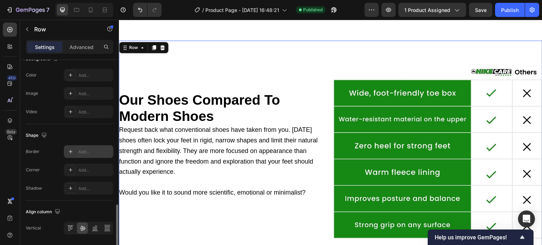
scroll to position [304, 0]
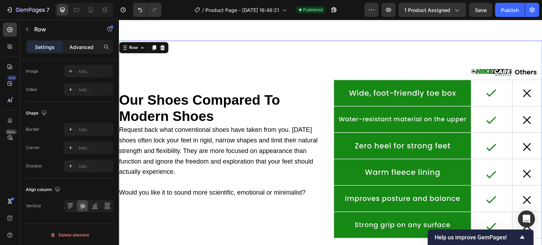
click at [72, 47] on p "Advanced" at bounding box center [81, 46] width 24 height 7
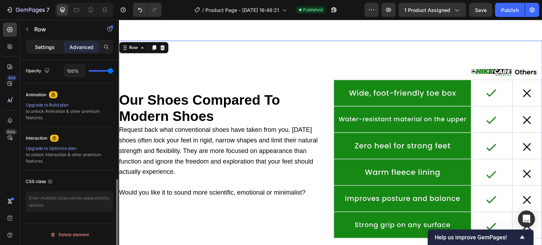
click at [45, 47] on p "Settings" at bounding box center [45, 46] width 20 height 7
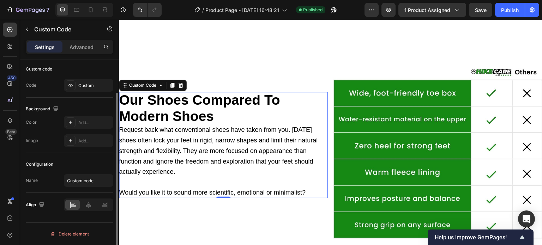
click at [315, 99] on h2 "our shoes compared to modern shoes" at bounding box center [223, 108] width 209 height 33
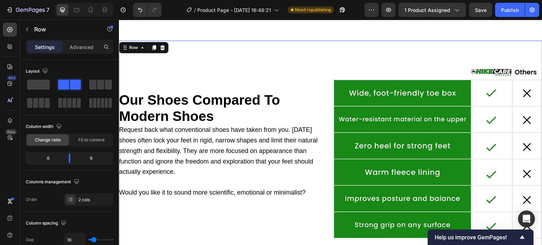
click at [325, 77] on div "our shoes compared to modern shoes Request back what conventional shoes have ta…" at bounding box center [330, 145] width 423 height 209
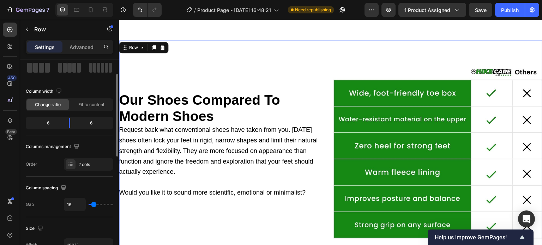
scroll to position [141, 0]
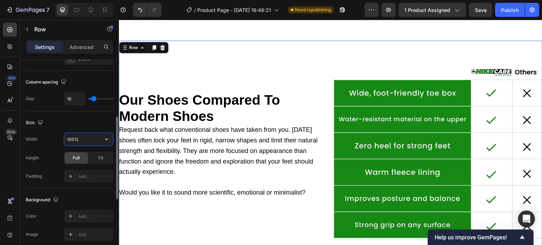
click at [84, 141] on input "100%" at bounding box center [88, 139] width 49 height 13
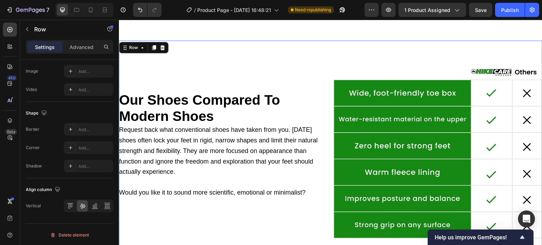
click at [110, 136] on div "Border Add... Corner Add... Shadow Add..." at bounding box center [69, 147] width 87 height 49
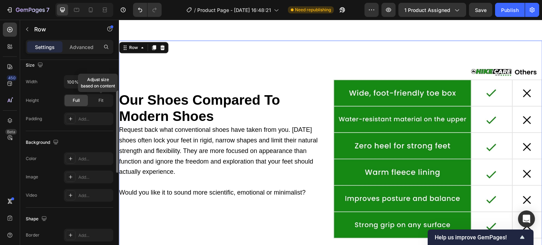
scroll to position [163, 0]
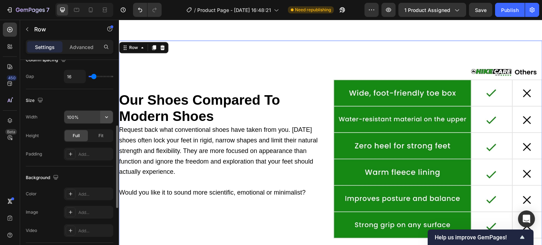
click at [106, 120] on button "button" at bounding box center [106, 117] width 13 height 13
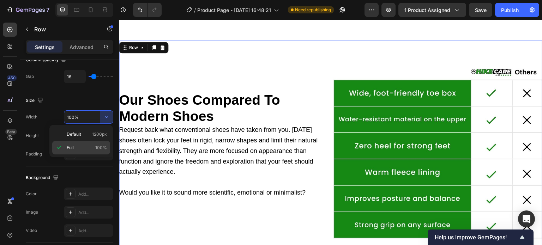
click at [77, 146] on p "Full 100%" at bounding box center [87, 148] width 40 height 6
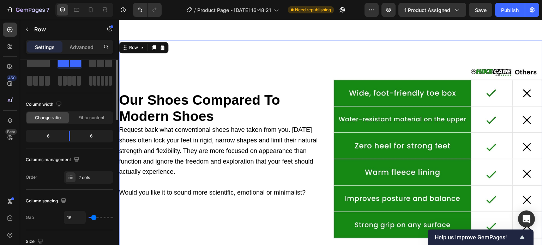
scroll to position [0, 0]
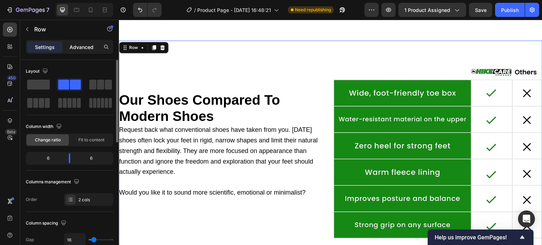
click at [72, 48] on p "Advanced" at bounding box center [81, 46] width 24 height 7
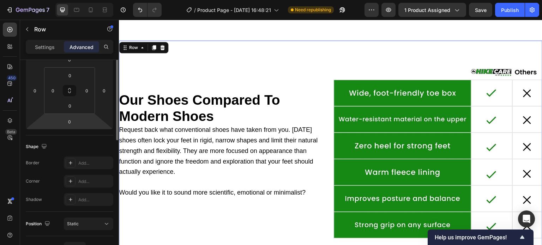
scroll to position [141, 0]
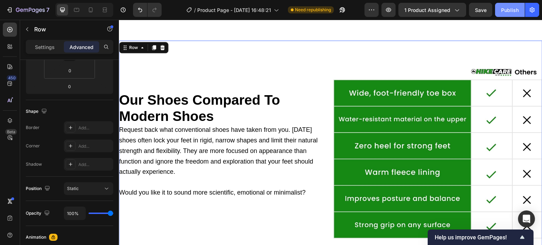
click at [497, 7] on button "Publish" at bounding box center [510, 10] width 30 height 14
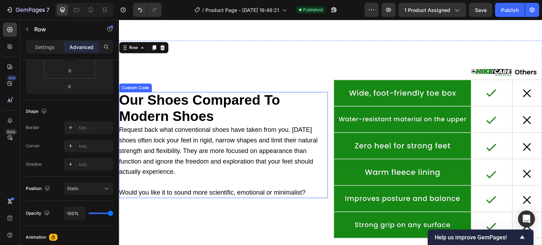
scroll to position [40, 0]
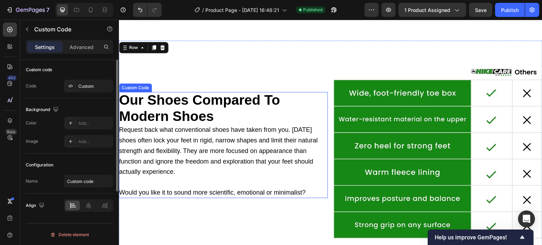
click at [178, 126] on span "Request back what conventional shoes have taken from you. [DATE] shoes often lo…" at bounding box center [218, 150] width 199 height 49
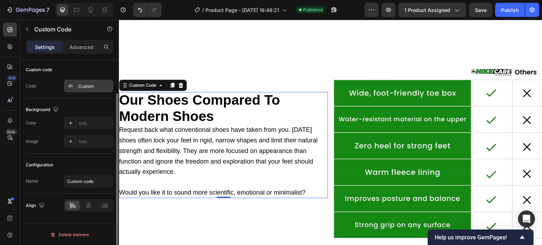
click at [91, 90] on div "Custom" at bounding box center [88, 86] width 49 height 13
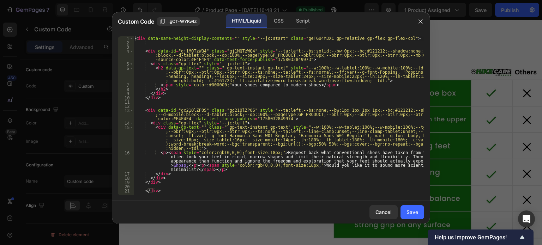
click at [203, 172] on div "< div data-same-height-display-contents = "" style = "--jc:start" class = "geTG…" at bounding box center [279, 119] width 290 height 167
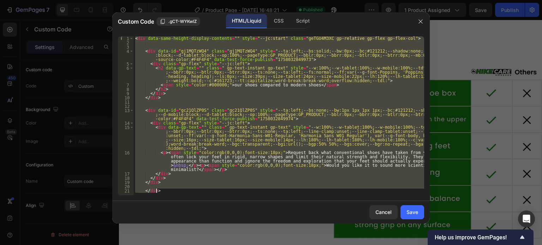
paste textarea
type textarea "</div>"
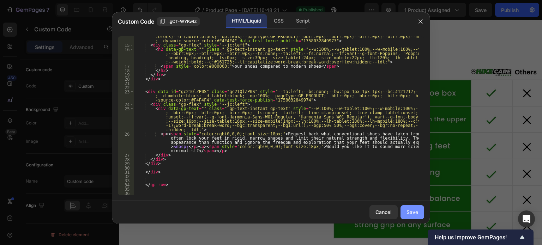
click at [411, 207] on button "Save" at bounding box center [412, 212] width 24 height 14
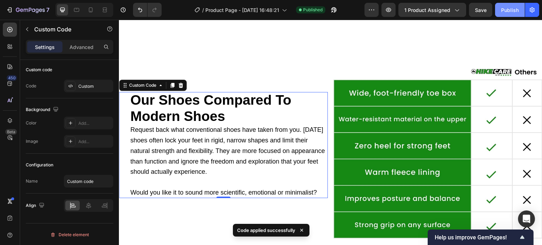
click at [505, 11] on div "Publish" at bounding box center [510, 9] width 18 height 7
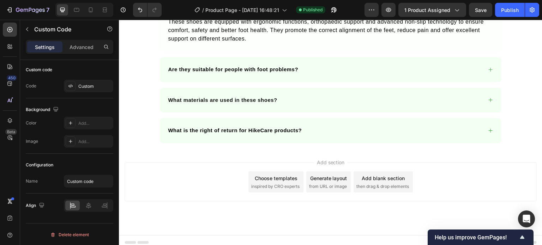
scroll to position [2083, 0]
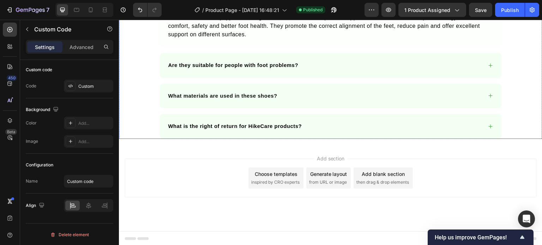
click at [234, 37] on span "These shoes are equipped with ergonomic functions, orthopaedic support and adva…" at bounding box center [326, 25] width 316 height 23
click at [78, 84] on div "Custom" at bounding box center [94, 87] width 33 height 6
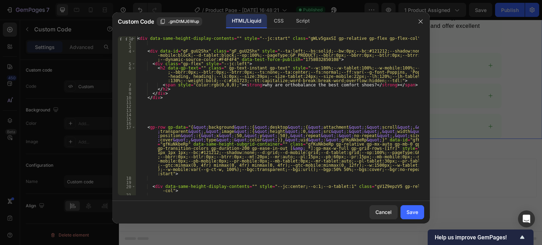
type textarea "<gp-row gp-data="{&quot;background&quot;:{&quot;desktop&quot;:{&quot;attachment…"
click at [245, 135] on div "< div data-same-height-display-contents = "" style = "--jc:start" class = "gWLv…" at bounding box center [277, 119] width 283 height 167
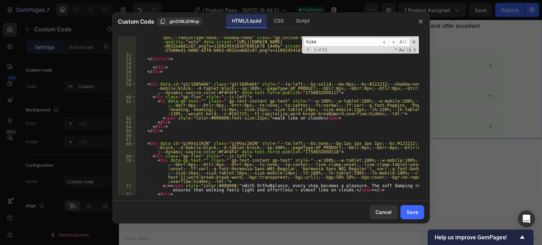
scroll to position [3297, 0]
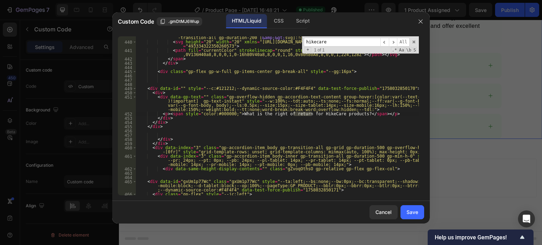
type input "hikecare"
click at [300, 115] on div "< span style = "--c:#269926;width:15px;height:15px" data-index = "3" class = "g…" at bounding box center [277, 115] width 283 height 159
click at [300, 115] on div "< span style = "--c:#269926;width:15px;height:15px" data-index = "3" class = "g…" at bounding box center [277, 123] width 283 height 193
type textarea "<p><span style="color:#000000;">What is the right of return for Caveton product…"
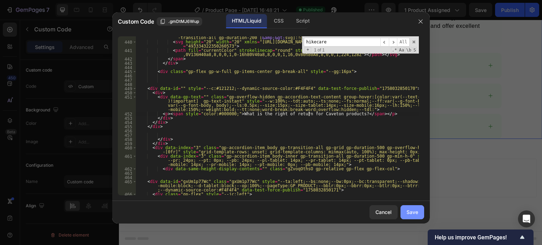
click at [410, 215] on div "Save" at bounding box center [412, 211] width 12 height 7
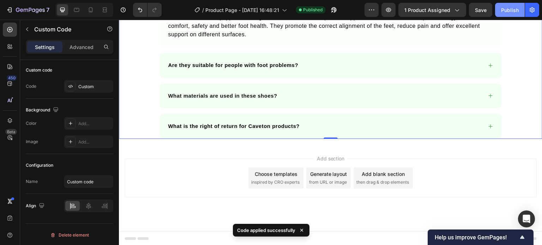
click at [505, 11] on div "Publish" at bounding box center [510, 9] width 18 height 7
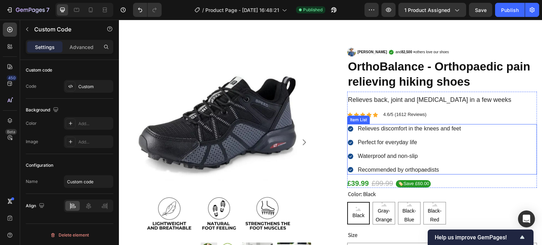
scroll to position [141, 0]
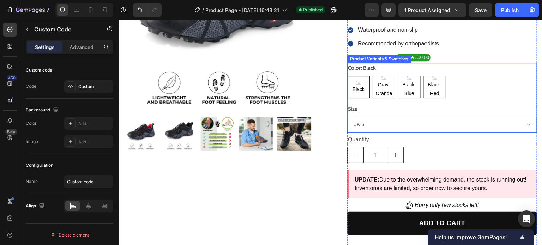
click at [361, 70] on legend "Color: Black" at bounding box center [361, 68] width 29 height 10
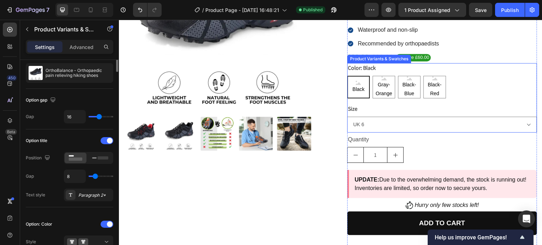
scroll to position [0, 0]
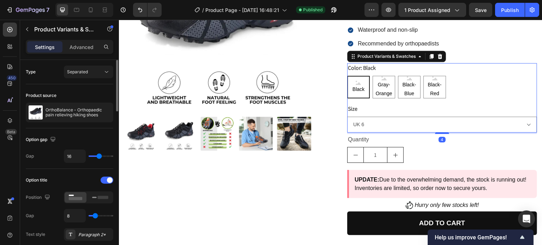
click at [362, 72] on legend "Color: Black" at bounding box center [361, 68] width 29 height 10
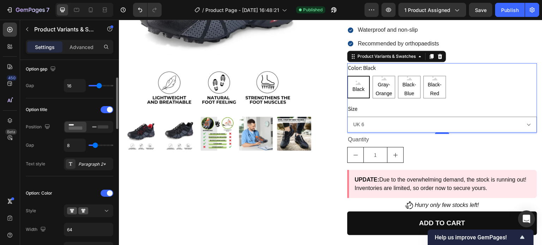
scroll to position [141, 0]
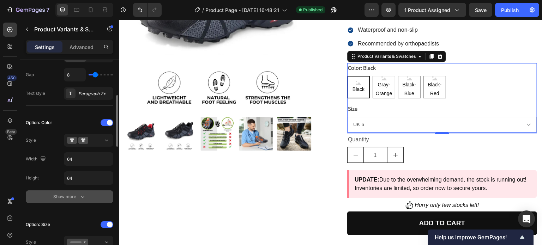
click at [76, 195] on div "Show more" at bounding box center [69, 196] width 33 height 7
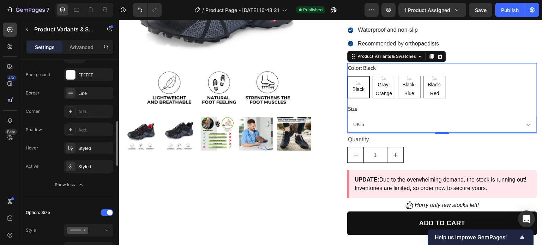
scroll to position [353, 0]
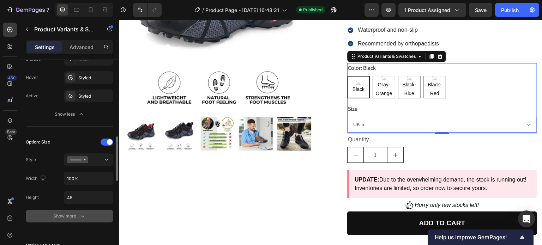
click at [58, 219] on button "Show more" at bounding box center [69, 216] width 87 height 13
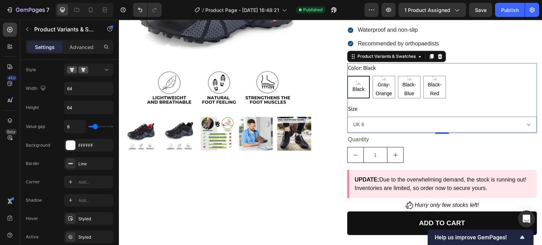
scroll to position [141, 0]
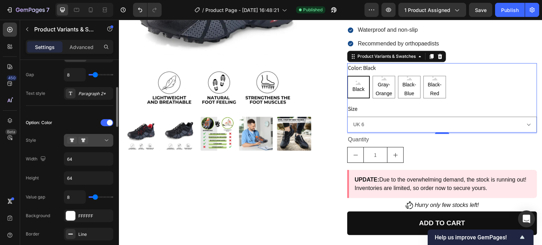
click at [76, 141] on icon at bounding box center [72, 140] width 10 height 7
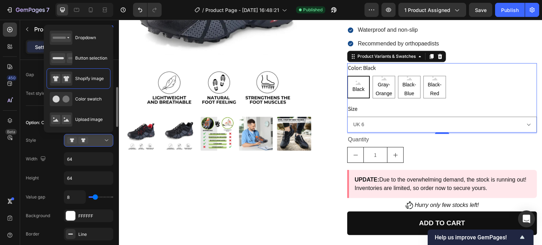
click at [78, 140] on icon at bounding box center [83, 140] width 10 height 7
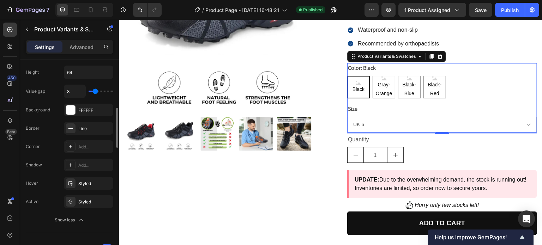
scroll to position [282, 0]
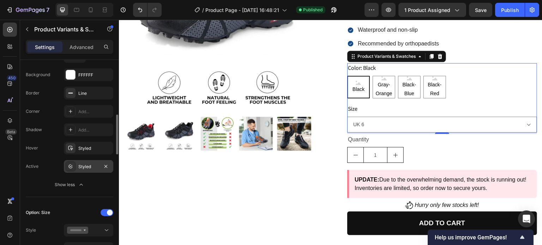
click at [80, 169] on div "Styled" at bounding box center [88, 166] width 49 height 13
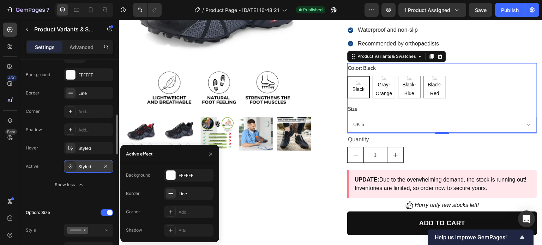
click at [80, 167] on div "Styled" at bounding box center [88, 167] width 20 height 6
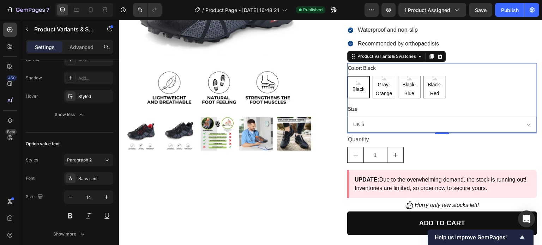
scroll to position [635, 0]
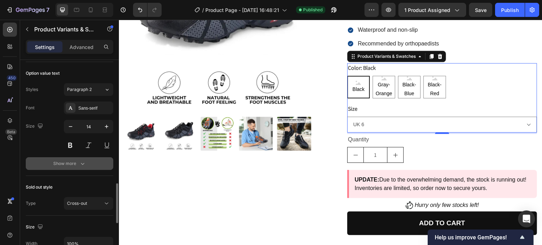
click at [74, 160] on div "Show more" at bounding box center [69, 163] width 33 height 7
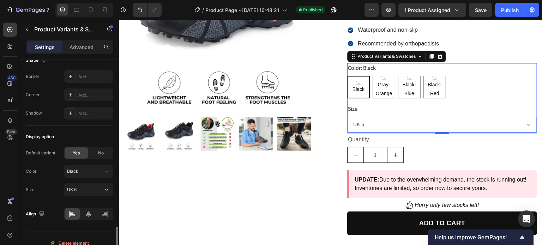
scroll to position [923, 0]
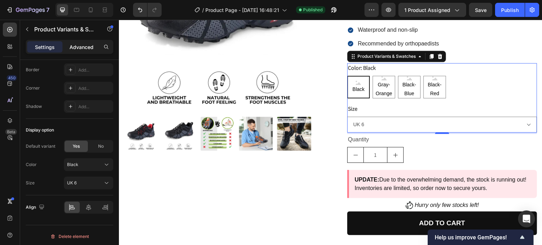
click at [75, 42] on div "Advanced" at bounding box center [81, 46] width 35 height 11
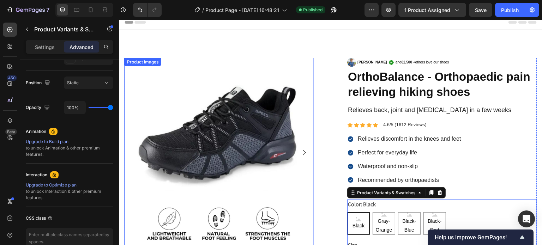
scroll to position [0, 0]
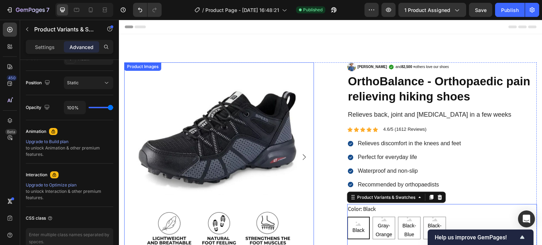
click at [214, 114] on img at bounding box center [219, 157] width 190 height 190
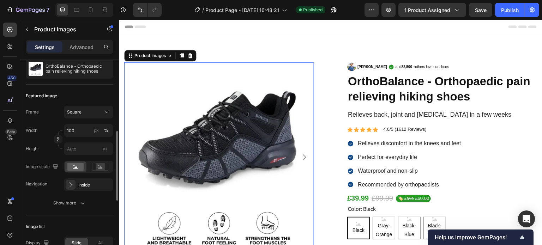
scroll to position [106, 0]
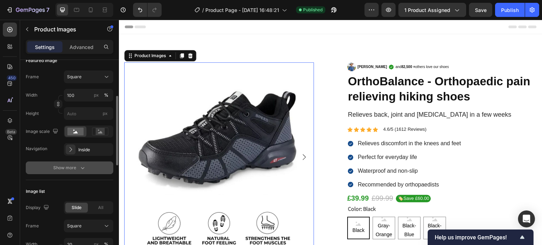
click at [61, 169] on div "Show more" at bounding box center [69, 167] width 33 height 7
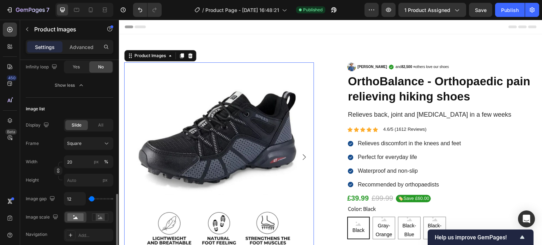
scroll to position [353, 0]
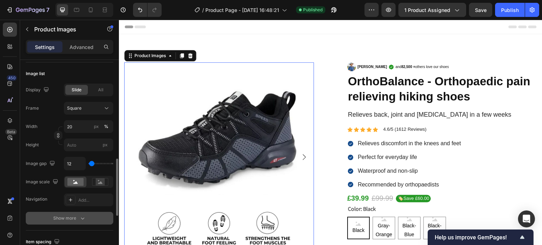
click at [68, 217] on div "Show more" at bounding box center [69, 218] width 33 height 7
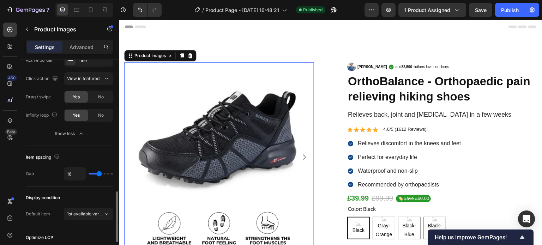
scroll to position [564, 0]
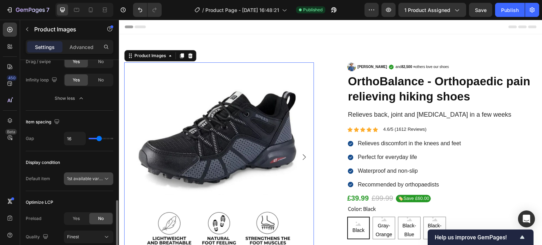
click at [77, 181] on div "1st available variant" at bounding box center [88, 178] width 43 height 7
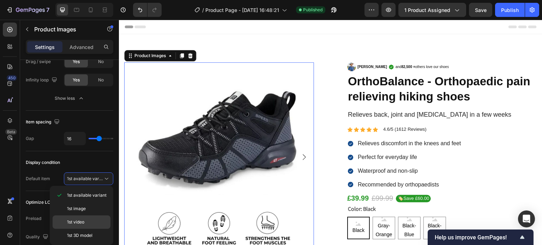
scroll to position [599, 0]
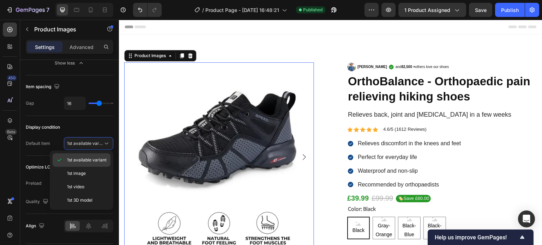
click at [84, 164] on div "1st available variant" at bounding box center [82, 159] width 58 height 13
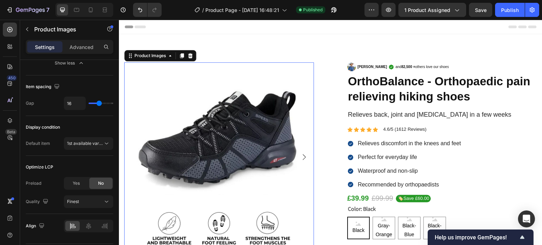
drag, startPoint x: 89, startPoint y: 144, endPoint x: 88, endPoint y: 157, distance: 13.1
click at [89, 145] on span "1st available variant" at bounding box center [86, 143] width 39 height 5
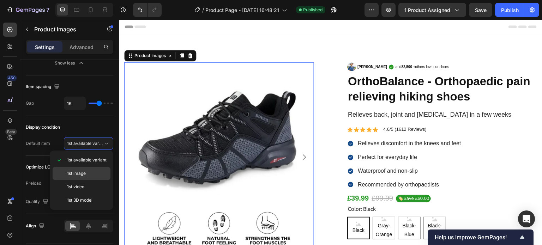
click at [83, 170] on span "1st image" at bounding box center [76, 173] width 19 height 6
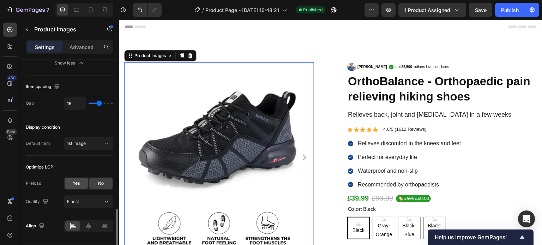
scroll to position [619, 0]
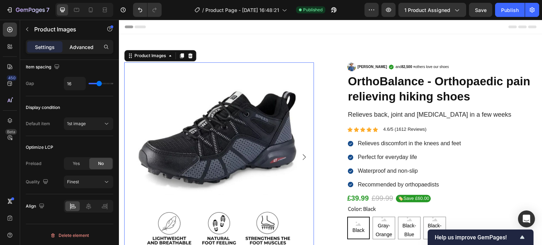
click at [80, 43] on p "Advanced" at bounding box center [81, 46] width 24 height 7
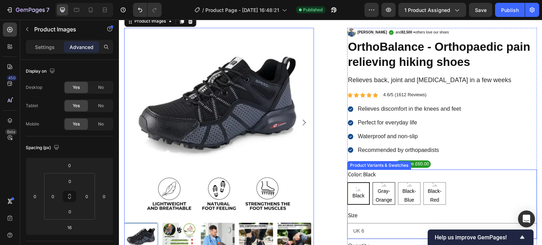
scroll to position [35, 0]
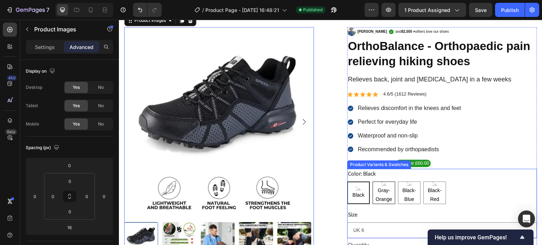
click at [390, 195] on span "Gray-Orange" at bounding box center [384, 195] width 22 height 18
click at [372, 182] on input "Gray-Orange Gray-Orange Gray-Orange" at bounding box center [372, 181] width 0 height 0
radio input "true"
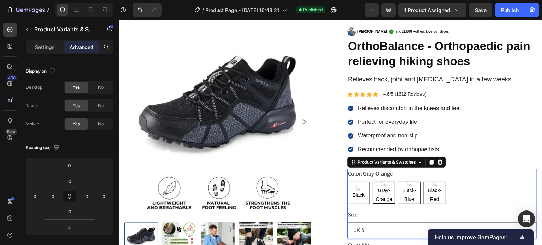
click at [400, 196] on span "Black-Blue" at bounding box center [409, 195] width 22 height 18
click at [398, 182] on input "Black-Blue Black-Blue Black-Blue" at bounding box center [397, 181] width 0 height 0
radio input "true"
click at [427, 195] on span "Black-Red" at bounding box center [434, 195] width 22 height 18
click at [423, 182] on input "Black-Red Black-Red Black-Red" at bounding box center [423, 181] width 0 height 0
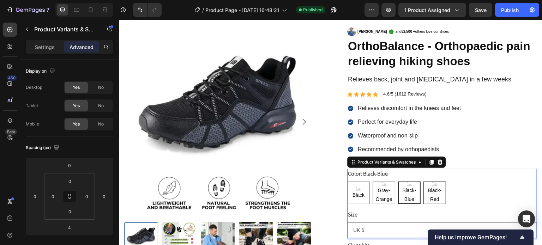
radio input "true"
click at [354, 194] on span "Black" at bounding box center [358, 195] width 15 height 9
click at [347, 182] on input "Black Black Black" at bounding box center [347, 181] width 0 height 0
radio input "true"
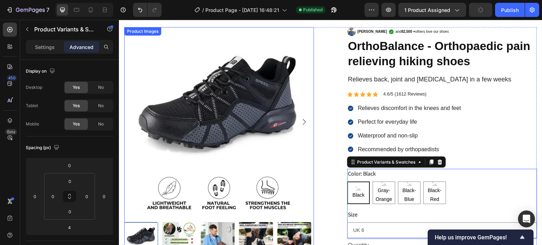
click at [304, 124] on icon "Carousel Next Arrow" at bounding box center [304, 122] width 8 height 8
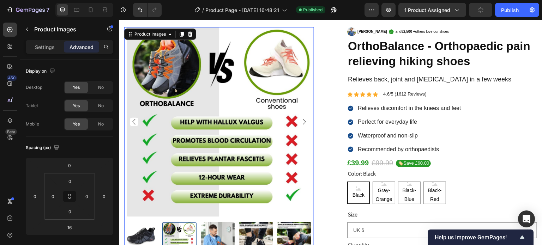
click at [221, 100] on img at bounding box center [222, 122] width 190 height 190
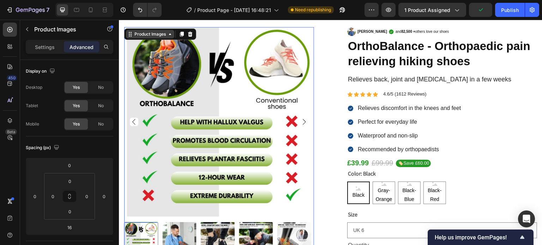
click at [161, 35] on div "Product Images" at bounding box center [150, 34] width 34 height 6
click at [39, 51] on div "Settings" at bounding box center [44, 46] width 35 height 11
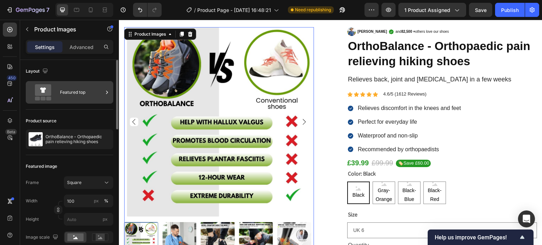
click at [79, 84] on div "Featured top" at bounding box center [81, 92] width 43 height 16
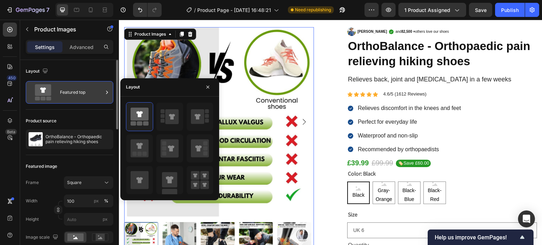
click at [72, 87] on div "Featured top" at bounding box center [81, 92] width 43 height 16
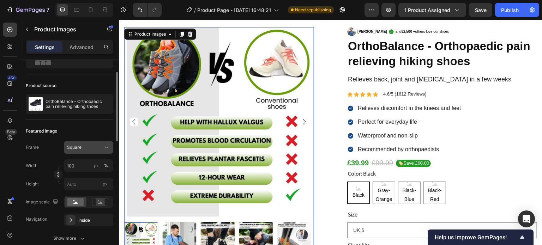
scroll to position [71, 0]
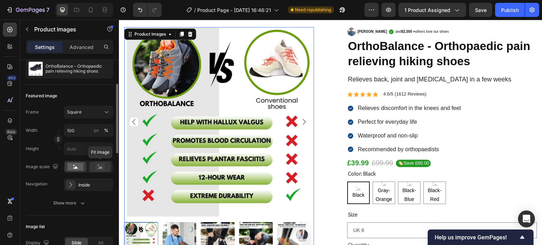
click at [97, 169] on rect at bounding box center [100, 166] width 9 height 7
click at [79, 166] on rect at bounding box center [75, 167] width 16 height 8
click at [70, 204] on div "Show more" at bounding box center [69, 203] width 33 height 7
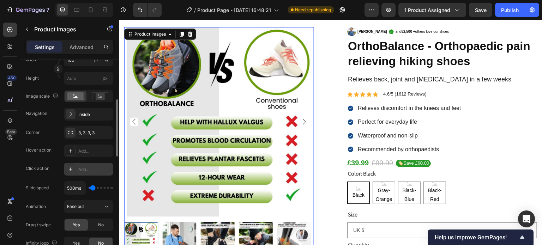
scroll to position [176, 0]
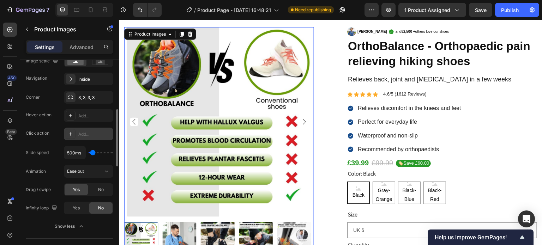
click at [93, 133] on div "Add..." at bounding box center [94, 134] width 33 height 6
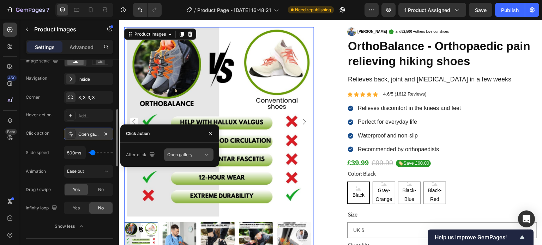
click at [184, 155] on span "Open gallery" at bounding box center [179, 154] width 25 height 5
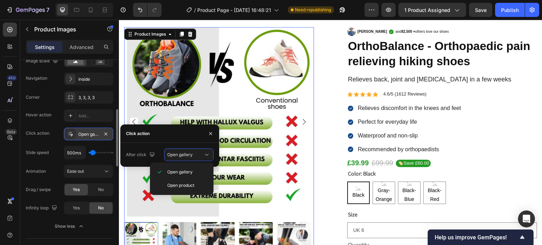
drag, startPoint x: 184, startPoint y: 154, endPoint x: 208, endPoint y: 140, distance: 28.1
click at [185, 154] on span "Open gallery" at bounding box center [179, 154] width 25 height 5
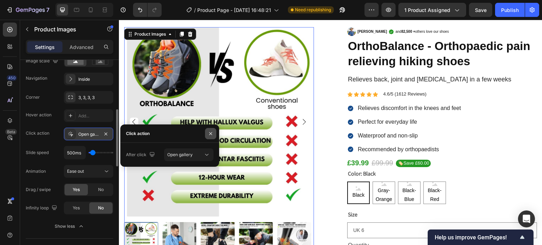
click at [212, 132] on icon "button" at bounding box center [210, 133] width 3 height 3
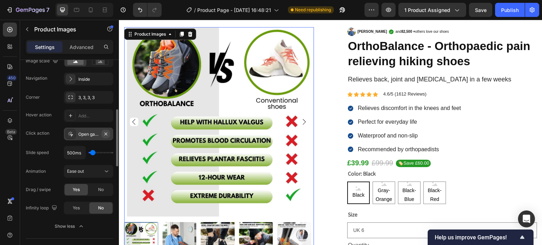
click at [110, 134] on button "button" at bounding box center [106, 134] width 8 height 8
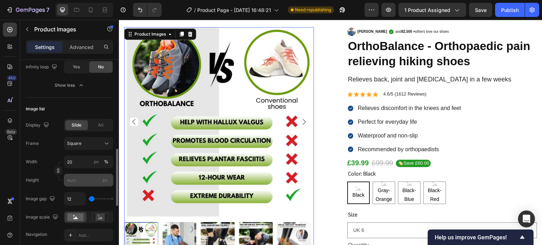
scroll to position [353, 0]
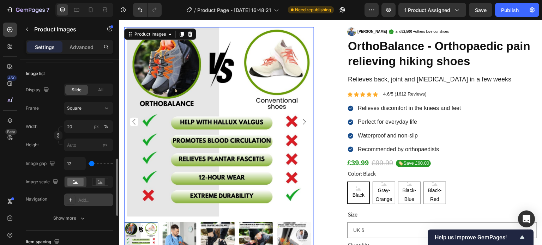
click at [81, 199] on div "Add..." at bounding box center [94, 200] width 33 height 6
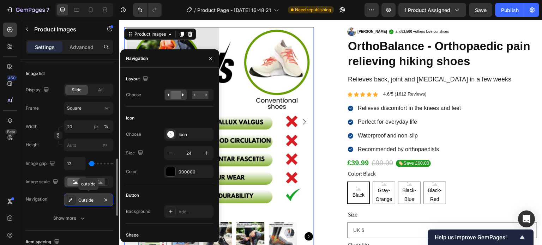
click at [80, 200] on div "Outside" at bounding box center [88, 200] width 20 height 6
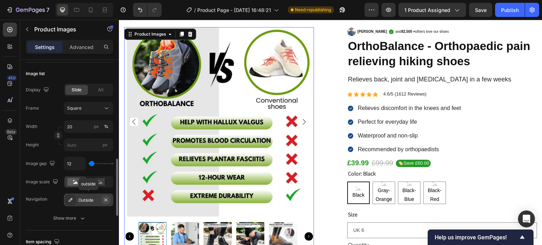
click at [105, 197] on icon "button" at bounding box center [106, 200] width 6 height 6
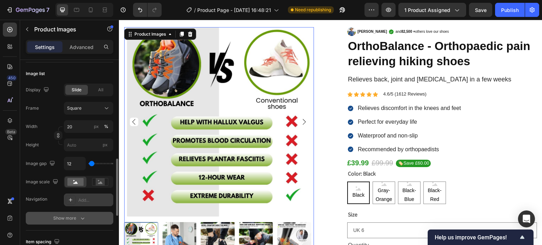
click at [75, 216] on div "Show more" at bounding box center [69, 218] width 33 height 7
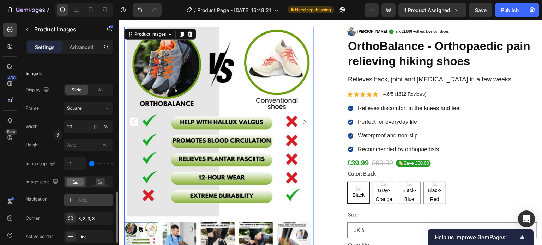
scroll to position [423, 0]
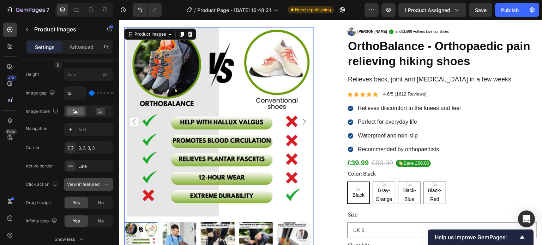
click at [81, 188] on button "View in featured" at bounding box center [88, 184] width 49 height 13
click at [83, 184] on span "View in featured" at bounding box center [83, 184] width 32 height 5
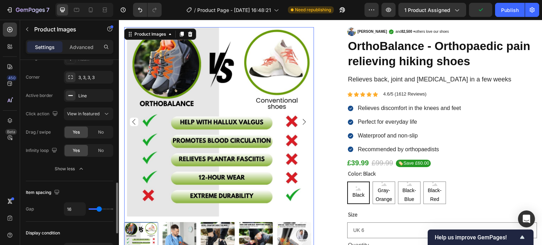
scroll to position [564, 0]
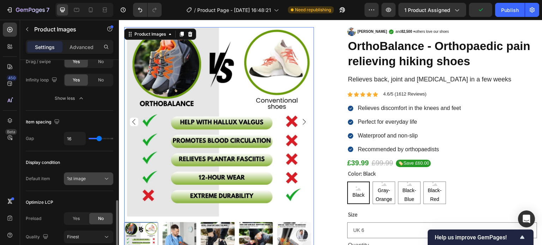
click at [91, 180] on div "1st image" at bounding box center [85, 179] width 36 height 6
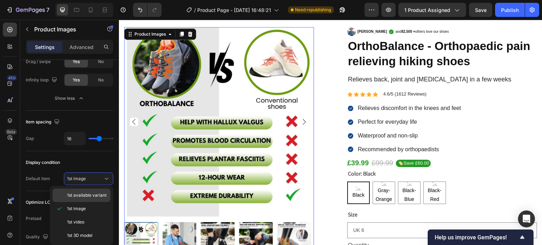
click at [83, 194] on span "1st available variant" at bounding box center [86, 195] width 39 height 6
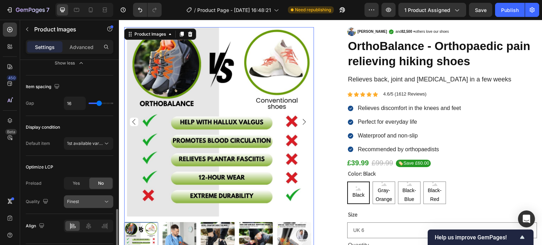
scroll to position [619, 0]
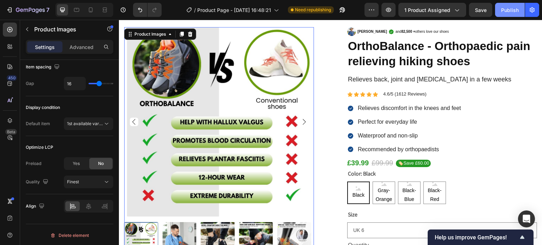
click at [505, 10] on div "Publish" at bounding box center [510, 9] width 18 height 7
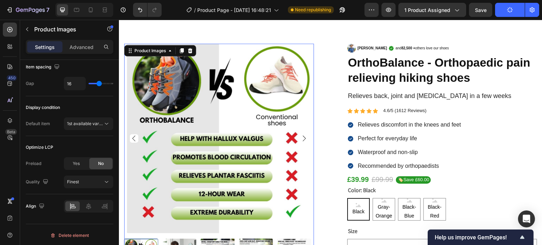
scroll to position [0, 0]
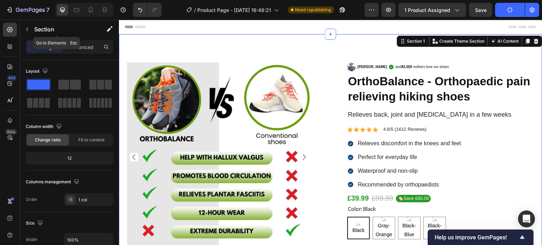
click at [27, 28] on icon "button" at bounding box center [27, 29] width 6 height 6
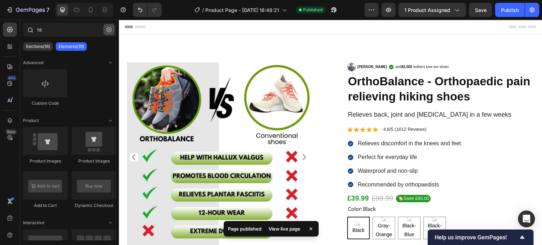
click at [112, 29] on button "button" at bounding box center [108, 29] width 11 height 11
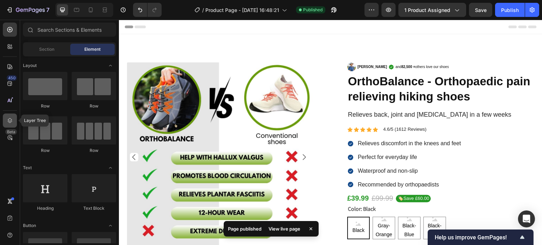
click at [12, 121] on icon at bounding box center [9, 120] width 7 height 7
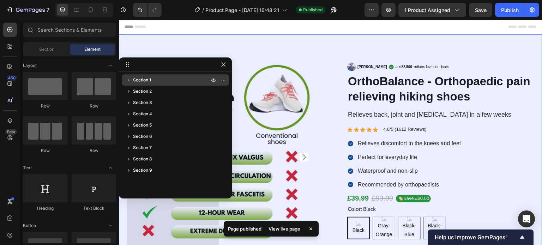
click at [130, 79] on icon "button" at bounding box center [128, 80] width 7 height 7
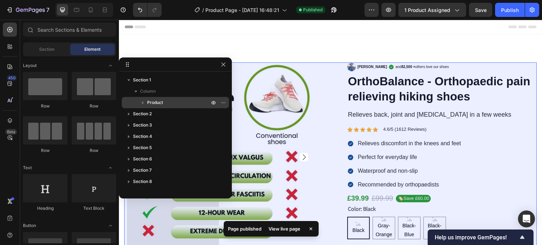
click at [142, 102] on icon "button" at bounding box center [143, 103] width 2 height 3
click at [153, 102] on span "Product" at bounding box center [155, 102] width 16 height 7
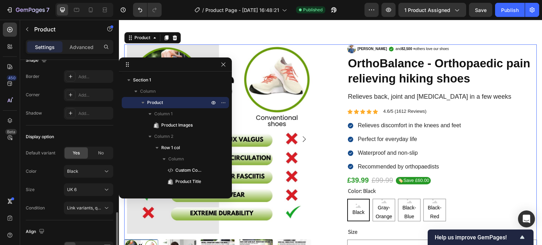
scroll to position [282, 0]
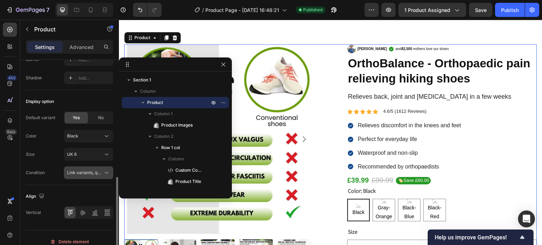
click at [80, 171] on span "Link variants, quantity <br> between same products" at bounding box center [119, 172] width 104 height 5
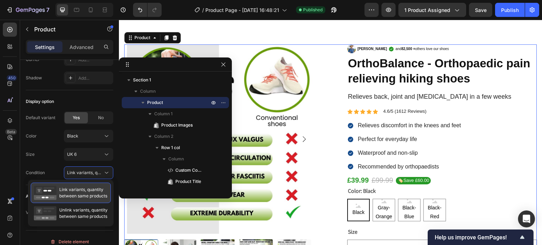
click at [80, 192] on span "Link variants, quantity between same products" at bounding box center [83, 193] width 48 height 13
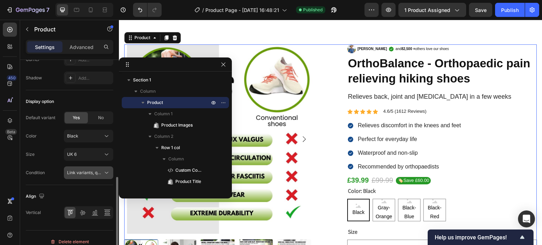
click at [85, 172] on span "Link variants, quantity <br> between same products" at bounding box center [119, 172] width 104 height 5
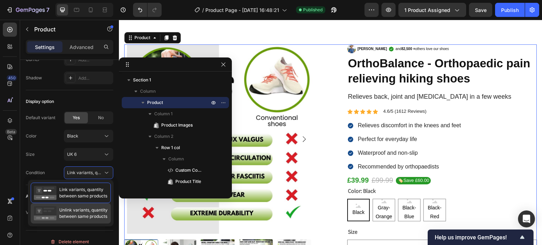
click at [78, 204] on div "Unlink variants, quantity between same products" at bounding box center [71, 213] width 80 height 20
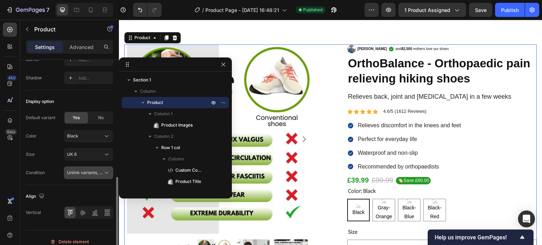
click at [83, 175] on span "Unlink variants, quantity <br> between same products" at bounding box center [85, 173] width 36 height 6
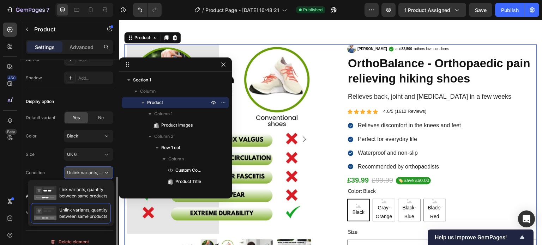
drag, startPoint x: 78, startPoint y: 196, endPoint x: 82, endPoint y: 167, distance: 28.8
click at [78, 196] on span "Link variants, quantity between same products" at bounding box center [83, 193] width 48 height 13
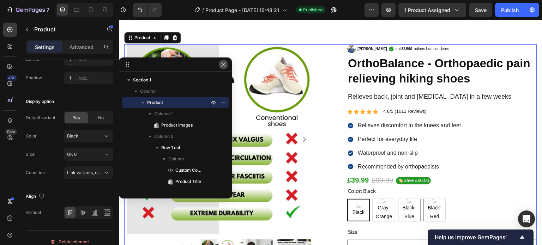
click at [220, 67] on button "button" at bounding box center [223, 64] width 8 height 8
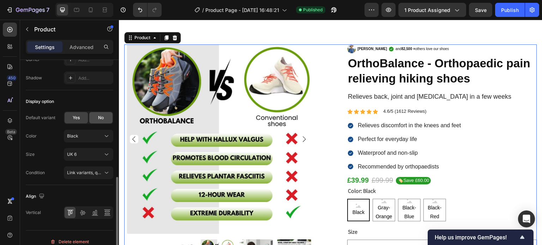
click at [94, 119] on div "No" at bounding box center [100, 117] width 23 height 11
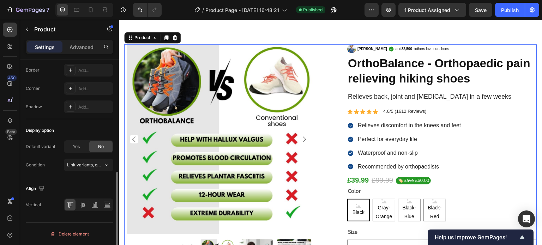
scroll to position [252, 0]
click at [78, 146] on span "Yes" at bounding box center [76, 148] width 7 height 6
select select "UK 6"
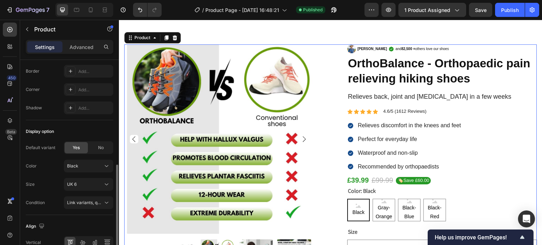
scroll to position [287, 0]
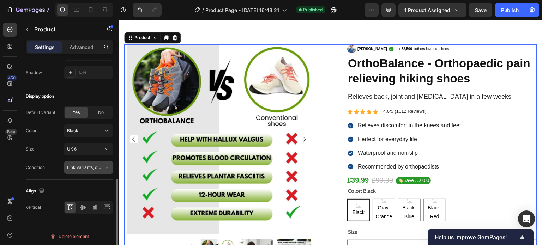
click at [87, 167] on span "Link variants, quantity <br> between same products" at bounding box center [119, 167] width 104 height 5
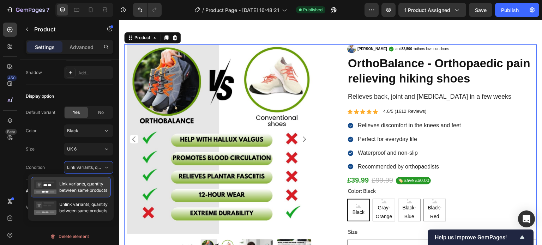
click at [76, 188] on span "Link variants, quantity between same products" at bounding box center [83, 187] width 48 height 13
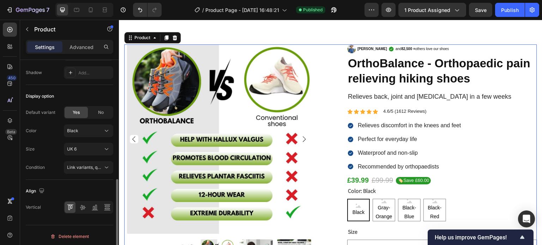
scroll to position [289, 0]
click at [79, 42] on div "Advanced" at bounding box center [81, 46] width 35 height 11
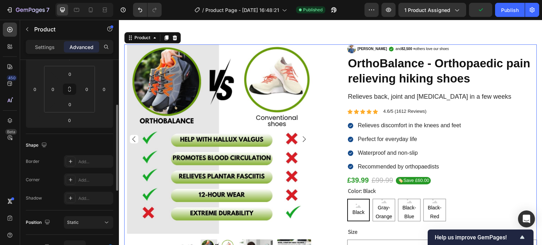
scroll to position [0, 0]
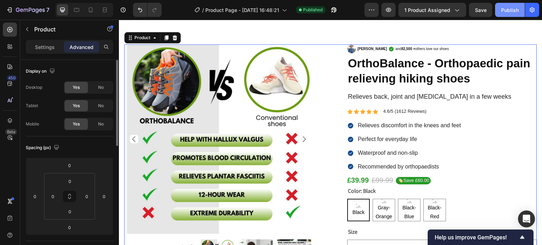
click at [518, 12] on div "Publish" at bounding box center [510, 9] width 18 height 7
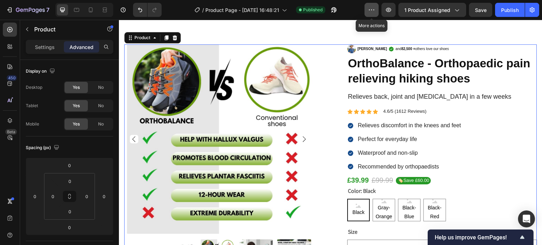
click at [378, 12] on button "button" at bounding box center [371, 10] width 14 height 14
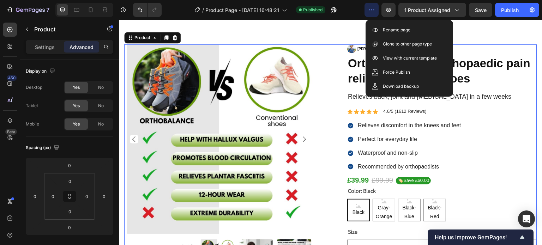
click at [350, 10] on div "/ Product Page - Sep 26, 16:48:21 Published" at bounding box center [265, 10] width 197 height 14
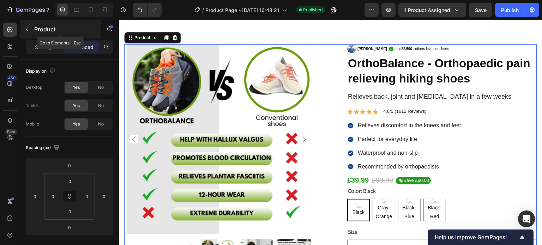
click at [28, 26] on icon "button" at bounding box center [27, 29] width 6 height 6
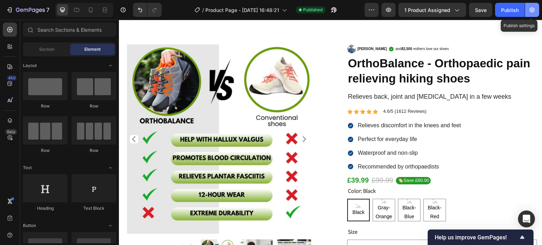
click at [530, 14] on button "button" at bounding box center [532, 10] width 14 height 14
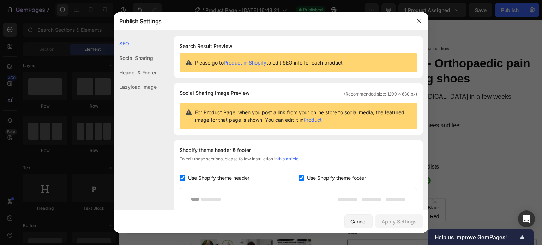
click at [148, 69] on div "Header & Footer" at bounding box center [135, 72] width 43 height 14
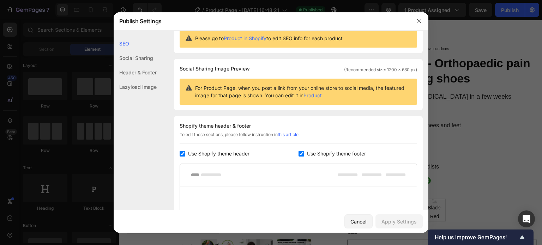
scroll to position [152, 0]
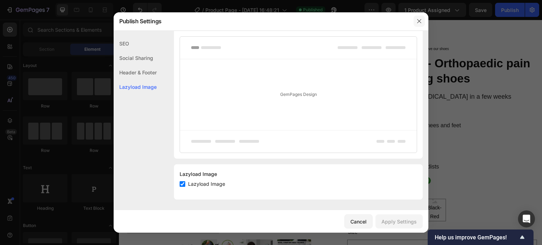
click at [421, 22] on icon "button" at bounding box center [419, 21] width 6 height 6
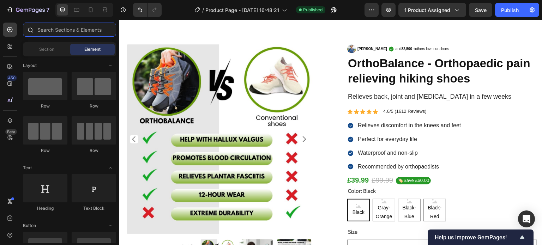
click at [74, 32] on input "text" at bounding box center [69, 30] width 93 height 14
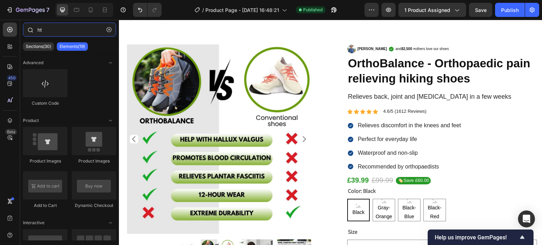
type input "htm"
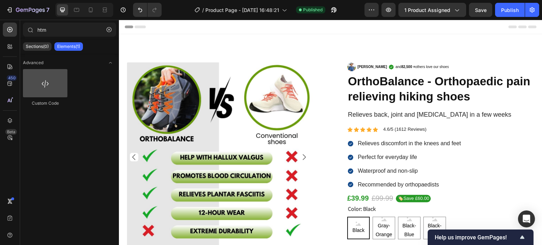
scroll to position [18, 0]
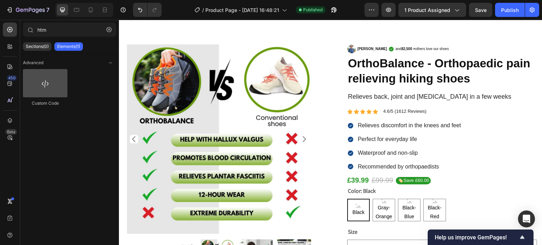
type input "htm"
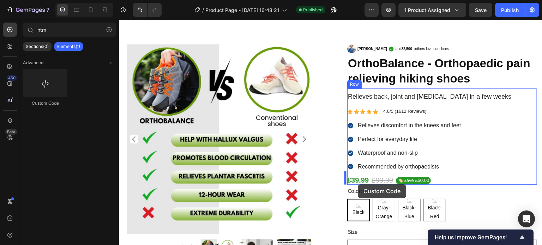
drag, startPoint x: 161, startPoint y: 110, endPoint x: 358, endPoint y: 184, distance: 210.7
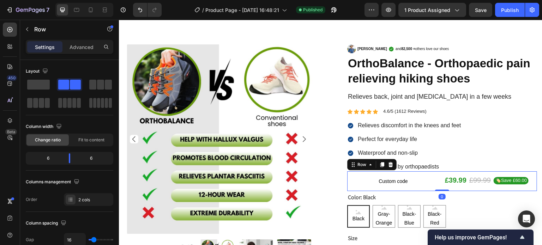
click at [436, 179] on div "Custom code Custom Code £39.99 £99.99 🏷️Save £60.00 Custom Code Row 0" at bounding box center [442, 181] width 190 height 20
click at [75, 194] on div "2 cols" at bounding box center [88, 199] width 49 height 13
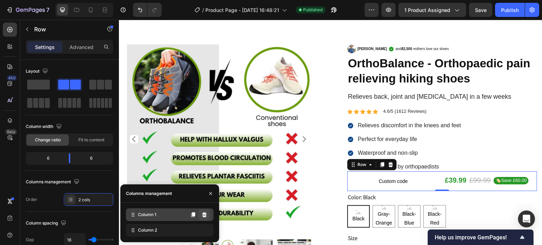
click at [208, 213] on button at bounding box center [204, 214] width 11 height 11
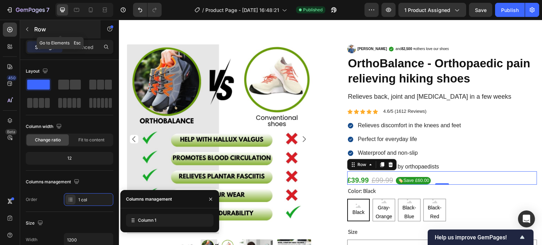
click at [28, 29] on icon "button" at bounding box center [27, 29] width 6 height 6
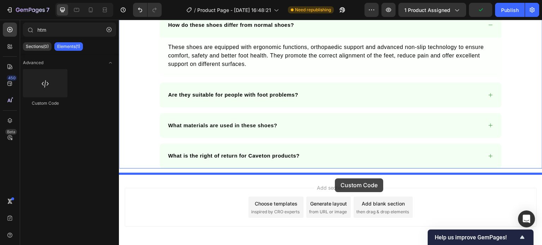
scroll to position [2083, 0]
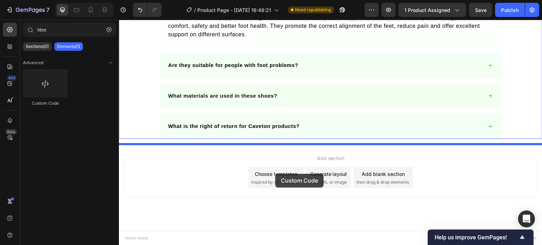
drag, startPoint x: 229, startPoint y: 129, endPoint x: 275, endPoint y: 174, distance: 64.1
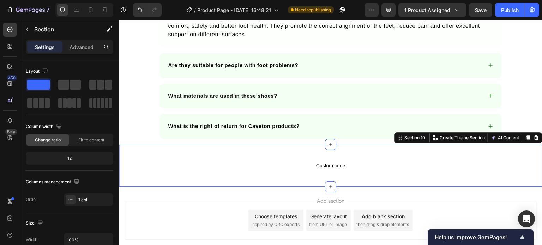
click at [204, 150] on div "Custom code Custom Code Section 10 You can create reusable sections Create Them…" at bounding box center [330, 166] width 423 height 42
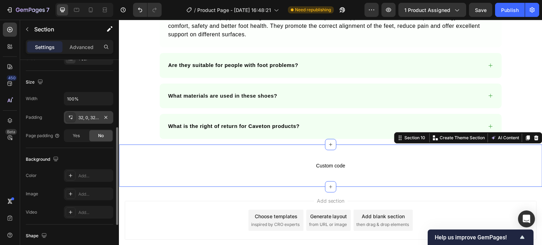
click at [92, 119] on div "32, 0, 32, 0" at bounding box center [88, 118] width 20 height 6
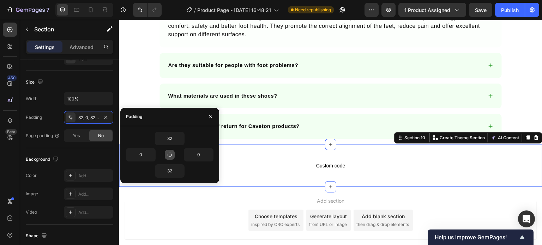
drag, startPoint x: 164, startPoint y: 153, endPoint x: 170, endPoint y: 151, distance: 6.9
click at [165, 153] on div "32 0 0 32" at bounding box center [169, 155] width 87 height 46
click at [171, 152] on icon "button" at bounding box center [170, 155] width 6 height 6
type input "32"
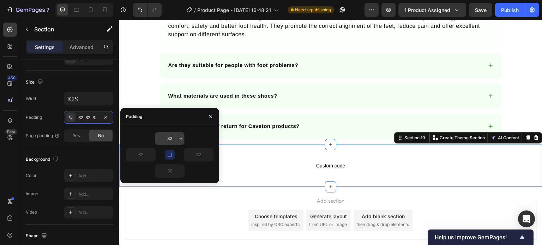
click at [172, 139] on input "32" at bounding box center [169, 138] width 29 height 13
type input "0"
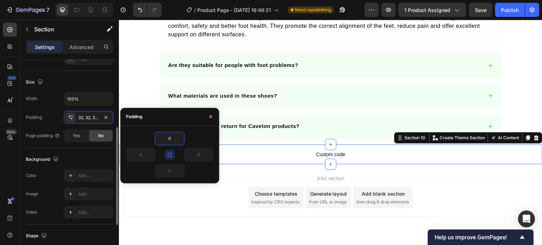
click at [77, 143] on div "Size Width 100% Padding 32, 32, 32, 32 Page padding Yes No" at bounding box center [69, 109] width 87 height 77
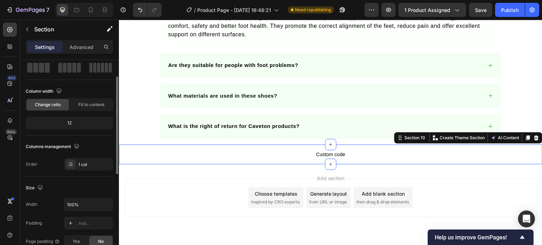
scroll to position [0, 0]
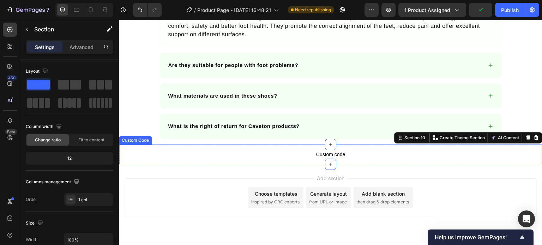
click at [319, 158] on p "Custom code" at bounding box center [330, 155] width 423 height 20
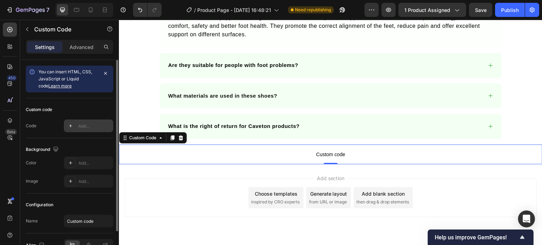
click at [71, 125] on icon at bounding box center [70, 125] width 3 height 3
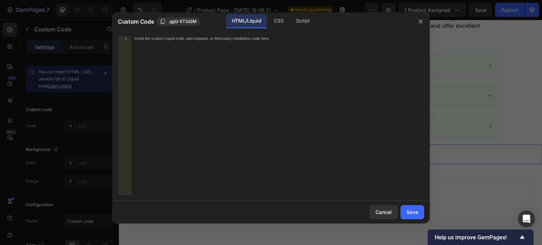
drag, startPoint x: 199, startPoint y: 96, endPoint x: 208, endPoint y: 98, distance: 9.0
click at [200, 96] on div "Insert the custom Liquid code, add snippets, or third-party installation code h…" at bounding box center [278, 119] width 292 height 167
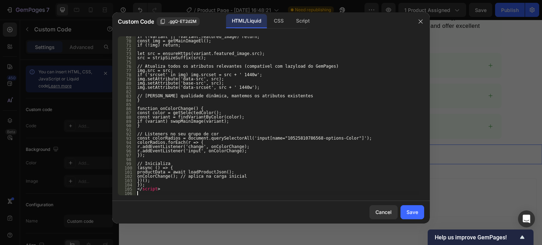
scroll to position [289, 0]
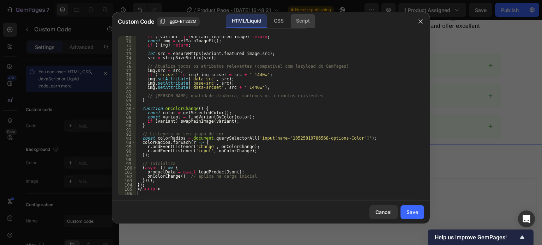
click at [307, 22] on div "Script" at bounding box center [302, 21] width 25 height 14
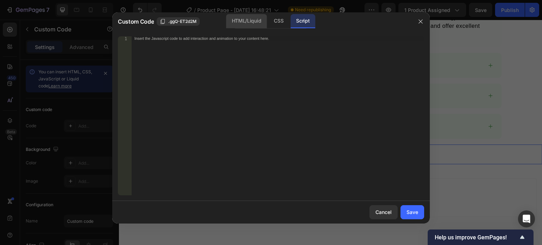
click at [257, 22] on div "HTML/Liquid" at bounding box center [246, 21] width 41 height 14
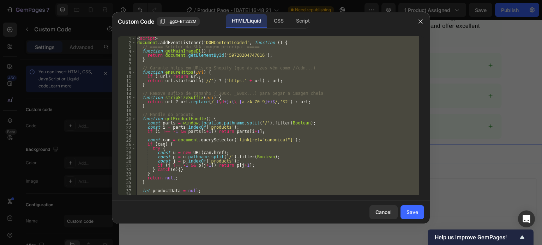
type textarea "</script>"
click at [183, 185] on div "< script > document . addEventListener ( 'DOMContentLoaded' , function ( ) { //…" at bounding box center [277, 115] width 283 height 159
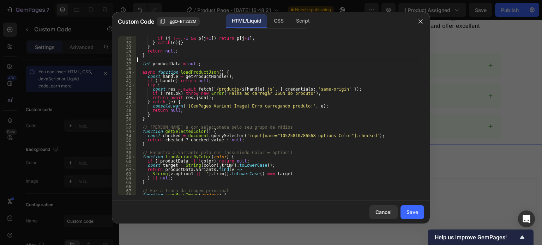
scroll to position [233, 0]
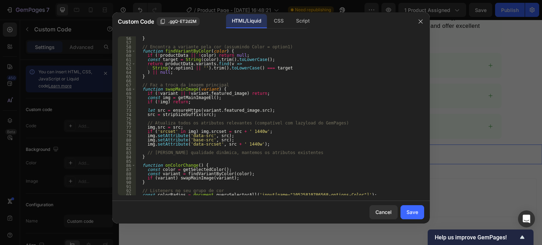
type textarea "</script>"
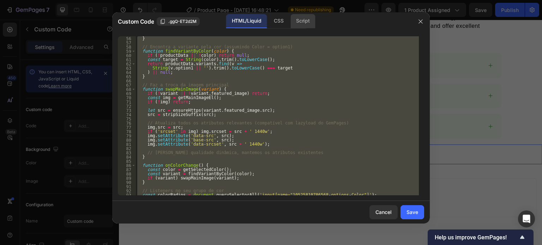
click at [304, 22] on div "Script" at bounding box center [302, 21] width 25 height 14
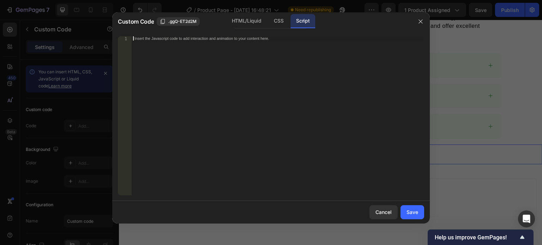
click at [283, 67] on div "Insert the Javascript code to add interaction and animation to your content her…" at bounding box center [278, 119] width 292 height 167
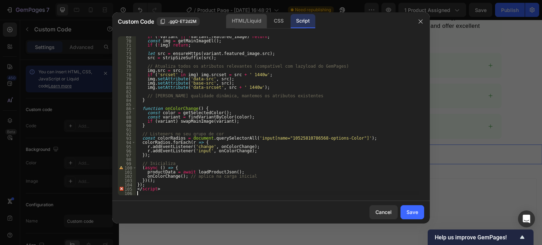
click at [242, 20] on div "HTML/Liquid" at bounding box center [246, 21] width 41 height 14
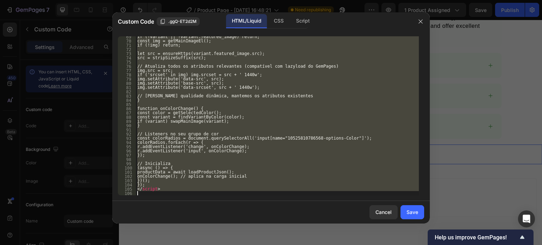
click at [254, 97] on div "if (!variant || !variant.featured_image) return; const img = getMainImageEl(); …" at bounding box center [277, 115] width 283 height 159
type textarea "</script>"
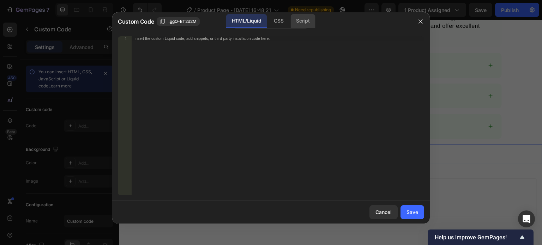
click at [301, 23] on div "Script" at bounding box center [302, 21] width 25 height 14
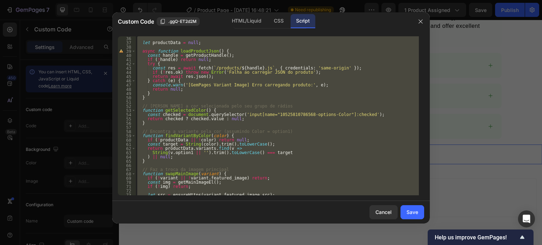
scroll to position [0, 0]
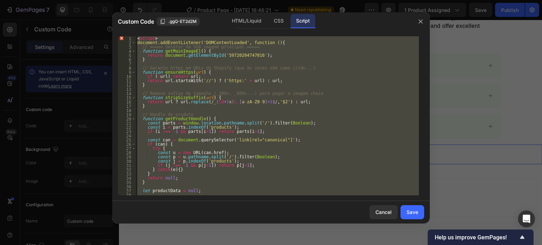
click at [158, 32] on div "1 2 3 4 5 6 7 8 9 10 11 12 13 14 15 16 17 18 19 20 21 22 23 24 25 26 27 28 29 3…" at bounding box center [270, 116] width 317 height 170
click at [160, 38] on div "< script > document.addEventListener('DOMContentLoaded', function () { // =====…" at bounding box center [277, 115] width 283 height 159
type textarea "<script>"
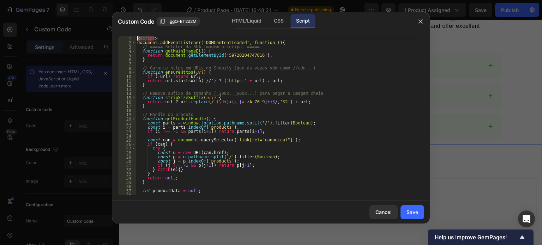
drag, startPoint x: 159, startPoint y: 40, endPoint x: 124, endPoint y: 40, distance: 35.3
click at [124, 40] on div "<script> 1 2 3 4 5 6 7 8 9 10 11 12 13 14 15 16 17 18 19 20 21 22 23 24 25 26 2…" at bounding box center [271, 115] width 306 height 159
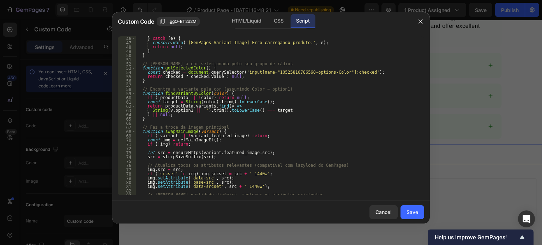
scroll to position [289, 0]
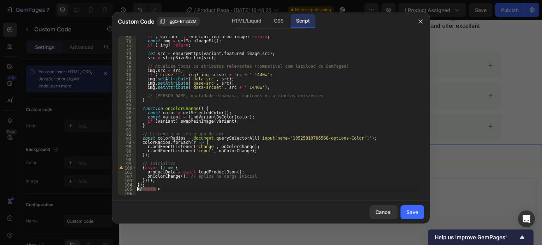
drag, startPoint x: 159, startPoint y: 189, endPoint x: 116, endPoint y: 188, distance: 43.0
click at [116, 188] on div "69 70 71 72 73 74 75 76 77 78 79 80 81 82 83 84 85 86 87 88 89 90 91 92 93 94 9…" at bounding box center [270, 116] width 317 height 170
type textarea "</script>"
click at [421, 215] on button "Save" at bounding box center [412, 212] width 24 height 14
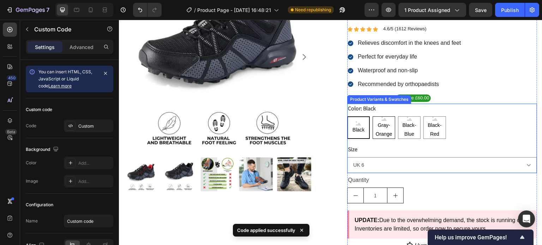
scroll to position [106, 0]
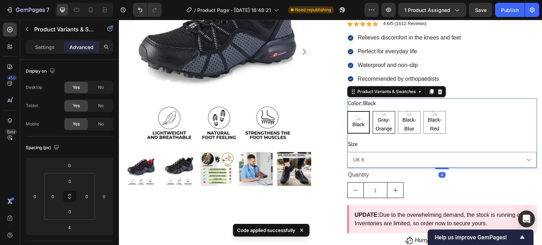
click at [378, 124] on span "Gray-Orange" at bounding box center [384, 125] width 22 height 18
click at [372, 111] on input "Gray-Orange Gray-Orange Gray-Orange" at bounding box center [372, 111] width 0 height 0
radio input "true"
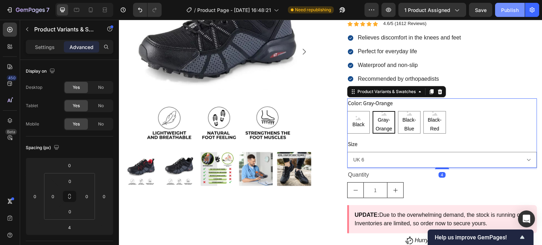
click at [505, 10] on div "Publish" at bounding box center [510, 9] width 18 height 7
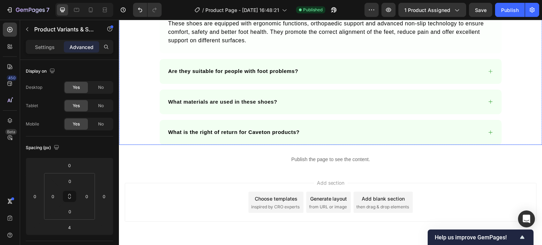
scroll to position [2102, 0]
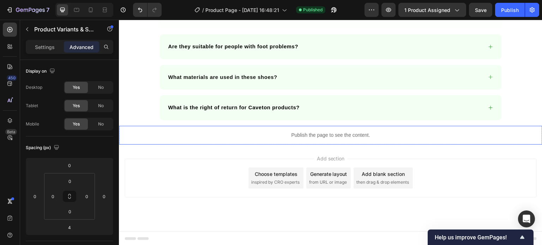
click at [314, 132] on p "Publish the page to see the content." at bounding box center [330, 135] width 423 height 7
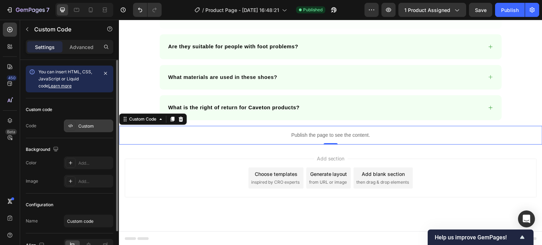
click at [88, 121] on div "Custom" at bounding box center [88, 126] width 49 height 13
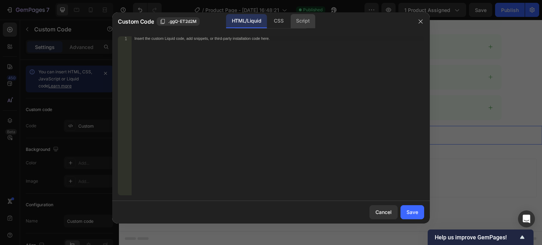
click at [303, 21] on div "Script" at bounding box center [302, 21] width 25 height 14
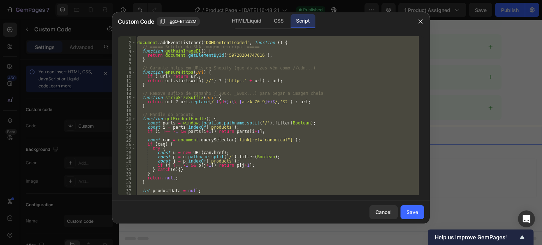
click at [265, 99] on div "document . addEventListener ( 'DOMContentLoaded' , function ( ) { // ===== Sele…" at bounding box center [277, 115] width 283 height 159
type textarea "function stripSizeSuffix(url) { return url ? url.replace(/_(\d+)x(\.[a-zA-Z0-9]…"
paste textarea
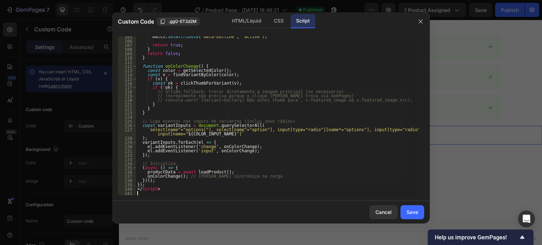
scroll to position [441, 0]
drag, startPoint x: 162, startPoint y: 189, endPoint x: 121, endPoint y: 187, distance: 40.6
click at [121, 187] on div "105 106 107 108 109 110 111 112 113 114 115 116 117 118 119 120 121 122 123 124…" at bounding box center [271, 115] width 306 height 159
type textarea "</script>"
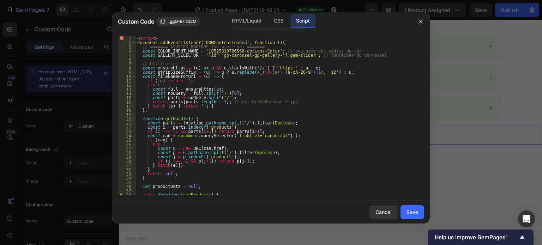
scroll to position [0, 0]
drag, startPoint x: 154, startPoint y: 36, endPoint x: 120, endPoint y: 31, distance: 34.6
click at [120, 31] on div "1 2 3 4 5 6 7 8 9 10 11 12 13 14 15 16 17 18 19 20 21 22 23 24 25 26 27 28 29 3…" at bounding box center [270, 116] width 317 height 170
type textarea "<script>"
click at [411, 212] on div "Save" at bounding box center [412, 211] width 12 height 7
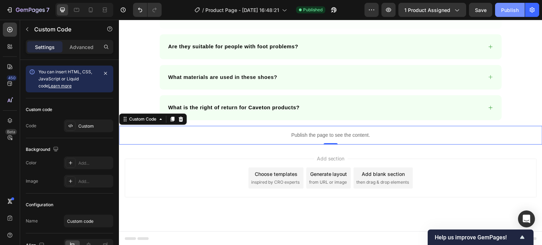
drag, startPoint x: 507, startPoint y: 9, endPoint x: 501, endPoint y: 10, distance: 6.0
click at [507, 9] on div "Publish" at bounding box center [510, 9] width 18 height 7
click at [181, 121] on icon at bounding box center [180, 118] width 5 height 5
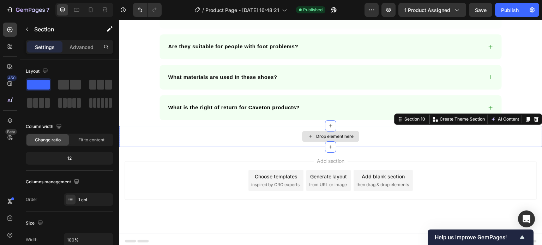
click at [240, 134] on div "Drop element here" at bounding box center [330, 136] width 423 height 21
click at [534, 117] on icon at bounding box center [536, 118] width 5 height 5
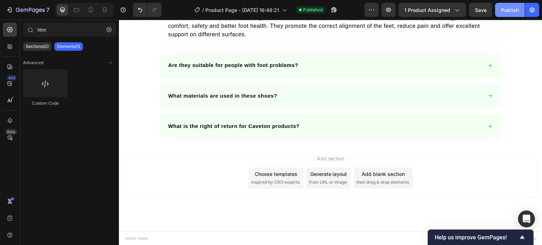
click at [504, 11] on div "Publish" at bounding box center [510, 9] width 18 height 7
click at [394, 8] on button "button" at bounding box center [388, 10] width 14 height 14
click at [458, 13] on icon "button" at bounding box center [456, 9] width 7 height 7
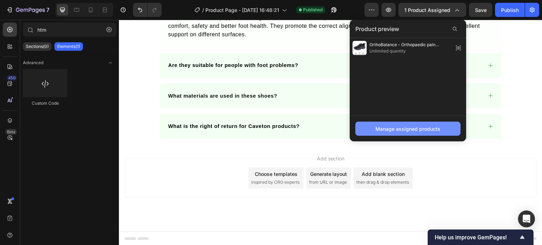
click at [396, 129] on div "Manage assigned products" at bounding box center [407, 128] width 65 height 7
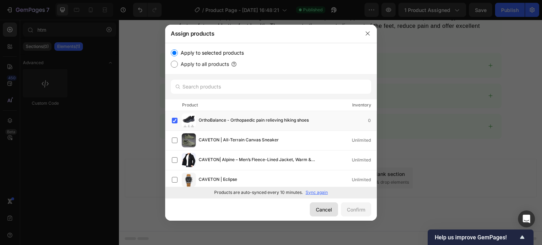
click at [322, 209] on div "Cancel" at bounding box center [324, 209] width 16 height 7
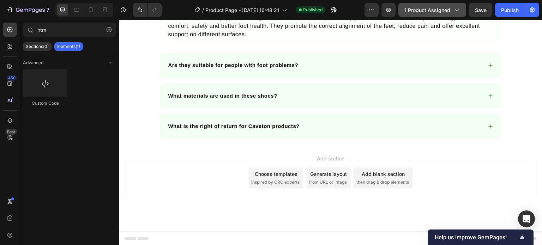
click at [458, 9] on icon "button" at bounding box center [456, 9] width 7 height 7
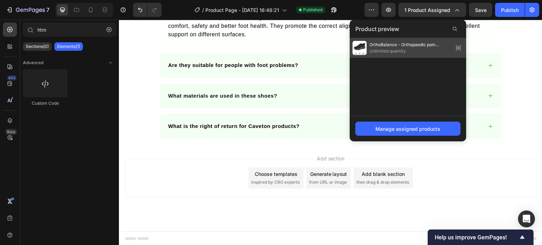
click at [459, 48] on icon at bounding box center [458, 48] width 10 height 10
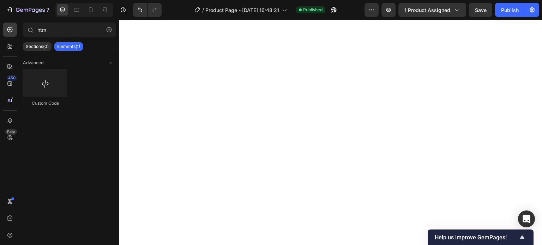
scroll to position [0, 0]
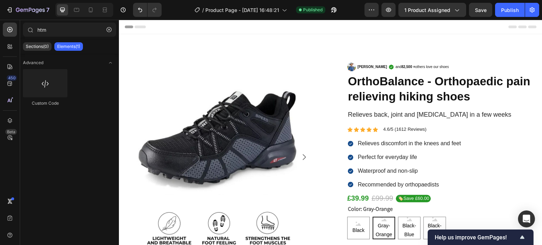
drag, startPoint x: 540, startPoint y: 189, endPoint x: 652, endPoint y: 38, distance: 187.8
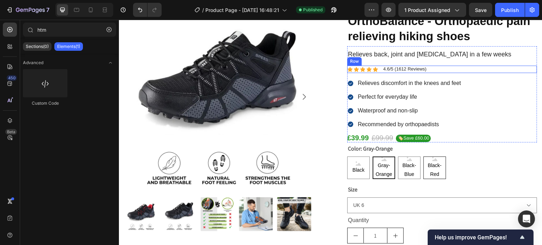
scroll to position [71, 0]
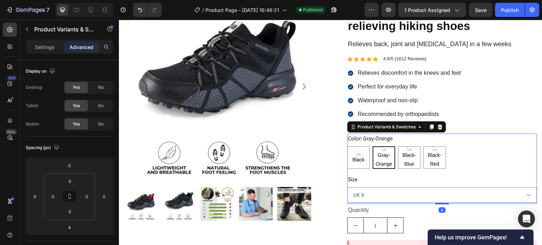
click at [422, 142] on div "Black-Red" at bounding box center [434, 138] width 25 height 9
click at [423, 146] on input "Black-Red Black-Red Black-Red" at bounding box center [423, 146] width 0 height 0
radio input "true"
click at [414, 154] on span "Black-Blue" at bounding box center [409, 160] width 22 height 18
click at [398, 146] on input "Black-Blue Black-Blue Black-Blue" at bounding box center [397, 146] width 0 height 0
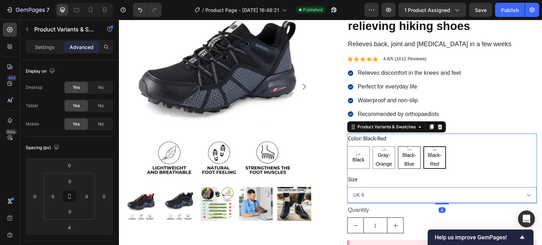
radio input "true"
click at [388, 160] on span "Gray-Orange" at bounding box center [384, 160] width 22 height 18
click at [372, 146] on input "Gray-Orange Gray-Orange Gray-Orange" at bounding box center [372, 146] width 0 height 0
radio input "true"
click at [362, 160] on span "Black" at bounding box center [358, 159] width 15 height 9
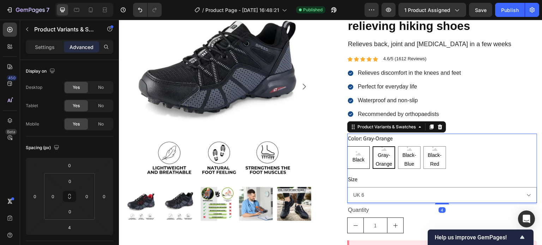
click at [347, 146] on input "Black Black Black" at bounding box center [347, 146] width 0 height 0
radio input "true"
click at [399, 140] on div "Color: Black Black Black Black Gray-Orange Gray-Orange Gray-Orange Black-Blue B…" at bounding box center [442, 151] width 190 height 35
drag, startPoint x: 49, startPoint y: 45, endPoint x: 59, endPoint y: 59, distance: 16.9
click at [49, 45] on p "Settings" at bounding box center [45, 46] width 20 height 7
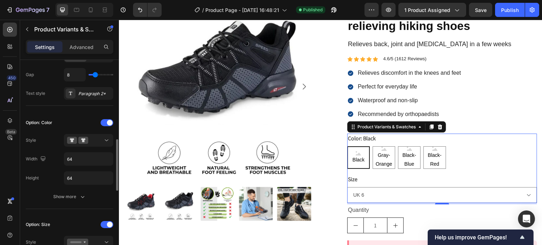
scroll to position [176, 0]
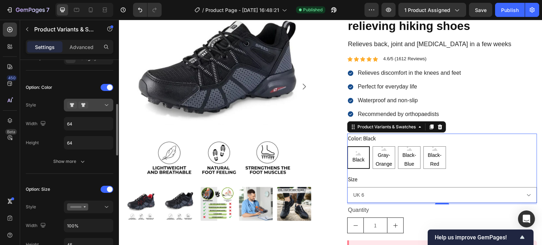
click at [94, 106] on div at bounding box center [88, 105] width 43 height 7
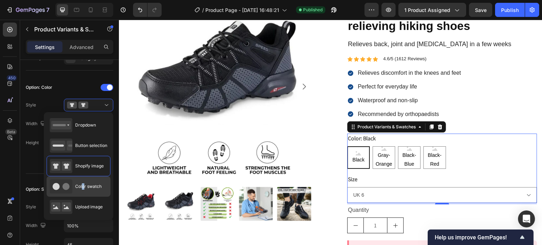
click at [83, 187] on span "Color swatch" at bounding box center [88, 186] width 26 height 6
type input "45"
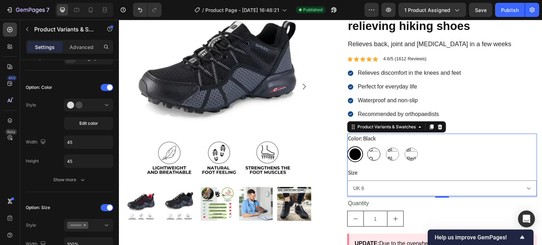
click at [370, 158] on span "Gray-Orange" at bounding box center [373, 155] width 12 height 18
click at [366, 146] on input "Gray-Orange Gray-Orange Gray-Orange" at bounding box center [365, 146] width 0 height 0
radio input "true"
click at [384, 157] on div "Black-Blue" at bounding box center [392, 154] width 16 height 16
click at [384, 146] on input "Black-Blue Black-Blue Black-Blue" at bounding box center [384, 146] width 0 height 0
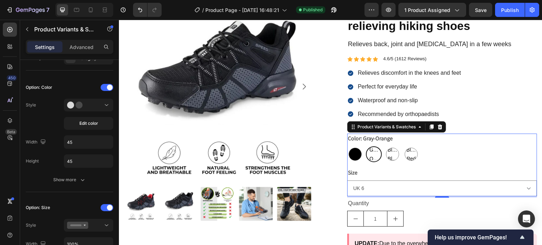
radio input "true"
drag, startPoint x: 404, startPoint y: 158, endPoint x: 399, endPoint y: 158, distance: 5.7
click at [405, 158] on span "Black-Red" at bounding box center [411, 155] width 12 height 18
click at [403, 146] on input "Black-Red Black-Red Black-Red" at bounding box center [403, 146] width 0 height 0
radio input "true"
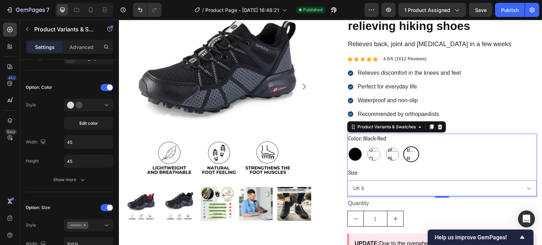
click at [353, 155] on div at bounding box center [354, 154] width 13 height 13
click at [347, 146] on input "Black Black" at bounding box center [347, 146] width 0 height 0
radio input "true"
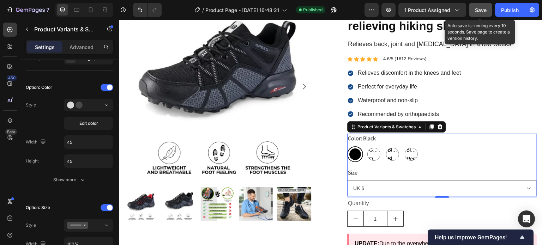
click at [479, 7] on span "Save" at bounding box center [481, 10] width 12 height 6
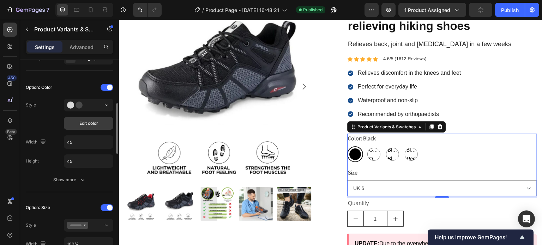
click at [87, 121] on span "Edit color" at bounding box center [88, 123] width 19 height 6
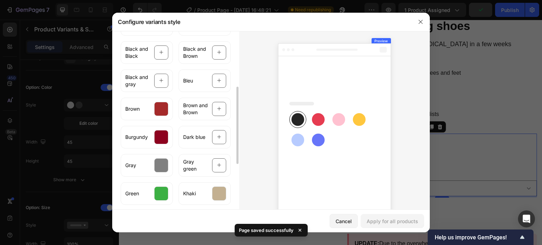
scroll to position [297, 0]
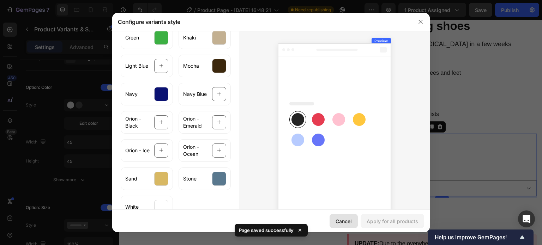
drag, startPoint x: 341, startPoint y: 218, endPoint x: 239, endPoint y: 164, distance: 116.2
click at [341, 218] on div "Cancel" at bounding box center [343, 221] width 16 height 7
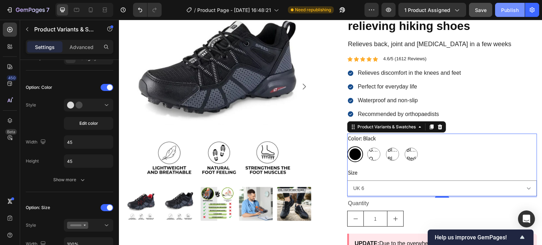
click at [502, 11] on div "Publish" at bounding box center [510, 9] width 18 height 7
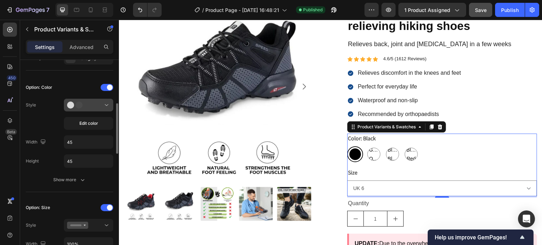
click at [94, 106] on div at bounding box center [88, 105] width 43 height 7
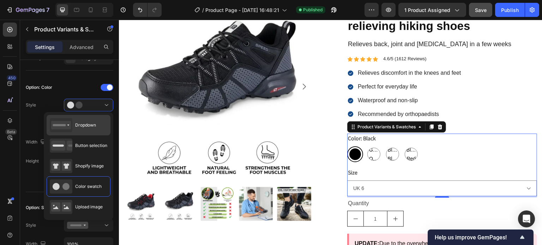
click at [82, 128] on div "Dropdown" at bounding box center [73, 125] width 46 height 14
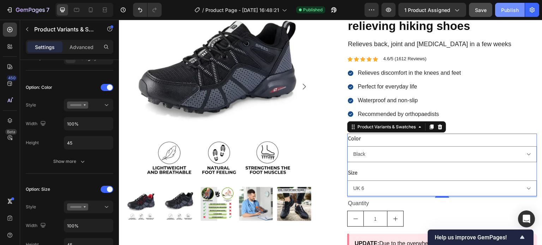
click at [509, 10] on div "Publish" at bounding box center [510, 9] width 18 height 7
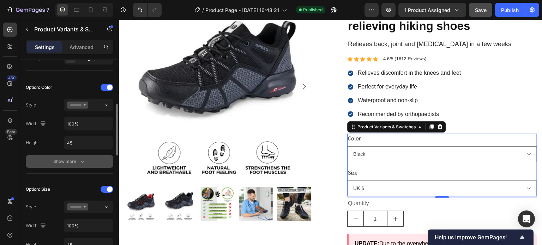
click at [83, 161] on icon "button" at bounding box center [83, 162] width 4 height 2
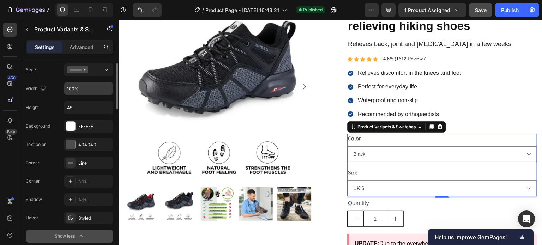
scroll to position [176, 0]
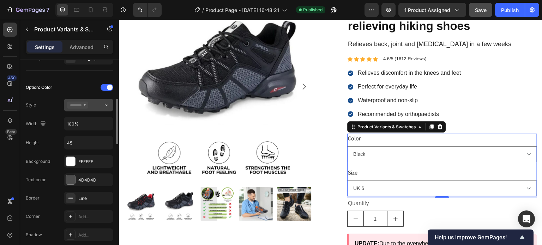
click at [96, 108] on div at bounding box center [88, 105] width 43 height 7
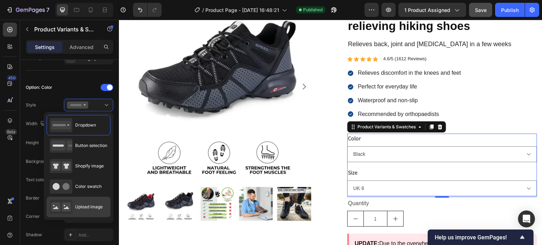
click at [90, 209] on span "Upload image" at bounding box center [89, 207] width 28 height 6
type input "64"
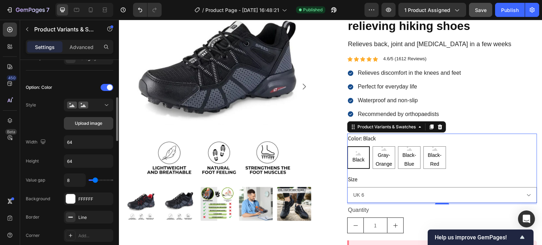
click at [97, 124] on span "Upload image" at bounding box center [89, 123] width 28 height 6
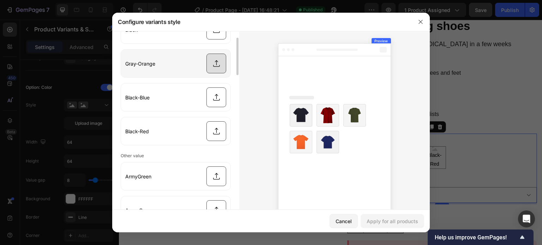
scroll to position [0, 0]
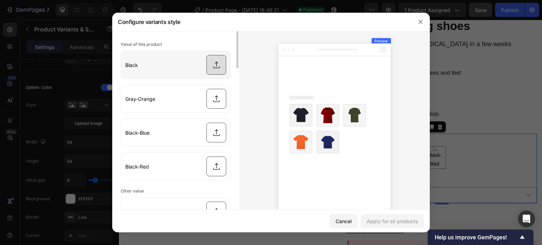
click at [216, 73] on input "file" at bounding box center [175, 65] width 109 height 28
click at [167, 65] on input "file" at bounding box center [175, 65] width 109 height 28
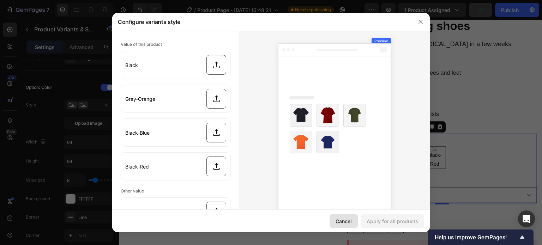
click at [342, 217] on button "Cancel" at bounding box center [343, 221] width 28 height 14
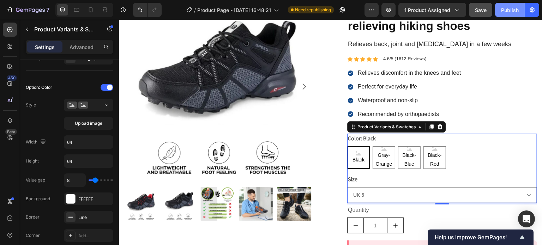
click at [505, 11] on div "Publish" at bounding box center [510, 9] width 18 height 7
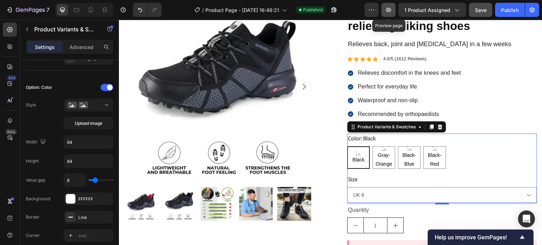
click at [387, 8] on icon "button" at bounding box center [388, 9] width 7 height 7
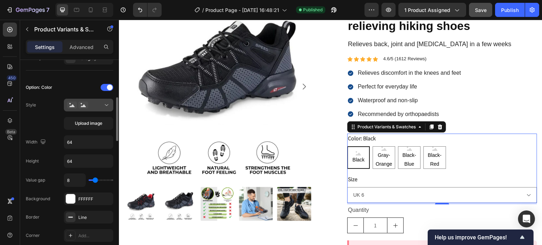
click at [100, 104] on div at bounding box center [88, 105] width 43 height 7
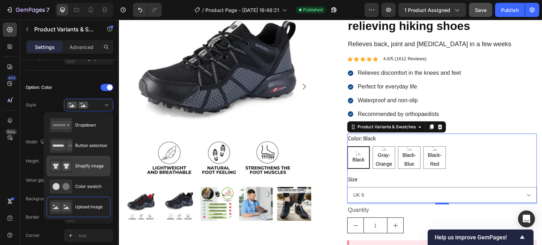
click at [88, 165] on span "Shopify image" at bounding box center [89, 166] width 29 height 6
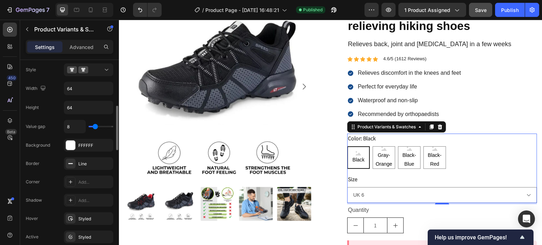
scroll to position [247, 0]
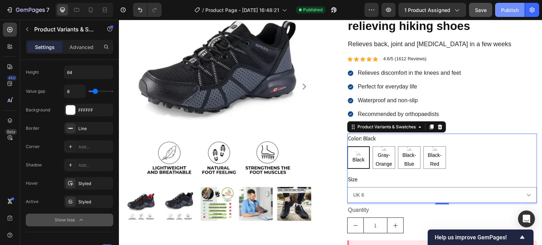
click at [503, 7] on div "Publish" at bounding box center [510, 9] width 18 height 7
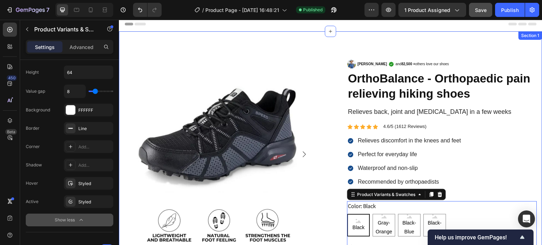
scroll to position [0, 0]
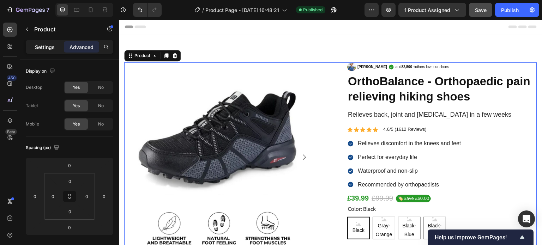
click at [39, 45] on p "Settings" at bounding box center [45, 46] width 20 height 7
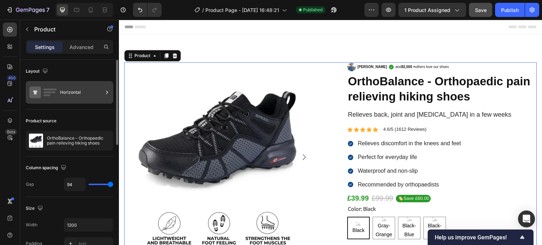
click at [65, 95] on div "Horizontal" at bounding box center [81, 92] width 43 height 16
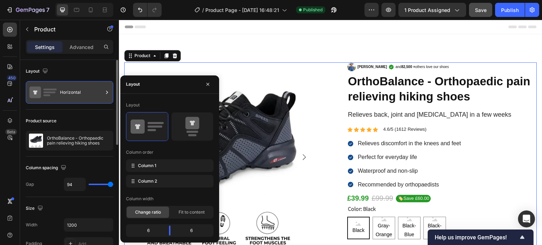
click at [75, 94] on div "Horizontal" at bounding box center [81, 92] width 43 height 16
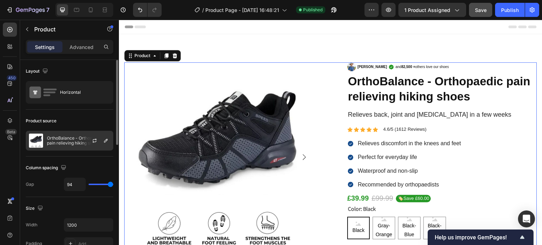
click at [57, 141] on p "OrthoBalance - Orthopaedic pain relieving hiking shoes" at bounding box center [78, 141] width 63 height 10
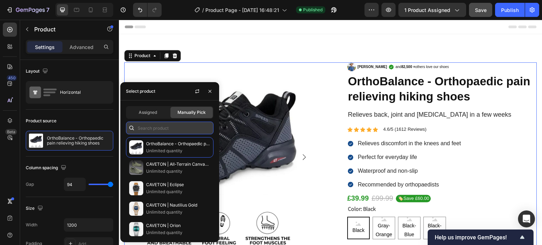
click at [153, 125] on input "text" at bounding box center [169, 128] width 87 height 13
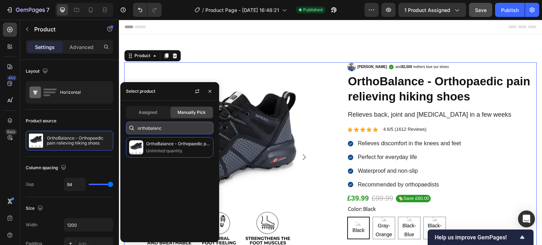
type input "orthobalance"
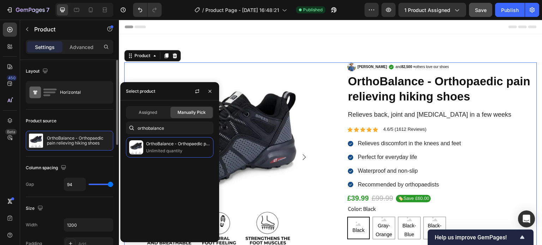
click at [94, 155] on div "Product source OrthoBalance - Orthopaedic pain relieving hiking shoes" at bounding box center [69, 133] width 87 height 47
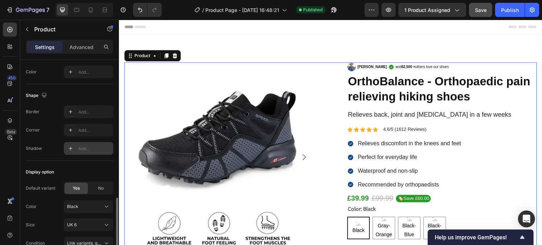
scroll to position [247, 0]
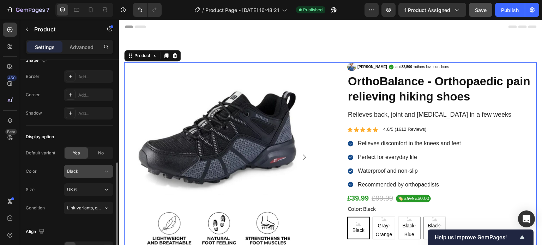
click at [82, 168] on div "Black" at bounding box center [88, 171] width 43 height 7
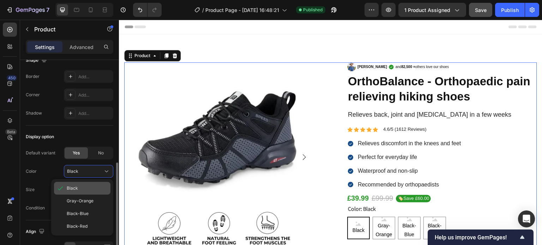
click at [81, 187] on div "Black" at bounding box center [87, 188] width 41 height 6
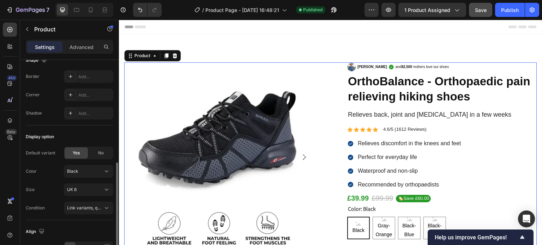
drag, startPoint x: 84, startPoint y: 172, endPoint x: 83, endPoint y: 177, distance: 5.0
click at [84, 174] on div "Black" at bounding box center [88, 171] width 43 height 7
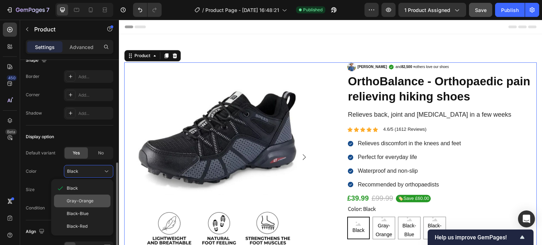
click at [81, 201] on span "Gray-Orange" at bounding box center [80, 201] width 27 height 6
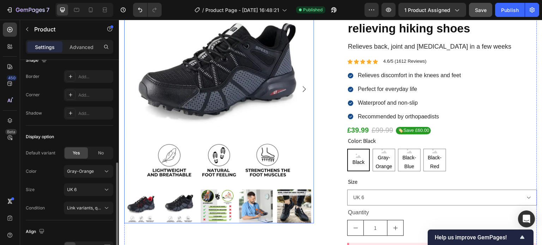
scroll to position [71, 0]
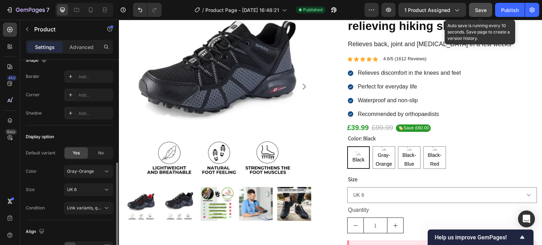
click at [488, 7] on button "Save" at bounding box center [480, 10] width 23 height 14
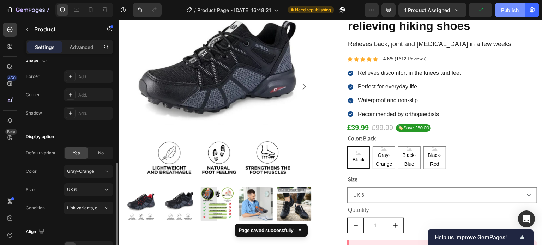
click at [505, 15] on button "Publish" at bounding box center [510, 10] width 30 height 14
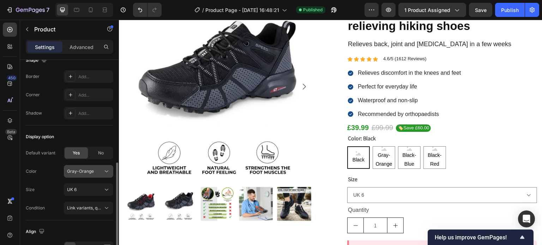
click at [85, 168] on span "Gray-Orange" at bounding box center [80, 171] width 27 height 6
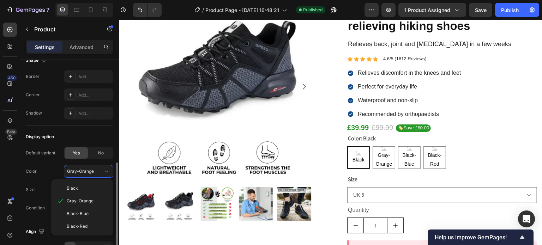
drag, startPoint x: 89, startPoint y: 184, endPoint x: 90, endPoint y: 188, distance: 3.7
click at [89, 185] on div "Black" at bounding box center [87, 188] width 41 height 6
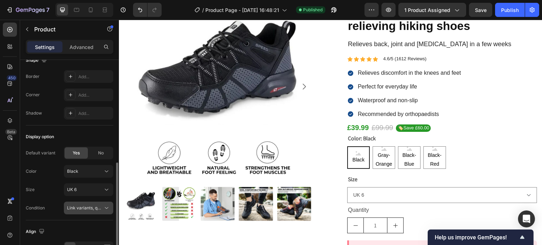
click at [92, 202] on button "Link variants, quantity <br> between same products" at bounding box center [88, 208] width 49 height 13
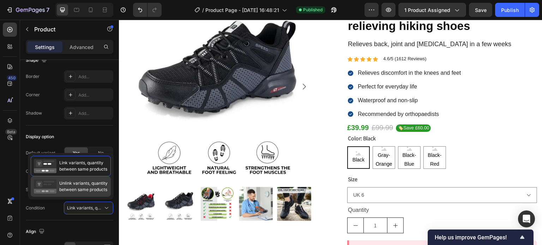
click at [87, 189] on span "Unlink variants, quantity between same products" at bounding box center [83, 186] width 48 height 13
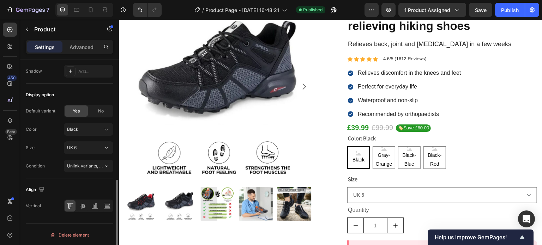
scroll to position [254, 0]
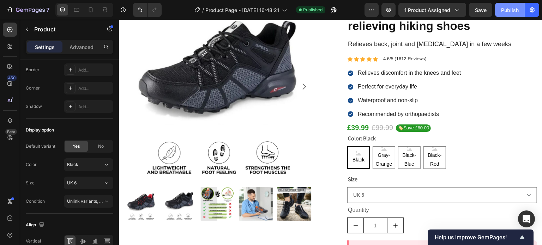
click at [505, 10] on div "Publish" at bounding box center [510, 9] width 18 height 7
click at [94, 202] on span "Unlink variants, quantity <br> between same products" at bounding box center [121, 201] width 108 height 5
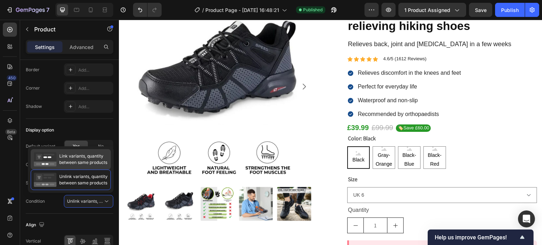
click at [85, 160] on span "Link variants, quantity between same products" at bounding box center [83, 159] width 48 height 13
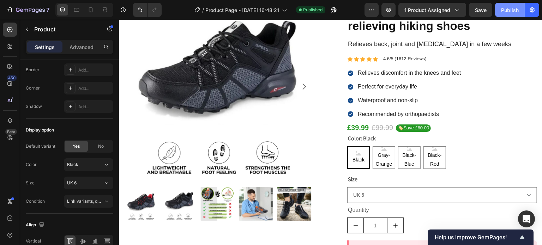
click at [510, 9] on div "Publish" at bounding box center [510, 9] width 18 height 7
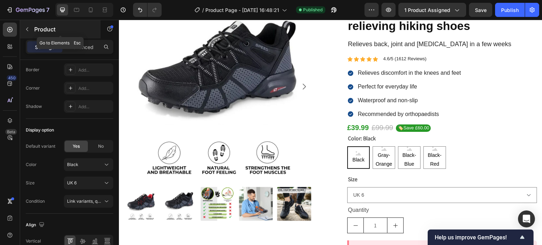
click at [23, 31] on button "button" at bounding box center [27, 29] width 11 height 11
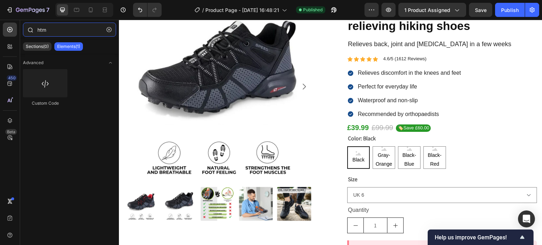
drag, startPoint x: 56, startPoint y: 26, endPoint x: 34, endPoint y: 25, distance: 21.6
click at [38, 25] on input "htm" at bounding box center [69, 30] width 93 height 14
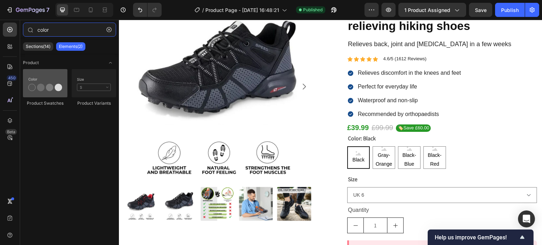
type input "color"
click at [44, 87] on div at bounding box center [45, 83] width 44 height 28
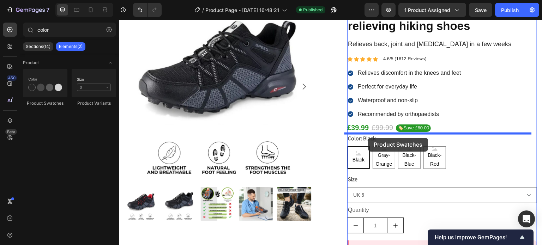
drag, startPoint x: 163, startPoint y: 107, endPoint x: 368, endPoint y: 138, distance: 207.5
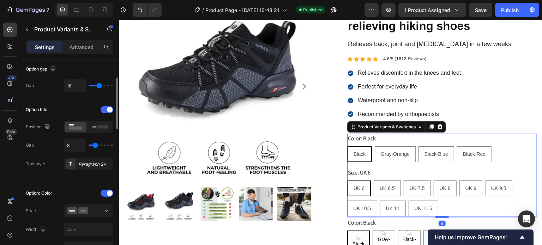
scroll to position [141, 0]
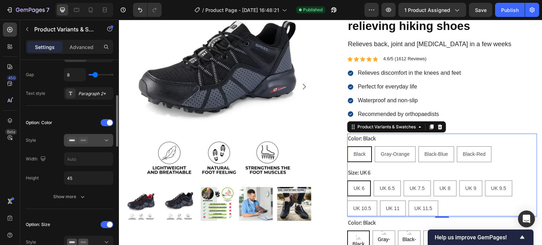
click at [95, 141] on div at bounding box center [88, 140] width 43 height 7
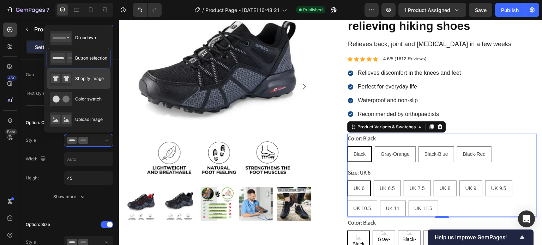
click at [92, 78] on span "Shopify image" at bounding box center [89, 78] width 29 height 6
type input "64"
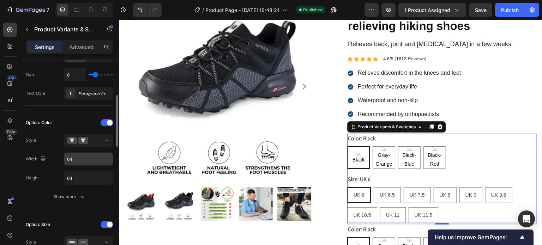
scroll to position [212, 0]
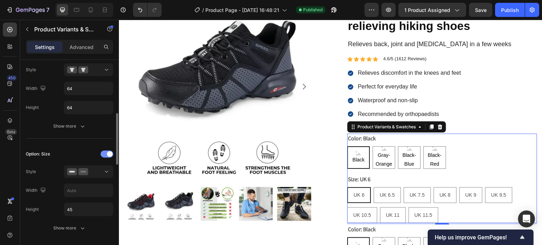
click at [109, 153] on span at bounding box center [110, 154] width 6 height 6
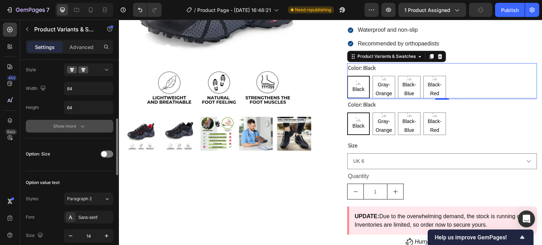
scroll to position [141, 0]
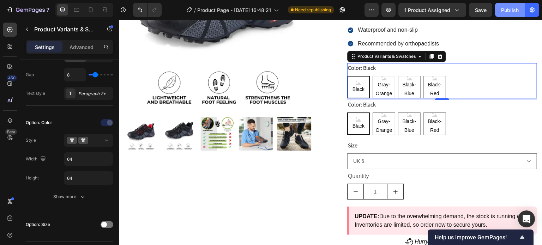
click at [511, 8] on div "Publish" at bounding box center [510, 9] width 18 height 7
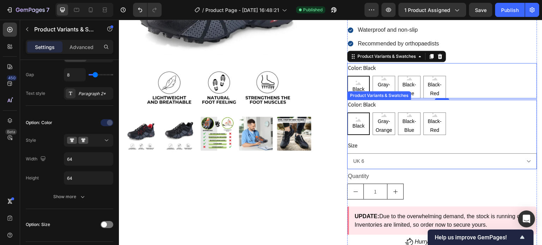
click at [450, 116] on div "Black Black Black Gray-Orange Gray-Orange Gray-Orange Black-Blue Black-Blue Bla…" at bounding box center [442, 123] width 190 height 23
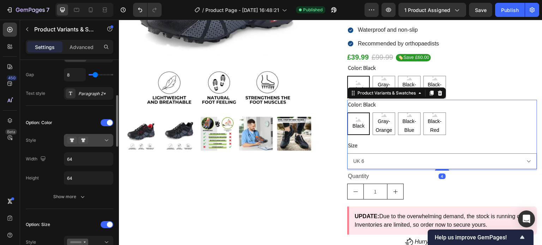
click at [93, 138] on div at bounding box center [88, 140] width 43 height 7
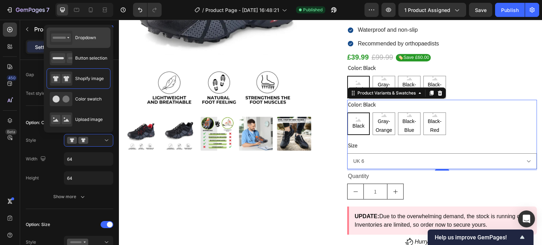
click at [83, 35] on span "Dropdown" at bounding box center [85, 38] width 21 height 6
type input "100%"
type input "45"
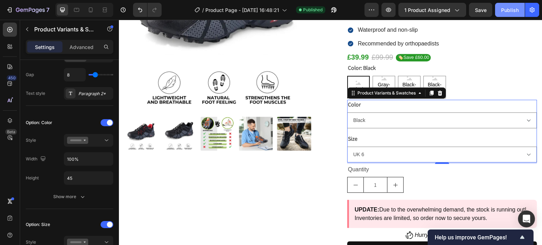
click at [514, 12] on div "Publish" at bounding box center [510, 9] width 18 height 7
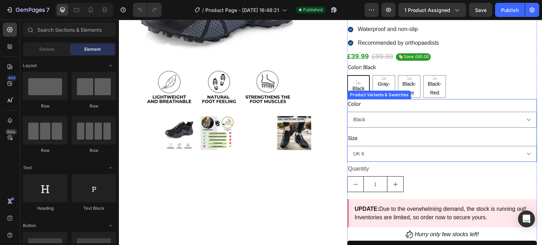
scroll to position [141, 0]
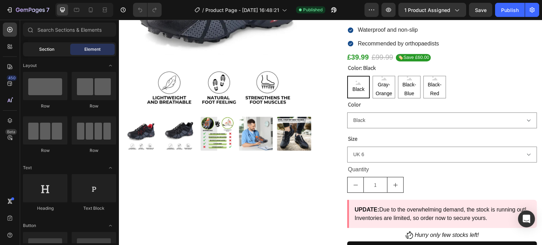
click at [43, 48] on span "Section" at bounding box center [46, 49] width 15 height 6
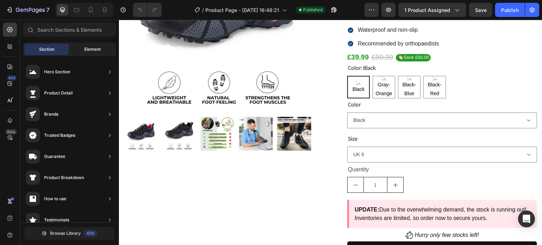
click at [82, 50] on div "Element" at bounding box center [92, 49] width 44 height 11
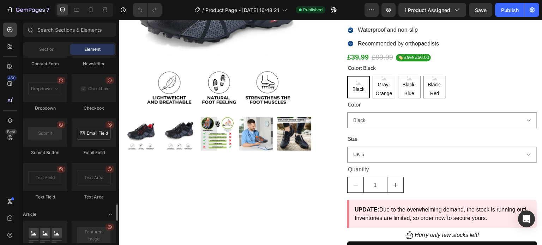
scroll to position [1763, 0]
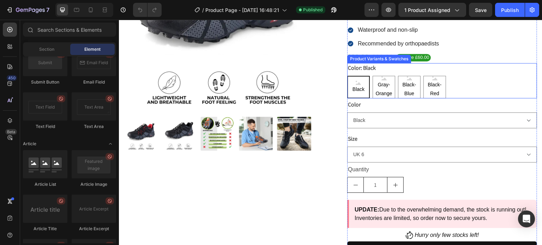
click at [466, 89] on div "Black Black Black Gray-Orange Gray-Orange Gray-Orange Black-Blue Black-Blue Bla…" at bounding box center [442, 87] width 190 height 23
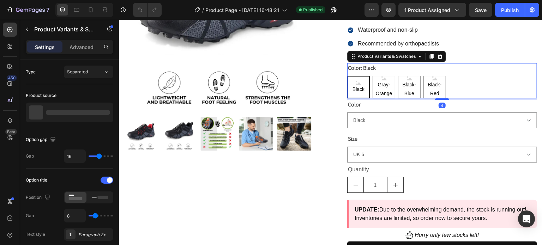
drag, startPoint x: 439, startPoint y: 55, endPoint x: 434, endPoint y: 59, distance: 6.5
click at [439, 55] on icon at bounding box center [440, 56] width 5 height 5
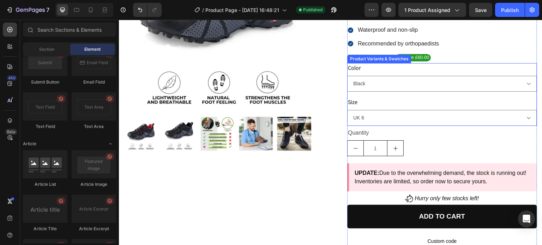
click at [392, 67] on div "Color Black Gray-Orange Black-Blue Black-Red" at bounding box center [442, 77] width 190 height 29
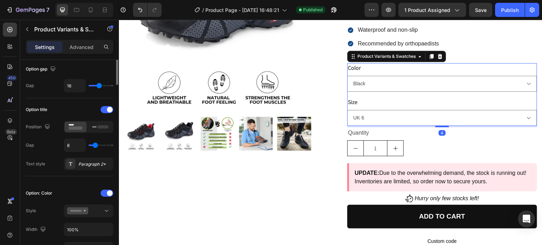
scroll to position [106, 0]
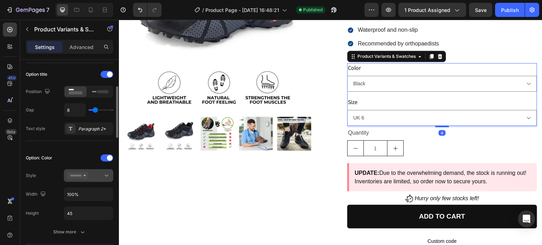
drag, startPoint x: 84, startPoint y: 181, endPoint x: 86, endPoint y: 175, distance: 5.9
click at [85, 179] on button at bounding box center [88, 175] width 49 height 13
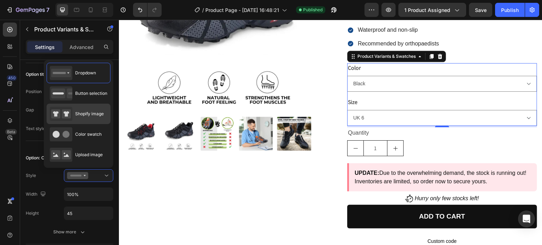
click at [78, 113] on span "Shopify image" at bounding box center [89, 114] width 29 height 6
type input "64"
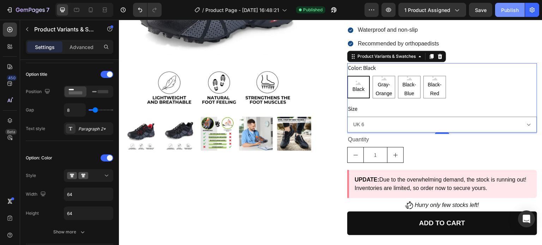
click at [503, 12] on div "Publish" at bounding box center [510, 9] width 18 height 7
click at [8, 239] on div at bounding box center [10, 235] width 14 height 14
click at [530, 220] on div "Open Intercom Messenger" at bounding box center [526, 219] width 19 height 19
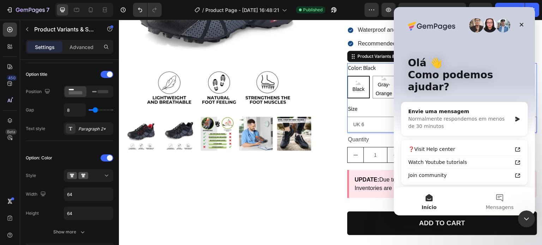
scroll to position [0, 0]
click at [439, 115] on div "Normalmente respondemos em menos de 30 minutos" at bounding box center [459, 122] width 103 height 15
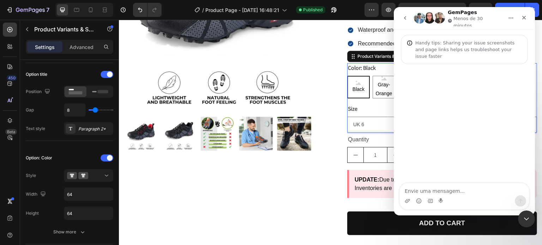
click at [439, 109] on div "Messenger da Intercom" at bounding box center [463, 124] width 141 height 120
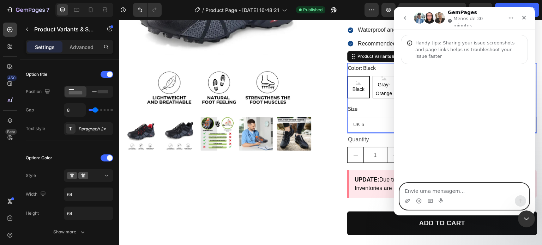
click at [423, 191] on textarea "Envie uma mensagem..." at bounding box center [463, 189] width 129 height 12
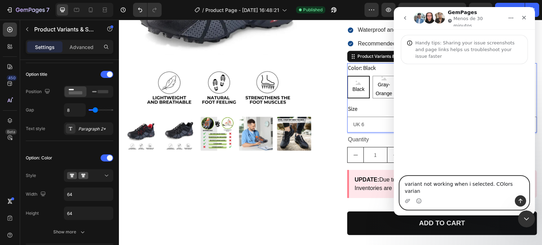
type textarea "variant not working when i selected. COlors variant"
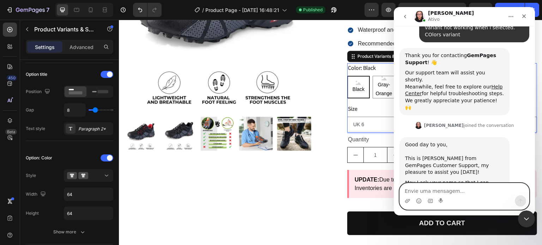
scroll to position [50, 0]
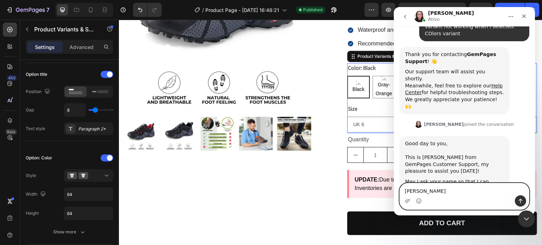
type textarea "[PERSON_NAME]"
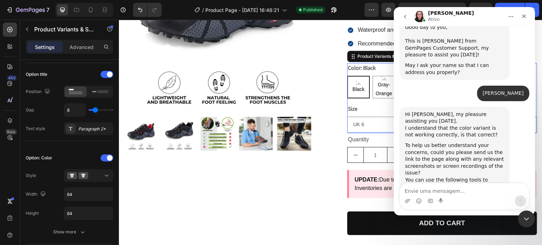
scroll to position [172, 0]
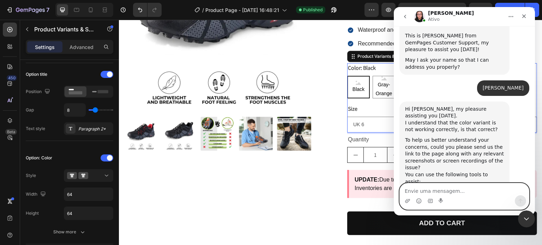
paste textarea "[URL][DOMAIN_NAME]"
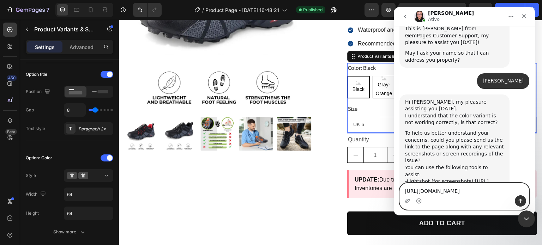
scroll to position [186, 0]
type textarea "[URL][DOMAIN_NAME]"
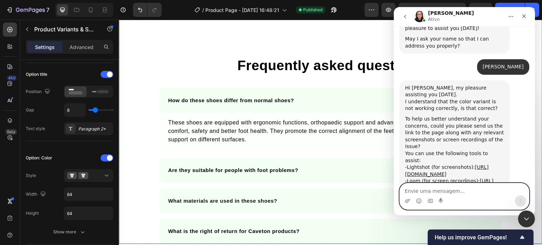
scroll to position [2076, 0]
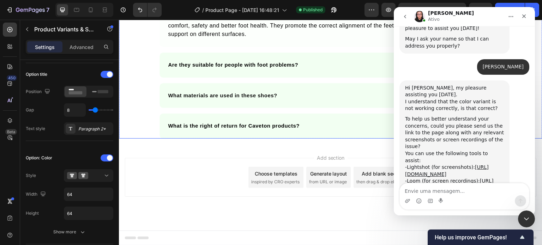
click at [257, 132] on div "What is the right of return for Caveton products?" at bounding box center [330, 126] width 342 height 25
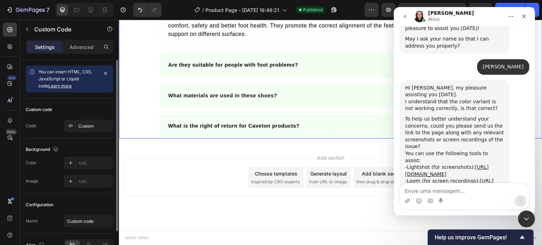
scroll to position [0, 0]
click at [68, 123] on div at bounding box center [71, 126] width 10 height 10
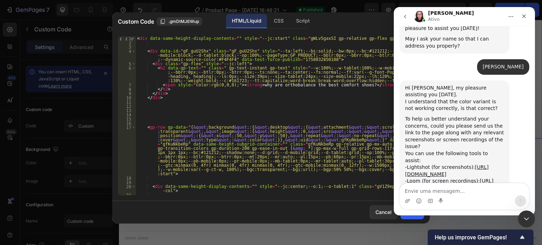
scroll to position [169, 0]
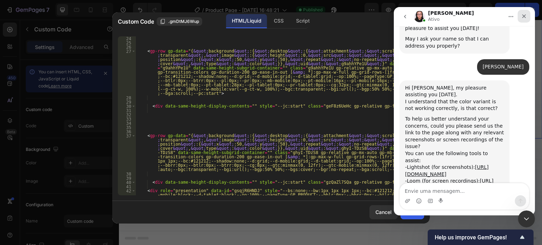
click at [522, 15] on icon "Fechar" at bounding box center [524, 16] width 6 height 6
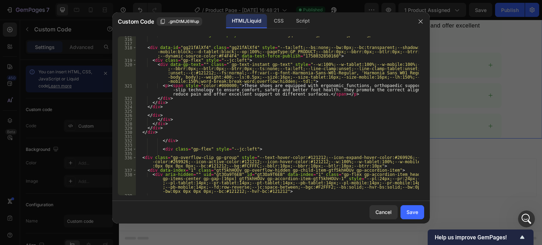
scroll to position [3437, 0]
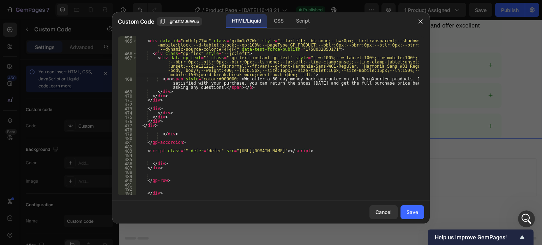
click at [332, 74] on div "< div data-id = "gxUm1p77Wc" class = "gxUm1p77Wc" style = "--ta:left;--bs:none;…" at bounding box center [277, 118] width 283 height 167
click at [332, 80] on div "< div data-id = "gxUm1p77Wc" class = "gxUm1p77Wc" style = "--ta:left;--bs:none;…" at bounding box center [277, 118] width 283 height 167
type textarea "<p><span style="color:#000000;">We offer a 30-day money back guarantee on all C…"
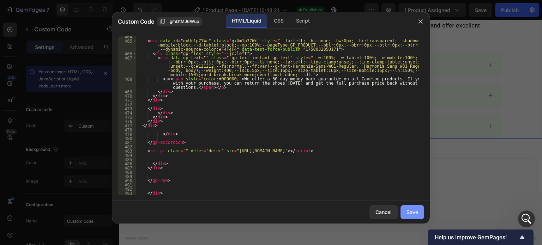
click at [409, 213] on div "Save" at bounding box center [412, 211] width 12 height 7
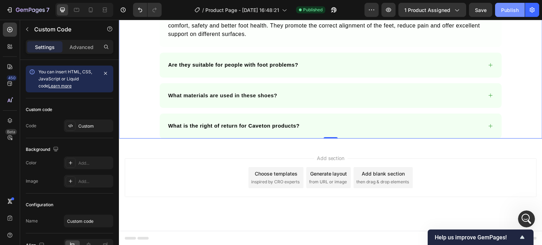
click at [519, 8] on button "Publish" at bounding box center [510, 10] width 30 height 14
click at [527, 214] on icon "Abertura do Messenger da Intercom" at bounding box center [525, 218] width 12 height 12
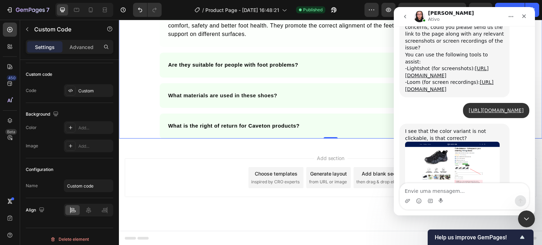
scroll to position [295, 0]
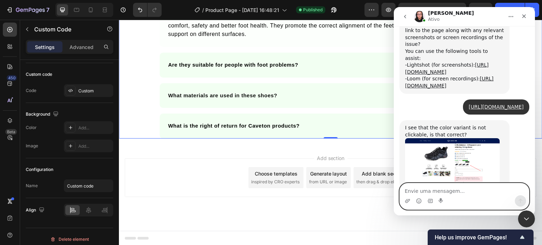
drag, startPoint x: 446, startPoint y: 190, endPoint x: 459, endPoint y: 178, distance: 17.0
click at [446, 190] on textarea "Envie uma mensagem..." at bounding box center [463, 189] width 129 height 12
type textarea "yes, this is the error"
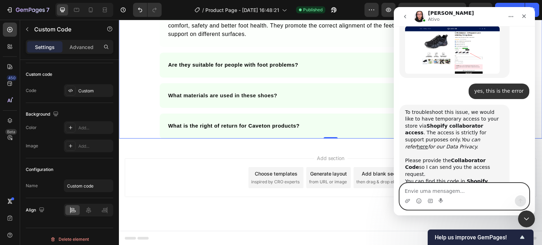
scroll to position [420, 0]
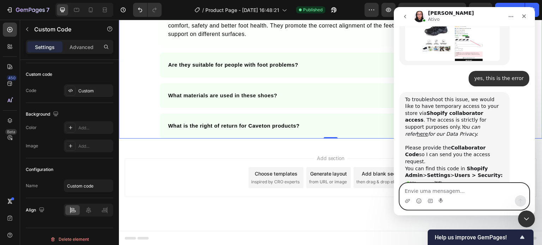
click at [461, 191] on textarea "Envie uma mensagem..." at bounding box center [463, 189] width 129 height 12
type textarea "ok"
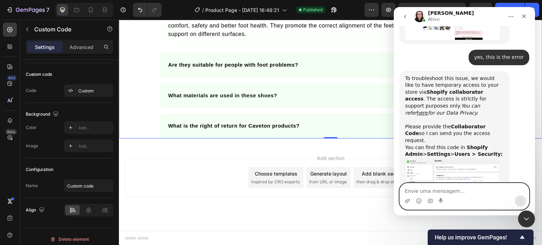
paste textarea "6414"
type textarea "6414"
click at [521, 199] on icon "Enviar uma mensagem" at bounding box center [520, 201] width 6 height 6
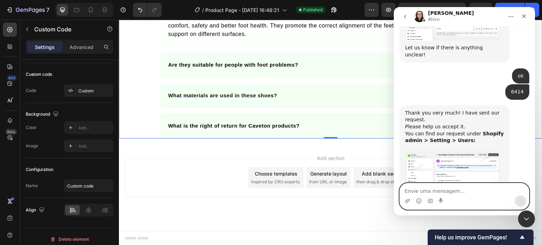
scroll to position [599, 0]
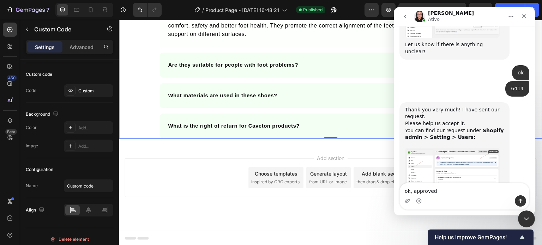
click at [422, 199] on div "Messenger da Intercom" at bounding box center [463, 200] width 129 height 11
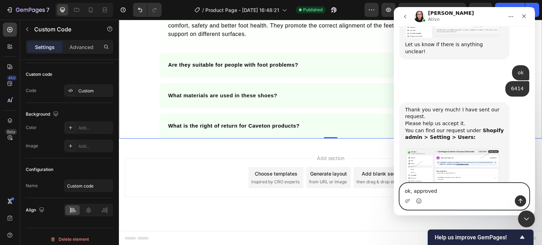
click at [420, 200] on circle "Selecionador de Emoji" at bounding box center [418, 201] width 5 height 5
click at [437, 194] on textarea "ok, approved" at bounding box center [463, 189] width 129 height 12
drag, startPoint x: 420, startPoint y: 203, endPoint x: 435, endPoint y: 193, distance: 18.6
click at [419, 203] on circle "Selecionador de Emoji" at bounding box center [418, 201] width 5 height 5
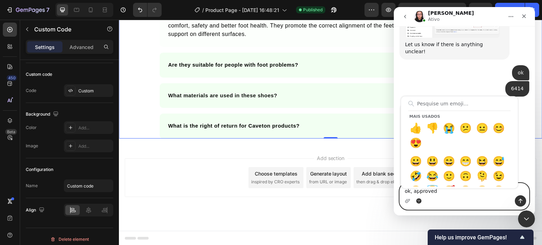
click at [435, 193] on textarea "ok, approved" at bounding box center [463, 189] width 129 height 12
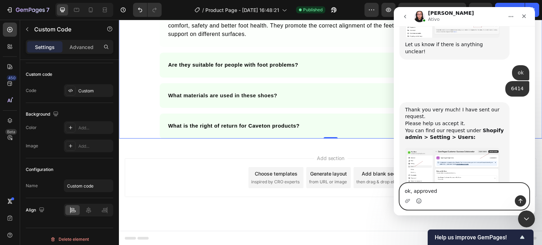
click at [416, 201] on circle "Selecionador de Emoji" at bounding box center [418, 201] width 5 height 5
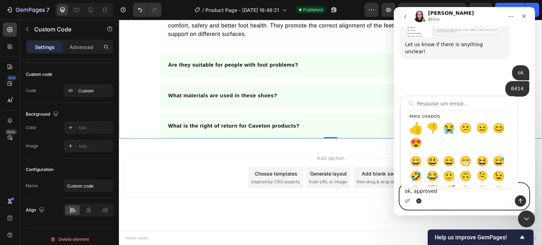
type textarea "ok, approved 👍"
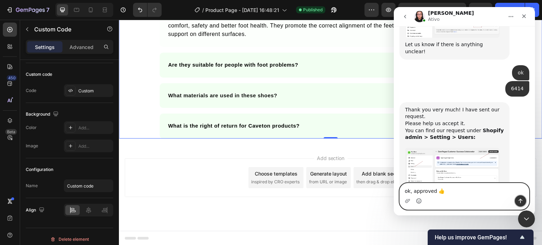
click at [522, 198] on button "Enviar uma mensagem" at bounding box center [519, 200] width 11 height 11
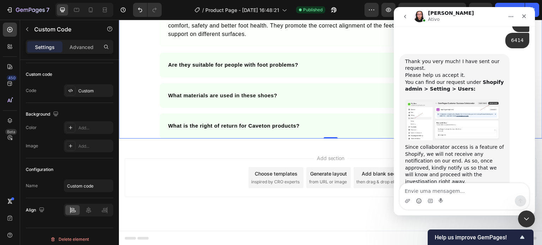
scroll to position [648, 0]
drag, startPoint x: 481, startPoint y: 154, endPoint x: 422, endPoint y: 156, distance: 59.3
click at [480, 227] on div "Thank you for letting me know. Please allow me a moment to check this for you." at bounding box center [454, 237] width 99 height 21
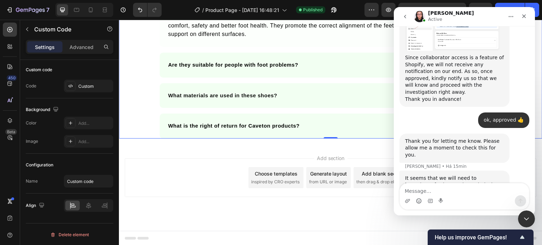
scroll to position [768, 0]
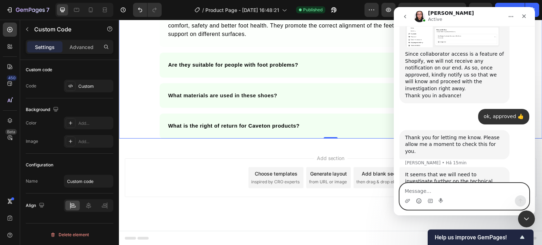
click at [463, 190] on textarea "Message…" at bounding box center [463, 189] width 129 height 12
type textarea "ok, thank you so much"
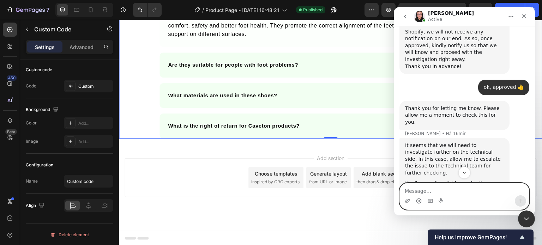
scroll to position [817, 0]
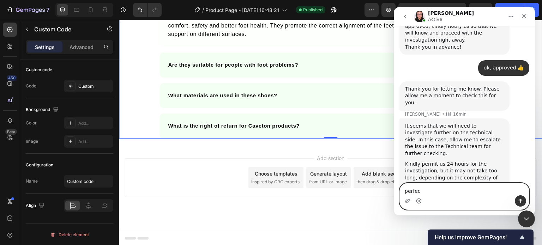
type textarea "perfect"
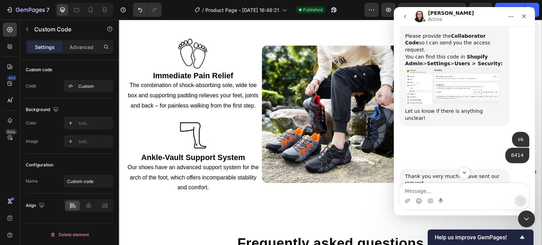
scroll to position [1653, 0]
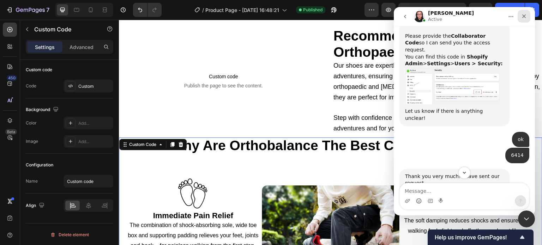
click at [525, 17] on icon "Fechar" at bounding box center [524, 16] width 4 height 4
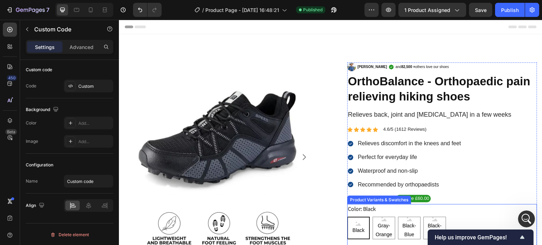
scroll to position [71, 0]
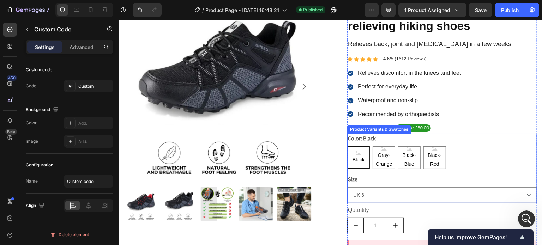
click at [462, 151] on div "Black Black Black Gray-Orange Gray-Orange Gray-Orange Black-Blue Black-Blue Bla…" at bounding box center [442, 157] width 190 height 23
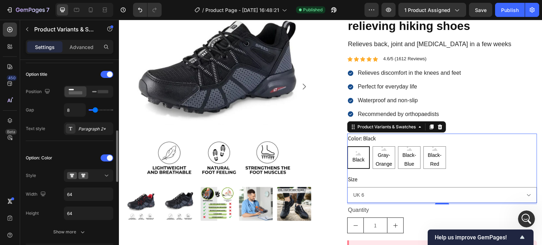
scroll to position [141, 0]
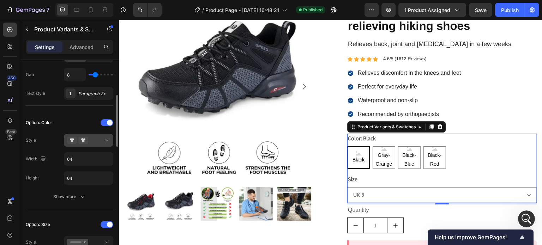
click at [93, 142] on div at bounding box center [88, 140] width 43 height 7
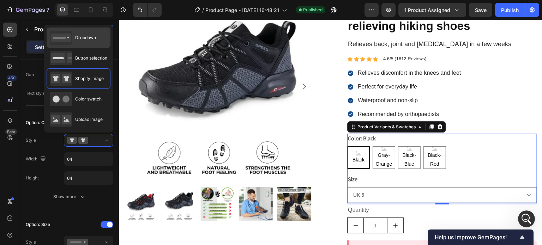
click at [83, 43] on div "Dropdown" at bounding box center [73, 38] width 46 height 14
type input "100%"
type input "45"
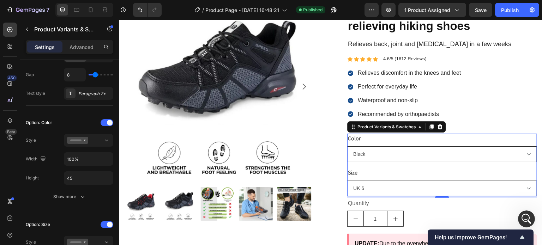
click at [375, 158] on select "Black Gray-Orange Black-Blue Black-Red" at bounding box center [442, 154] width 190 height 16
click at [347, 146] on select "Black Gray-Orange Black-Blue Black-Red" at bounding box center [442, 154] width 190 height 16
select select "Black-Blue"
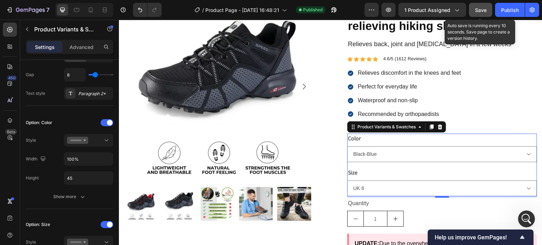
click at [484, 7] on span "Save" at bounding box center [481, 10] width 12 height 6
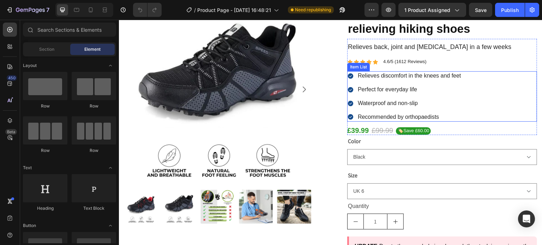
scroll to position [106, 0]
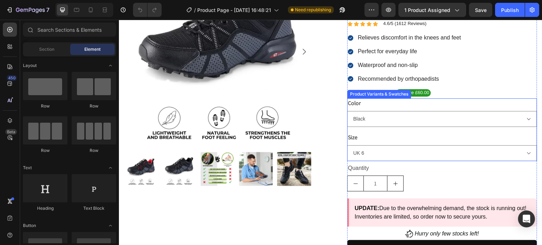
click at [373, 99] on div "Color Black Gray-Orange Black-Blue Black-Red" at bounding box center [442, 112] width 190 height 29
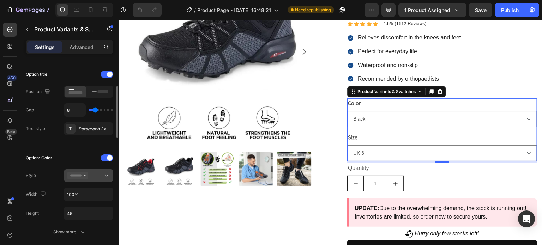
scroll to position [141, 0]
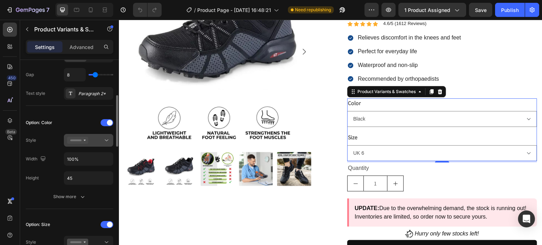
click at [88, 145] on button at bounding box center [88, 140] width 49 height 13
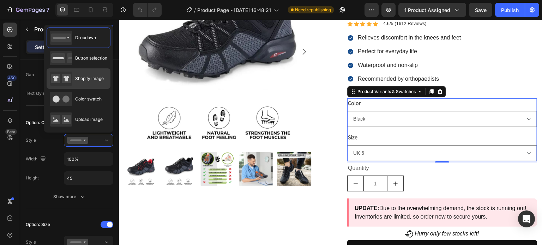
click at [81, 77] on span "Shopify image" at bounding box center [89, 78] width 29 height 6
type input "64"
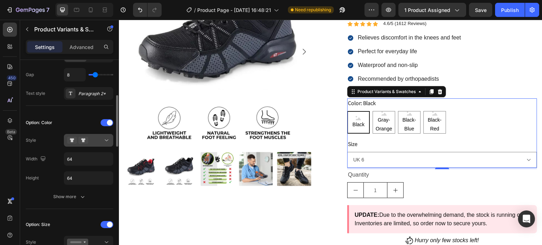
click at [94, 139] on div at bounding box center [88, 140] width 43 height 7
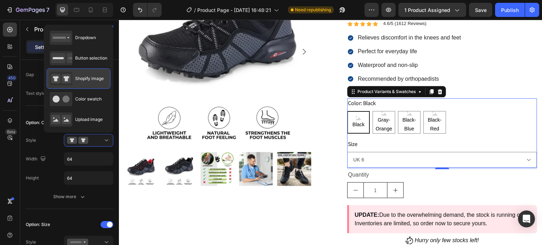
click at [91, 77] on span "Shopify image" at bounding box center [89, 78] width 29 height 6
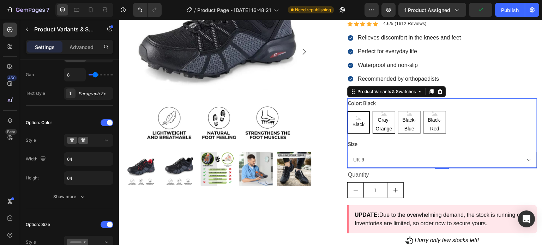
click at [384, 123] on span "Gray-Orange" at bounding box center [384, 125] width 22 height 18
click at [372, 111] on input "Gray-Orange Gray-Orange Gray-Orange" at bounding box center [372, 111] width 0 height 0
radio input "true"
drag, startPoint x: 404, startPoint y: 125, endPoint x: 435, endPoint y: 123, distance: 31.1
click at [406, 125] on span "Black-Blue" at bounding box center [409, 125] width 22 height 18
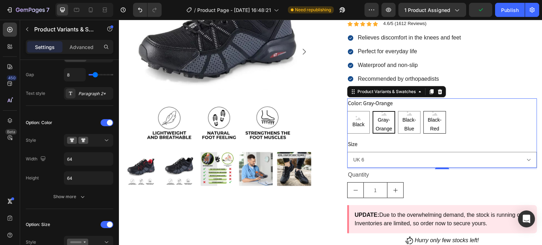
click at [398, 111] on input "Black-Blue Black-Blue Black-Blue" at bounding box center [397, 111] width 0 height 0
radio input "true"
drag, startPoint x: 435, startPoint y: 123, endPoint x: 429, endPoint y: 122, distance: 6.7
click at [435, 123] on span "Black-Red" at bounding box center [434, 125] width 22 height 18
click at [423, 111] on input "Black-Red Black-Red Black-Red" at bounding box center [423, 111] width 0 height 0
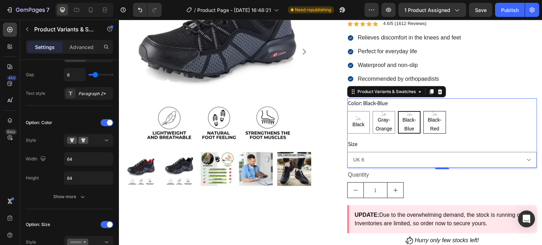
radio input "true"
drag, startPoint x: 404, startPoint y: 120, endPoint x: 393, endPoint y: 120, distance: 10.6
click at [403, 120] on span "Black-Blue" at bounding box center [409, 125] width 22 height 18
click at [398, 111] on input "Black-Blue Black-Blue Black-Blue" at bounding box center [397, 111] width 0 height 0
radio input "true"
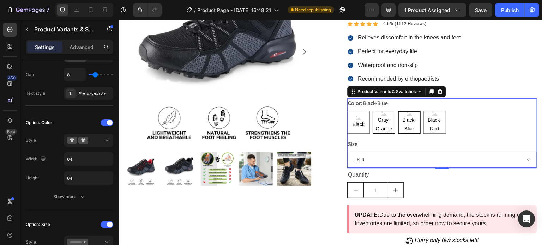
drag, startPoint x: 383, startPoint y: 120, endPoint x: 370, endPoint y: 120, distance: 12.7
click at [381, 121] on span "Gray-Orange" at bounding box center [384, 125] width 22 height 18
click at [372, 111] on input "Gray-Orange Gray-Orange Gray-Orange" at bounding box center [372, 111] width 0 height 0
radio input "true"
drag, startPoint x: 360, startPoint y: 118, endPoint x: 377, endPoint y: 31, distance: 88.7
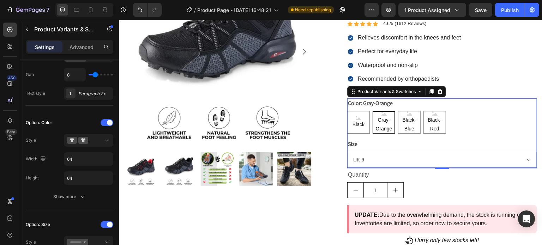
click at [361, 117] on div "Black" at bounding box center [358, 122] width 15 height 19
click at [347, 111] on input "Black Black Black" at bounding box center [347, 111] width 0 height 0
radio input "true"
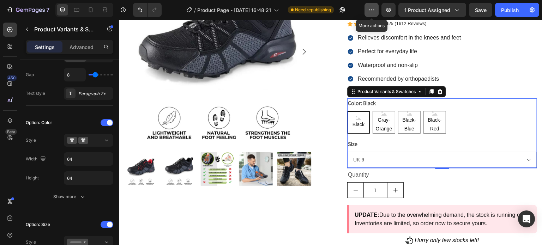
click at [374, 13] on icon "button" at bounding box center [371, 9] width 7 height 7
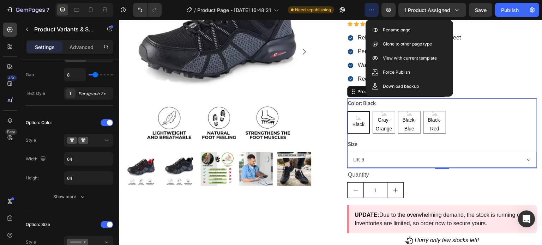
click at [374, 12] on icon "button" at bounding box center [371, 9] width 7 height 7
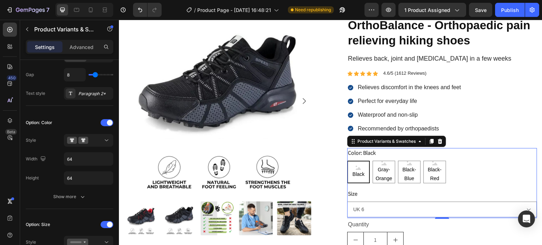
scroll to position [35, 0]
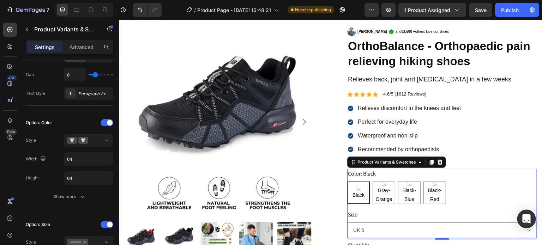
click at [529, 216] on icon "Open Intercom Messenger" at bounding box center [526, 218] width 8 height 9
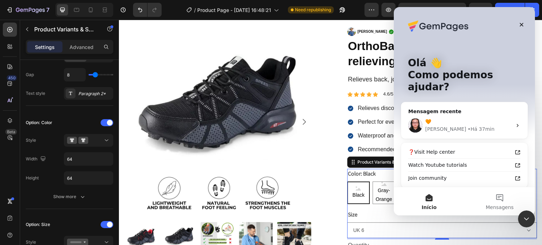
scroll to position [0, 0]
click at [362, 178] on legend "Color: Black" at bounding box center [361, 174] width 29 height 10
click at [522, 26] on icon "Fechar" at bounding box center [521, 25] width 4 height 4
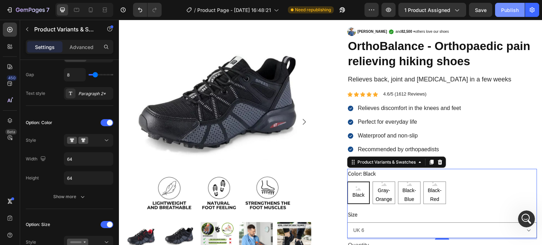
click at [506, 12] on div "Publish" at bounding box center [510, 9] width 18 height 7
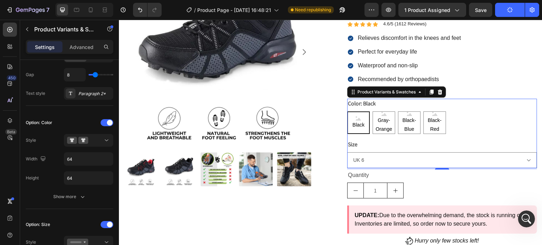
scroll to position [106, 0]
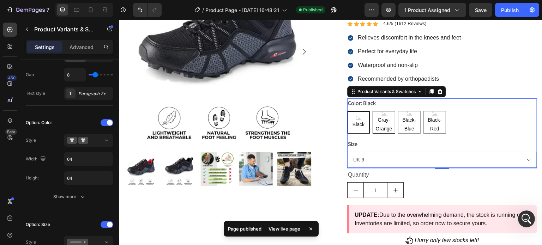
click at [383, 117] on span "Gray-Orange" at bounding box center [384, 125] width 22 height 18
click at [372, 111] on input "Gray-Orange Gray-Orange Gray-Orange" at bounding box center [372, 111] width 0 height 0
radio input "true"
click at [407, 128] on span "Black-Blue" at bounding box center [409, 125] width 22 height 18
click at [398, 111] on input "Black-Blue Black-Blue Black-Blue" at bounding box center [397, 111] width 0 height 0
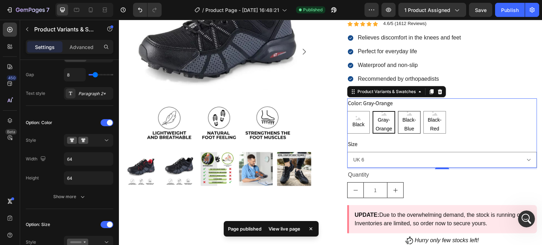
radio input "true"
drag, startPoint x: 423, startPoint y: 126, endPoint x: 385, endPoint y: 124, distance: 38.8
click at [423, 126] on span "Black-Red" at bounding box center [434, 125] width 22 height 18
click at [423, 111] on input "Black-Red Black-Red Black-Red" at bounding box center [423, 111] width 0 height 0
radio input "true"
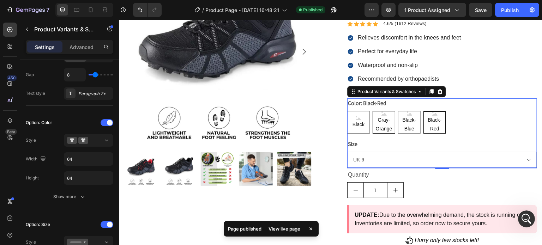
click at [376, 124] on span "Gray-Orange" at bounding box center [384, 125] width 22 height 18
click at [372, 111] on input "Gray-Orange Gray-Orange Gray-Orange" at bounding box center [372, 111] width 0 height 0
radio input "true"
click at [354, 123] on span "Black" at bounding box center [358, 124] width 15 height 9
click at [347, 111] on input "Black Black Black" at bounding box center [347, 111] width 0 height 0
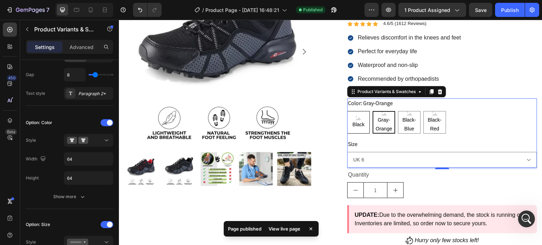
radio input "true"
click at [371, 158] on select "UK 6 UK 6.5 UK 7.5 UK 8 UK 9 UK 9.5 UK 10.5 UK 11 UK 11.5" at bounding box center [442, 160] width 190 height 16
click at [347, 152] on select "UK 6 UK 6.5 UK 7.5 UK 8 UK 9 UK 9.5 UK 10.5 UK 11 UK 11.5" at bounding box center [442, 160] width 190 height 16
select select "UK 10.5"
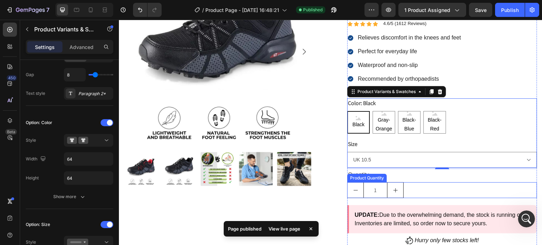
click at [387, 191] on button "increment" at bounding box center [395, 190] width 16 height 15
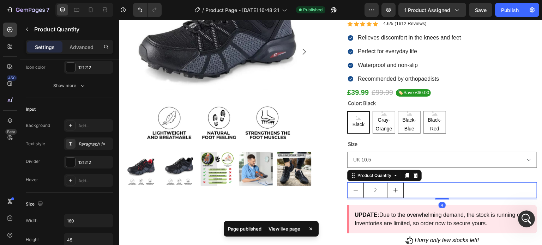
scroll to position [0, 0]
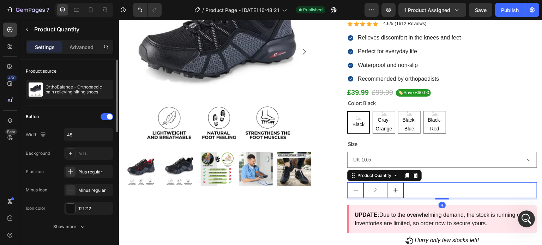
click at [394, 192] on icon "increment" at bounding box center [395, 191] width 6 height 6
type input "5"
click at [80, 48] on p "Advanced" at bounding box center [81, 46] width 24 height 7
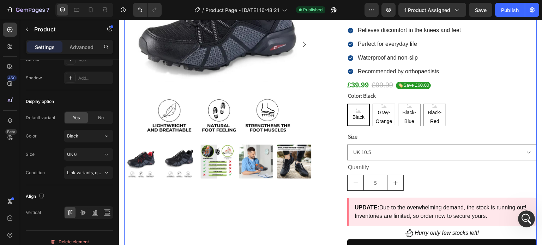
scroll to position [176, 0]
